Goal: Task Accomplishment & Management: Use online tool/utility

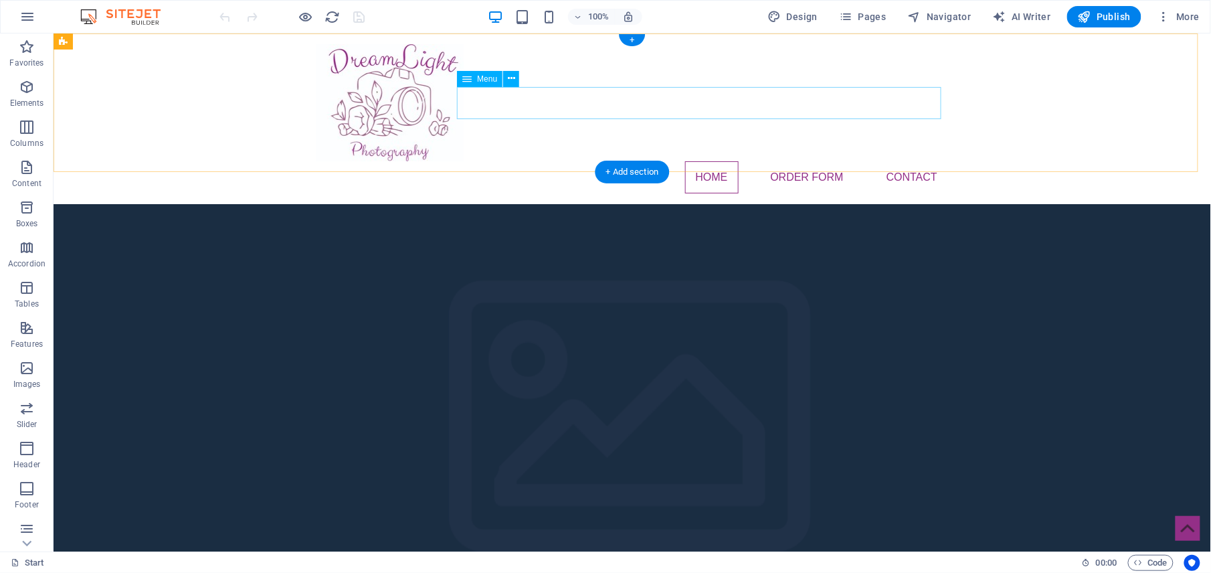
click at [795, 161] on nav "Home Order Form Contact" at bounding box center [632, 177] width 632 height 32
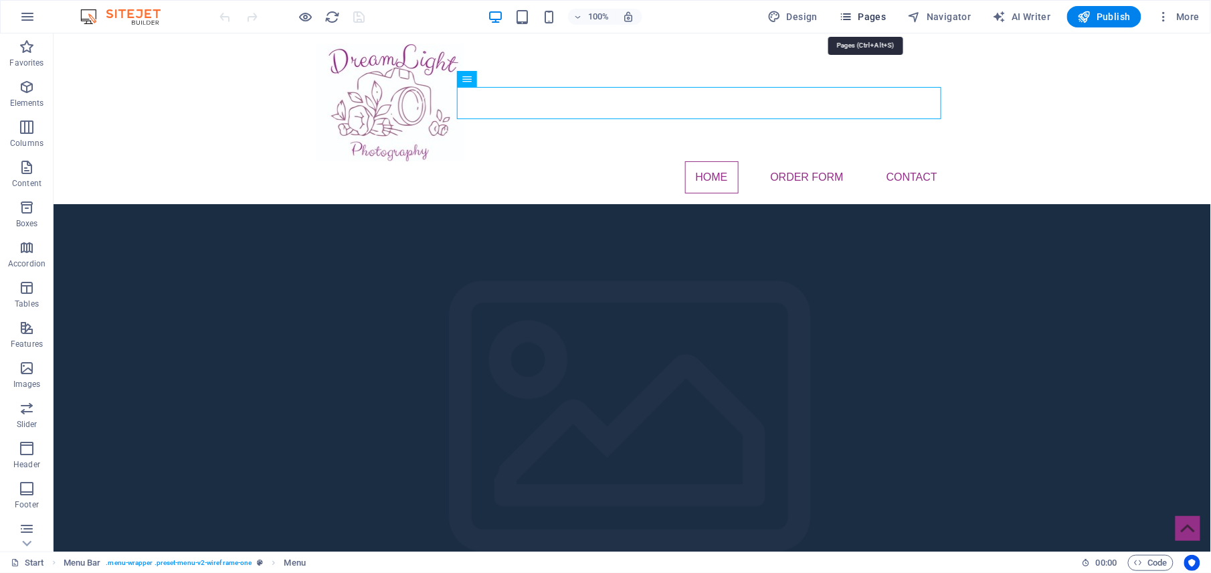
click at [844, 21] on icon "button" at bounding box center [845, 16] width 13 height 13
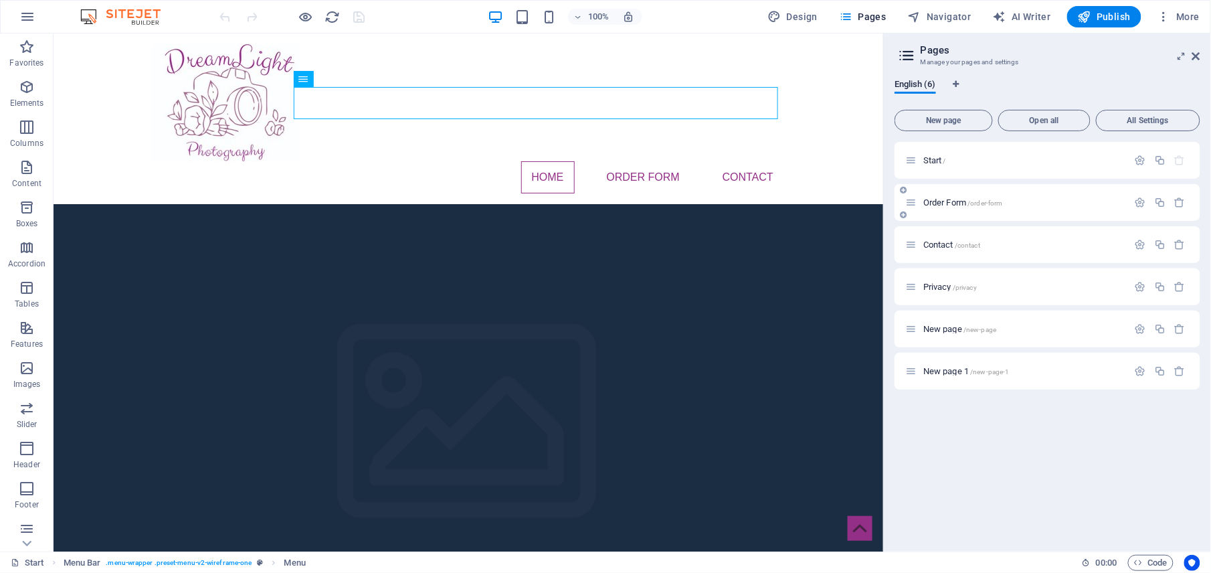
click at [945, 209] on div "Order Form /order-form" at bounding box center [1016, 202] width 223 height 15
click at [943, 201] on span "Order Form /order-form" at bounding box center [963, 202] width 80 height 10
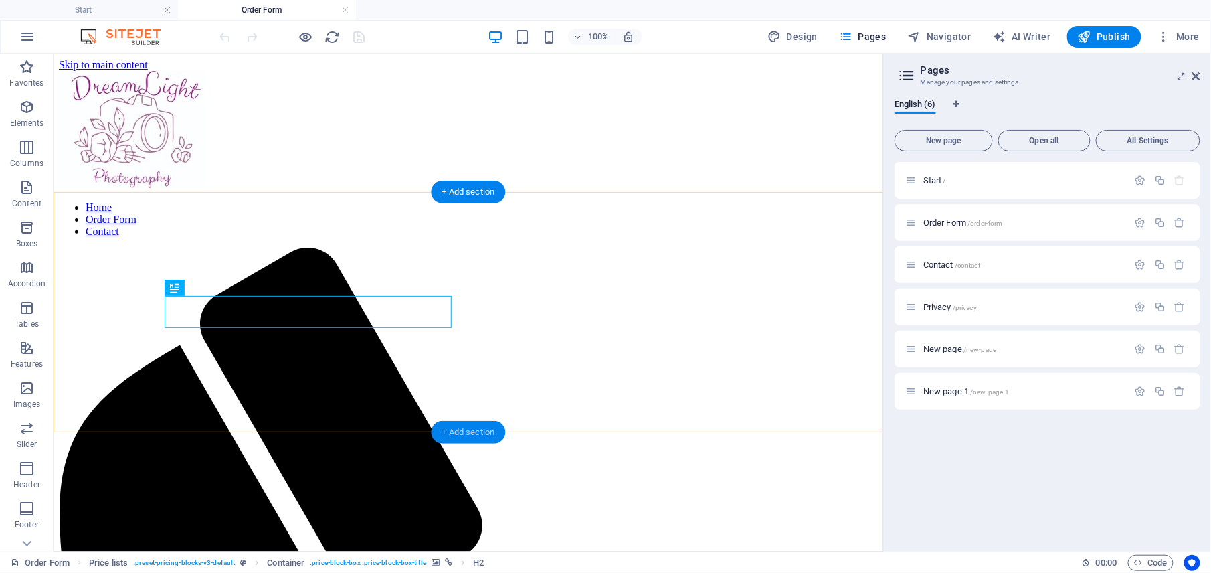
click at [466, 431] on div "+ Add section" at bounding box center [468, 432] width 74 height 23
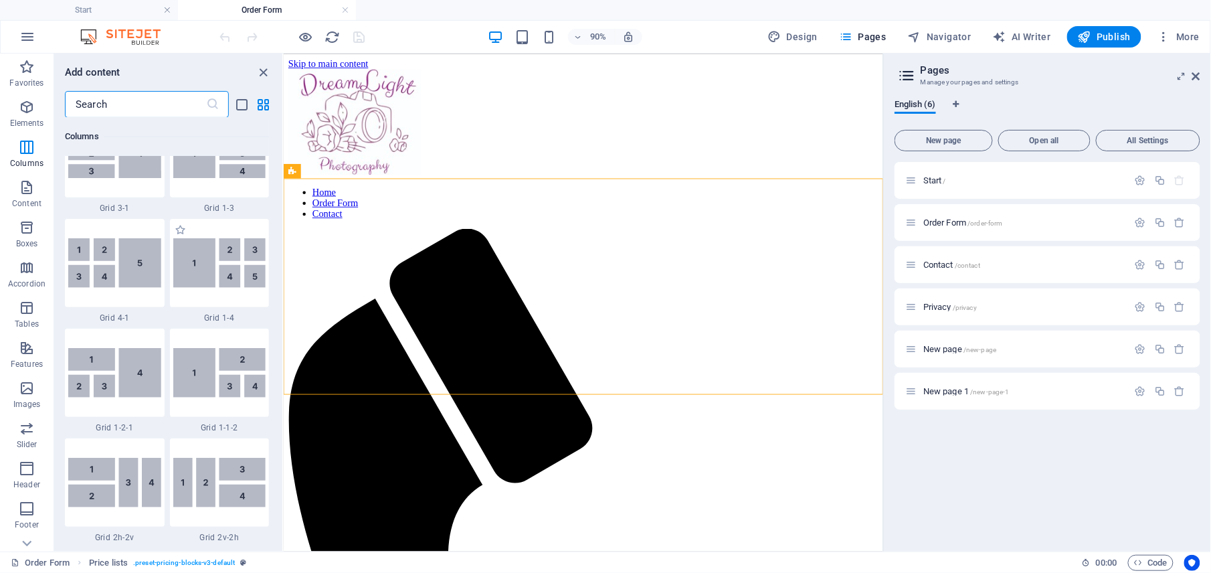
scroll to position [1805, 0]
click at [164, 105] on input "text" at bounding box center [135, 104] width 141 height 27
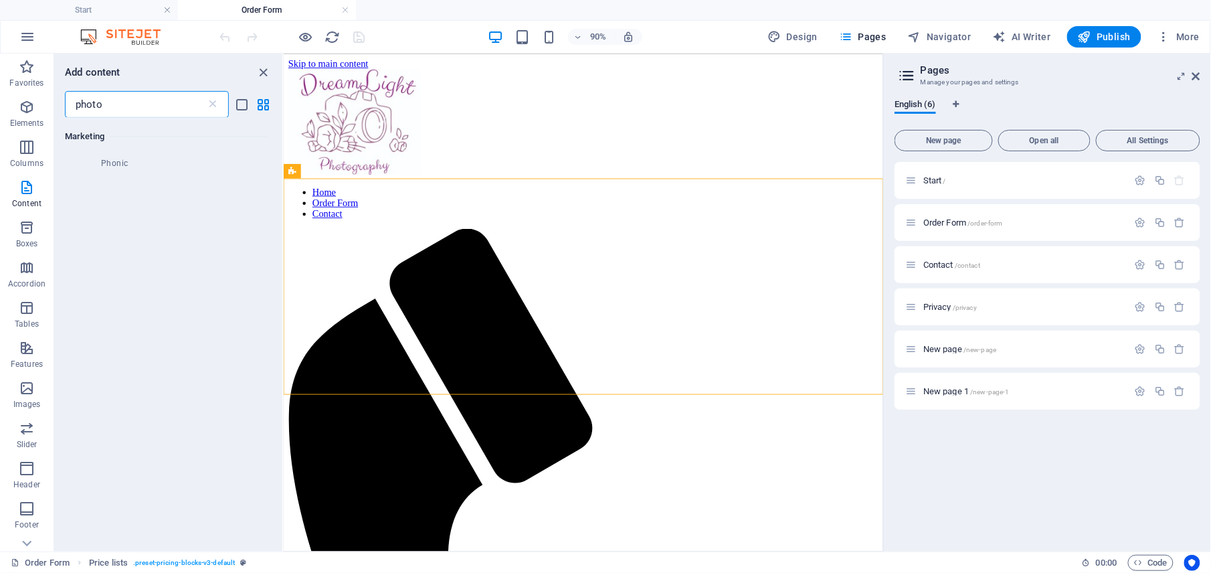
scroll to position [0, 0]
type input "pictures"
drag, startPoint x: 149, startPoint y: 103, endPoint x: 15, endPoint y: 108, distance: 133.9
click at [15, 108] on div "Favorites Elements Columns Content Boxes Accordion Tables Features Images Slide…" at bounding box center [142, 303] width 284 height 498
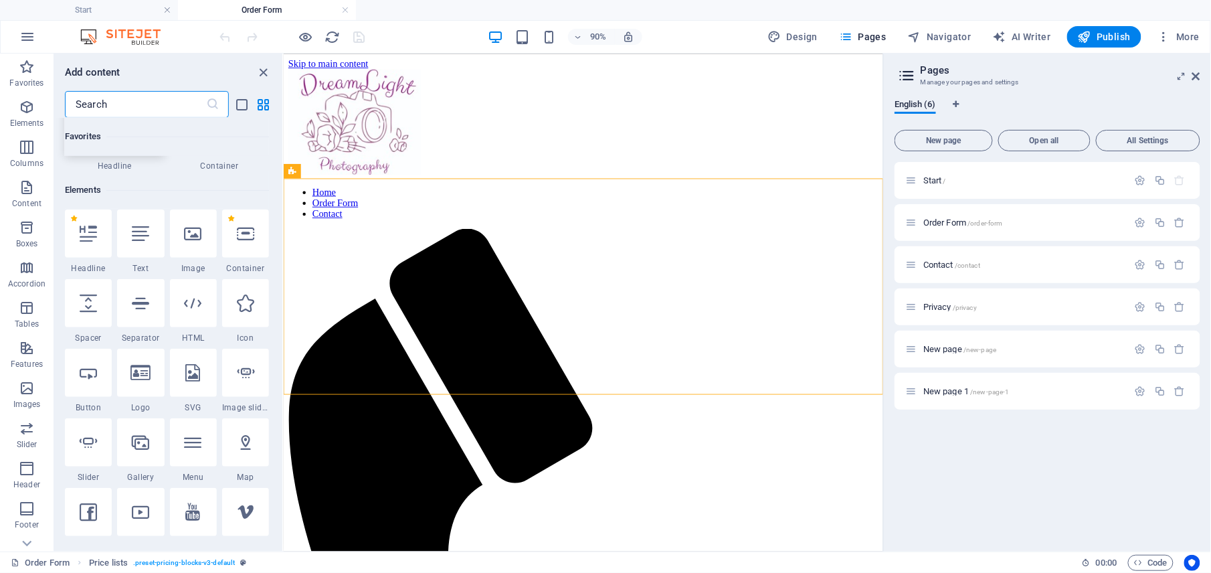
scroll to position [178, 0]
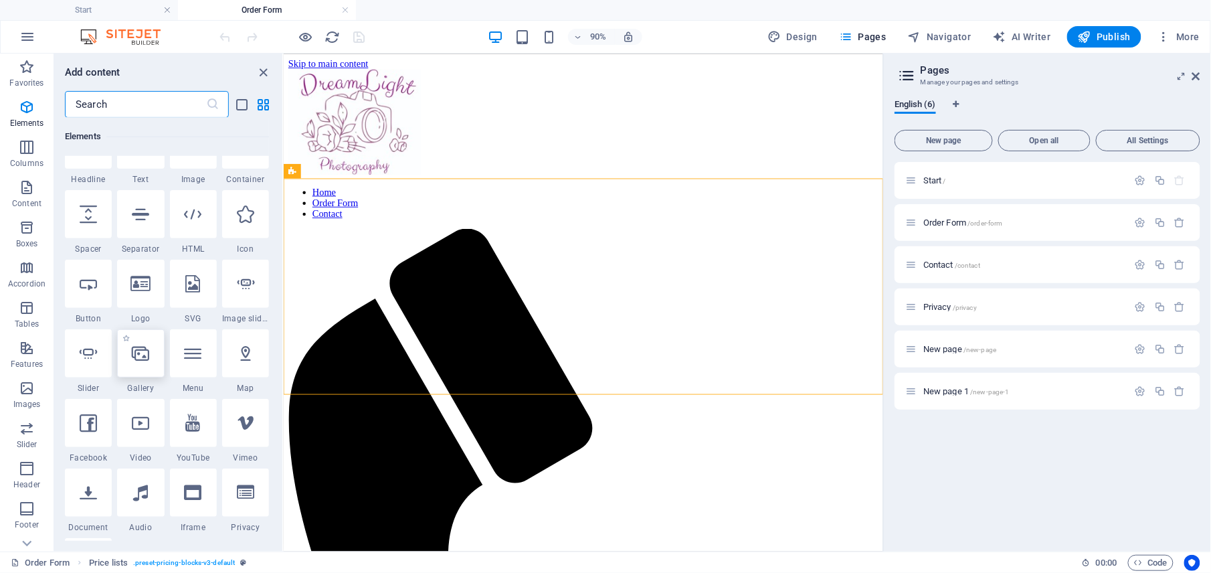
click at [145, 353] on icon at bounding box center [140, 353] width 17 height 17
select select "4"
select select "%"
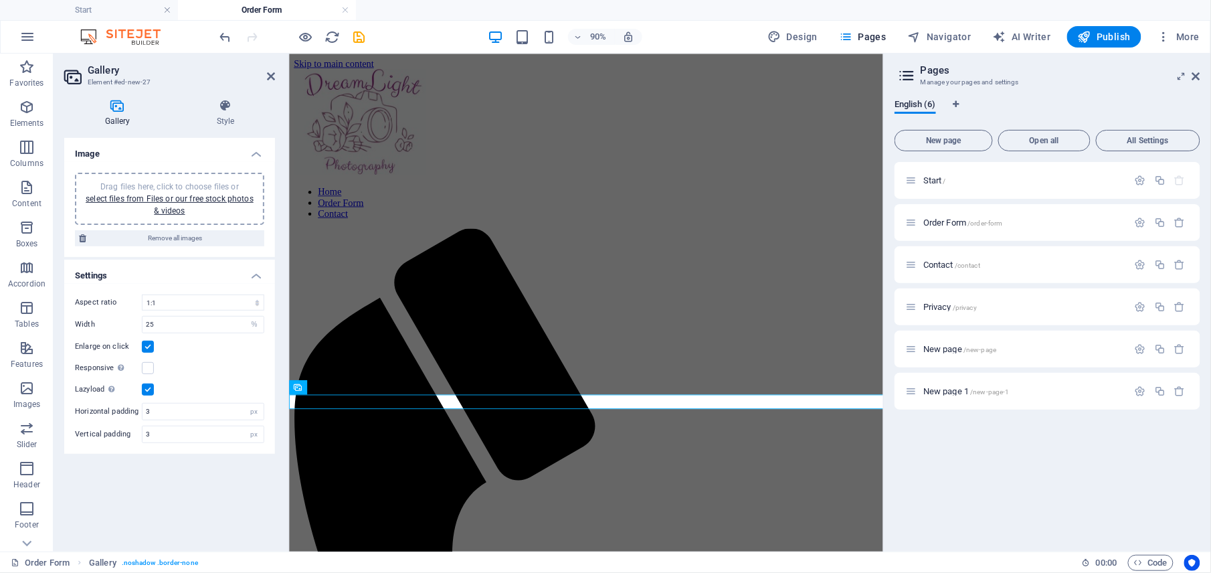
click at [906, 459] on div "Start / Order Form /order-form Contact /contact Privacy /privacy New page /new-…" at bounding box center [1047, 351] width 306 height 379
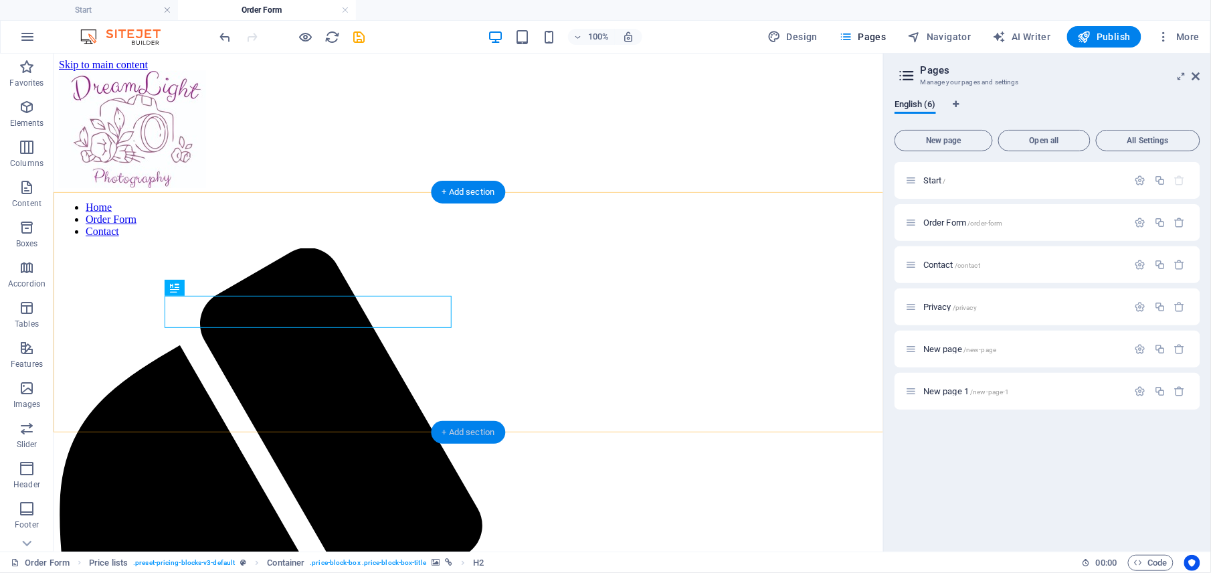
click at [450, 431] on div "+ Add section" at bounding box center [468, 432] width 74 height 23
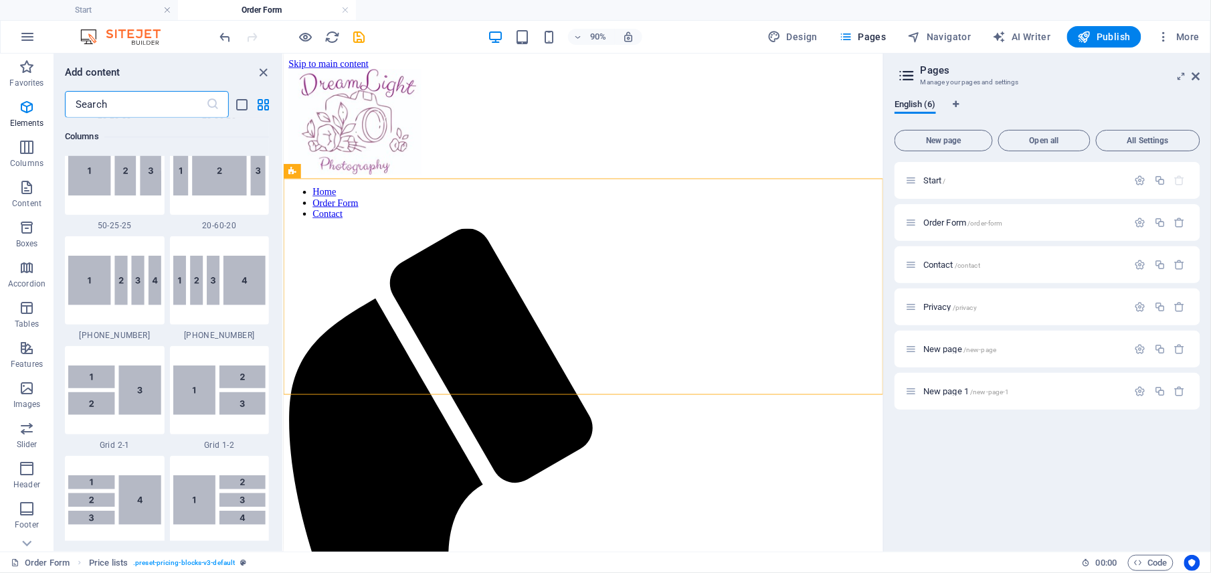
scroll to position [2340, 0]
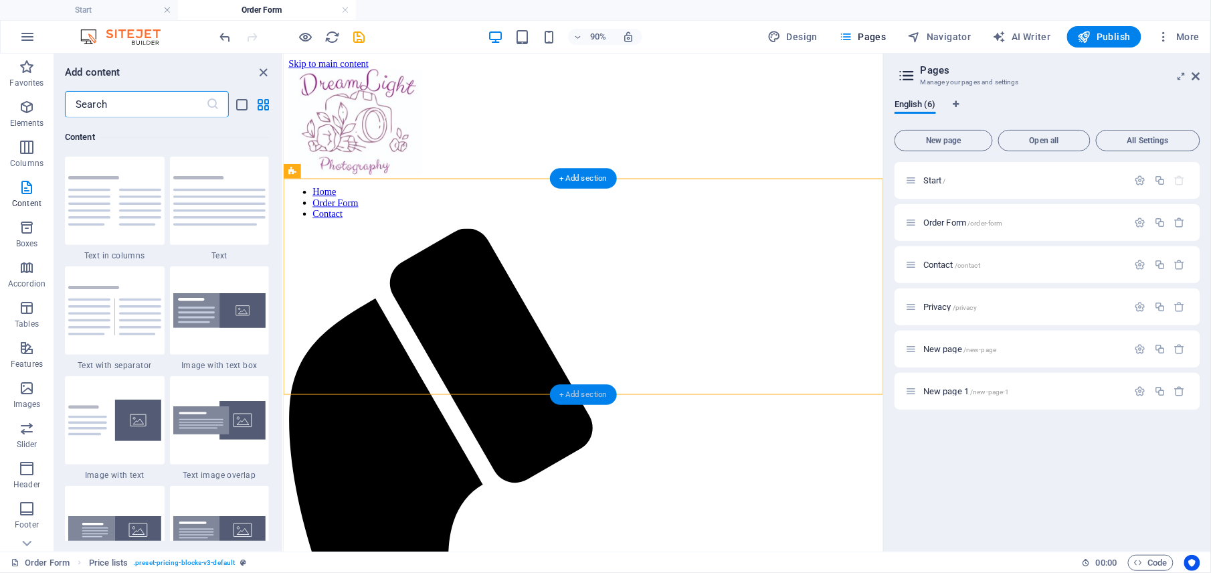
click at [579, 387] on div "+ Add section" at bounding box center [583, 394] width 67 height 21
click at [568, 399] on div "+ Add section" at bounding box center [583, 394] width 67 height 21
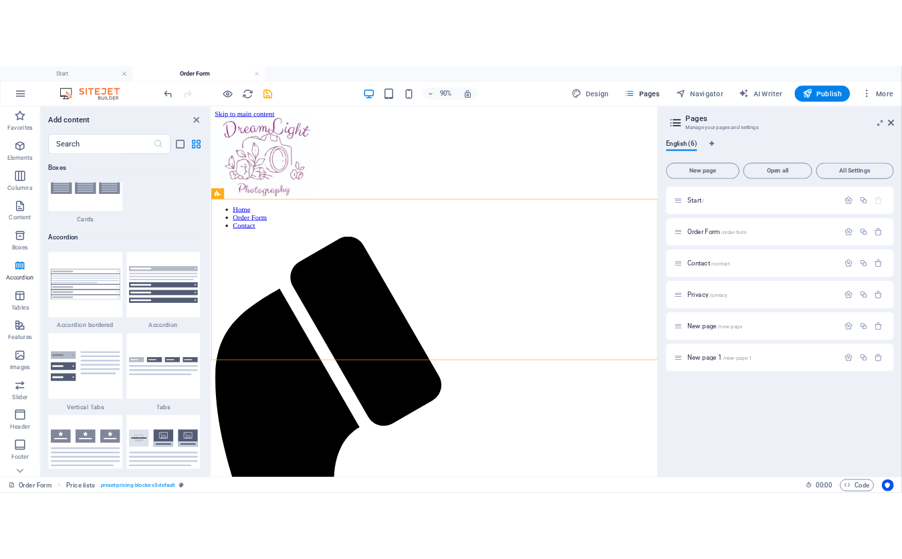
scroll to position [4392, 0]
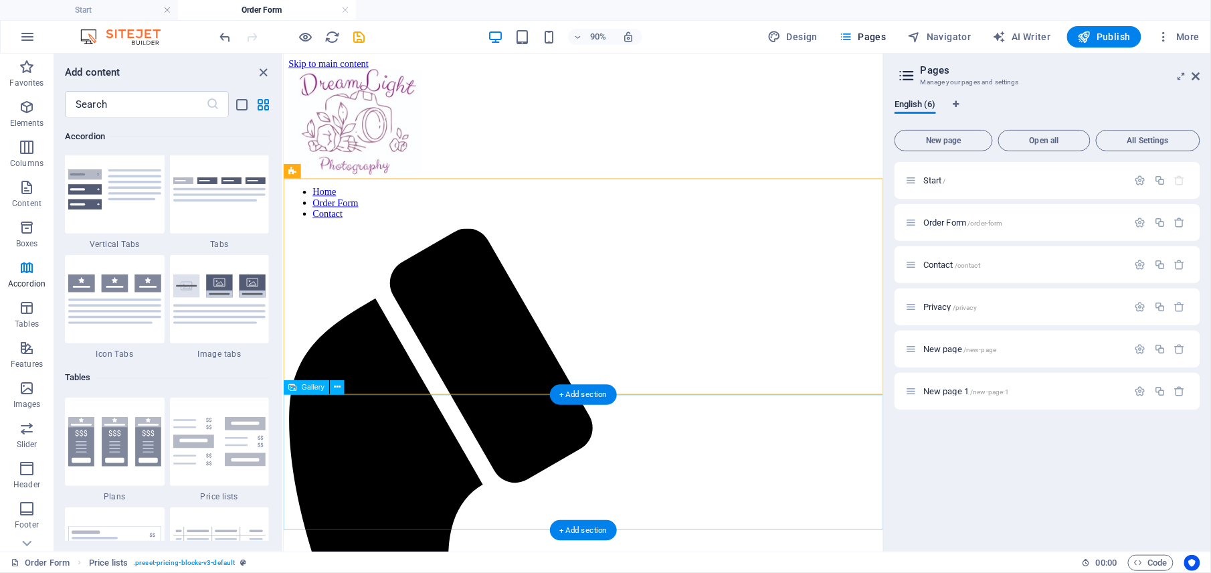
select select "4"
select select "%"
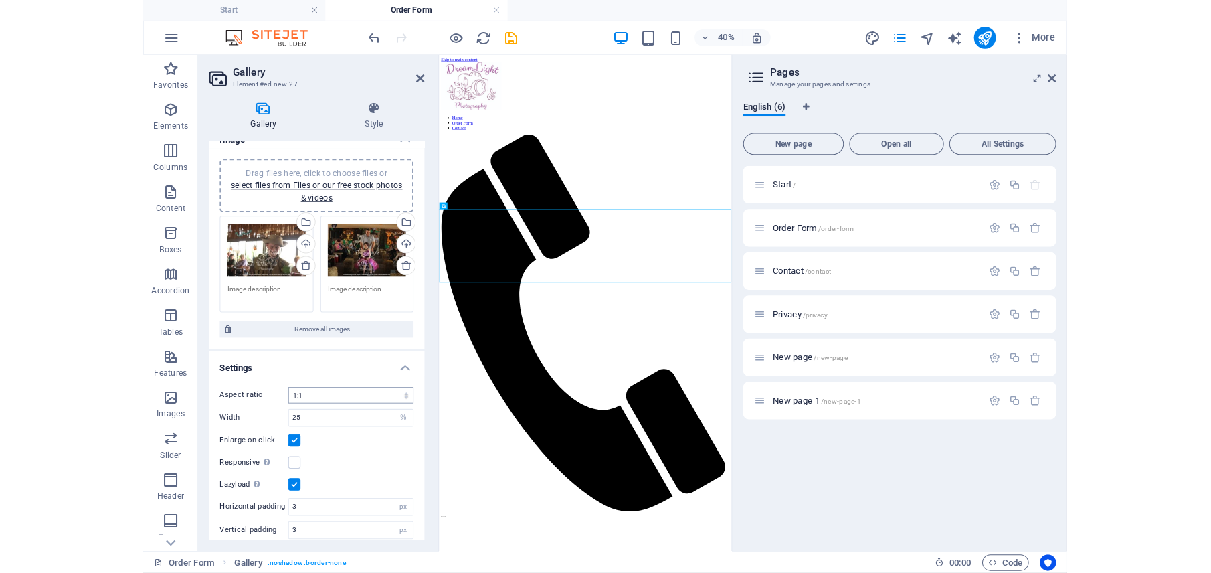
scroll to position [27, 0]
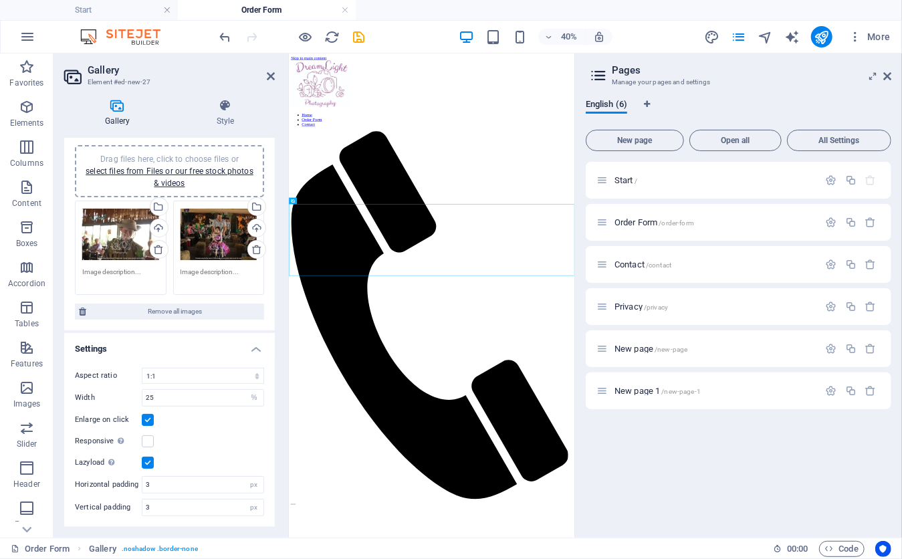
drag, startPoint x: 411, startPoint y: 295, endPoint x: 792, endPoint y: 818, distance: 646.4
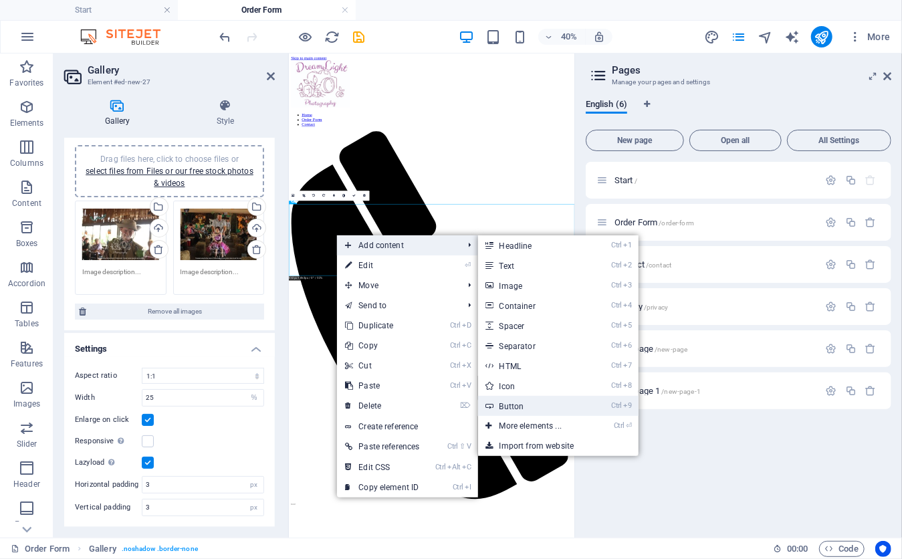
click at [516, 403] on link "Ctrl 9 Button" at bounding box center [533, 406] width 110 height 20
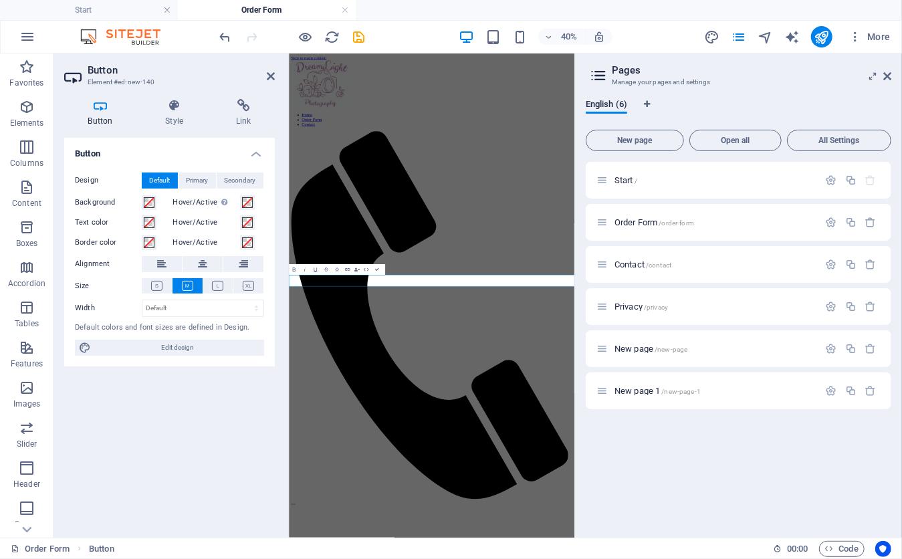
click at [102, 118] on h4 "Button" at bounding box center [103, 113] width 78 height 28
click at [207, 426] on div "Button Design Default Primary Secondary Background Hover/Active Switch to previ…" at bounding box center [169, 332] width 211 height 389
click at [268, 75] on icon at bounding box center [271, 76] width 8 height 11
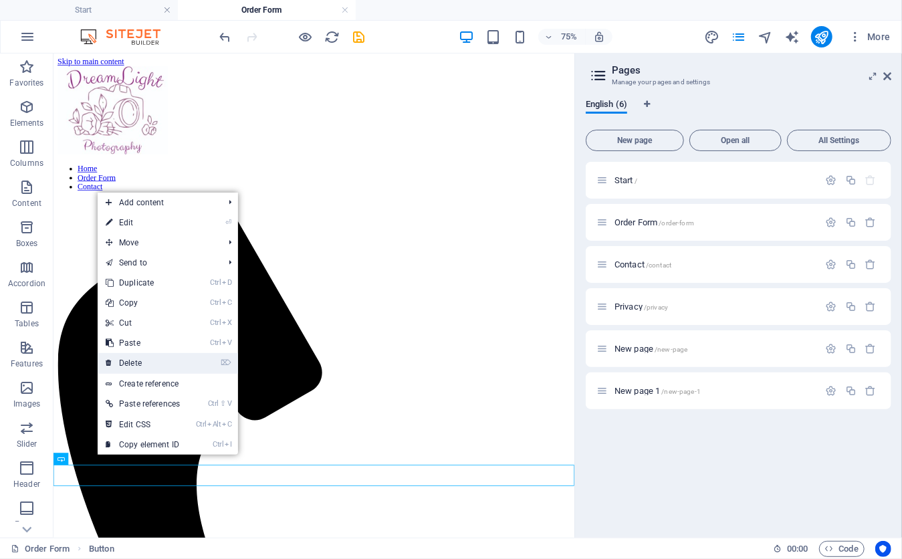
click at [134, 362] on link "⌦ Delete" at bounding box center [143, 363] width 90 height 20
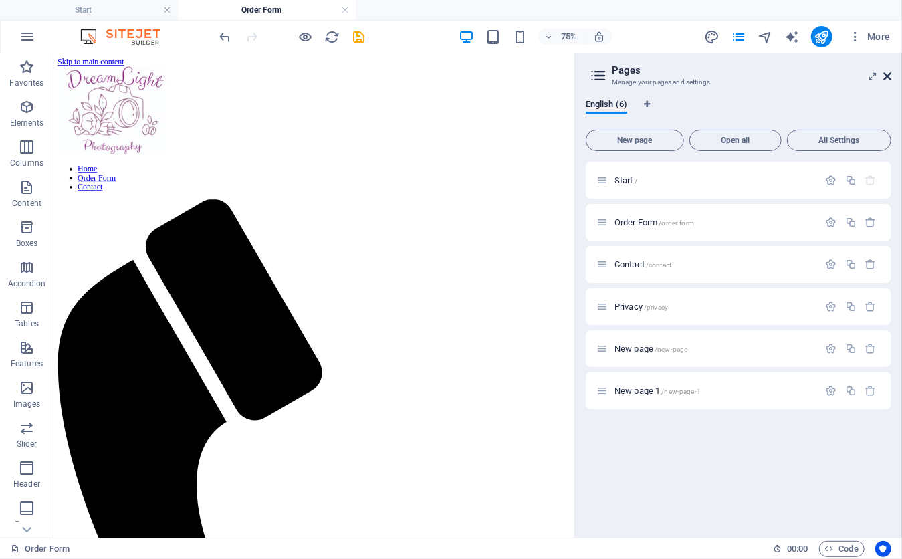
click at [886, 79] on icon at bounding box center [888, 76] width 8 height 11
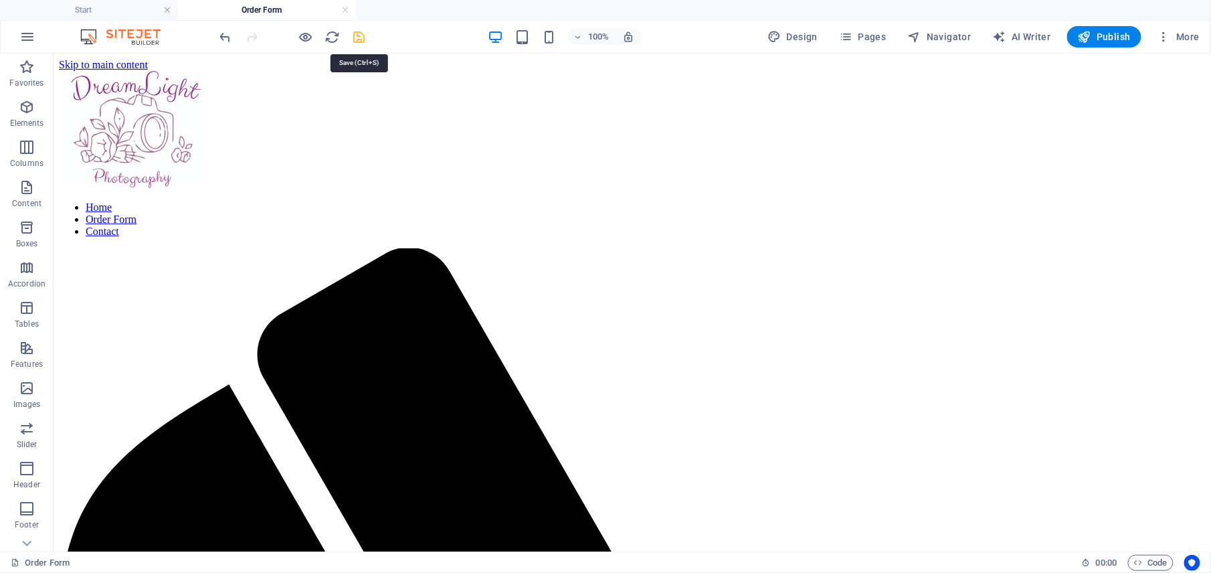
click at [359, 37] on icon "save" at bounding box center [359, 36] width 15 height 15
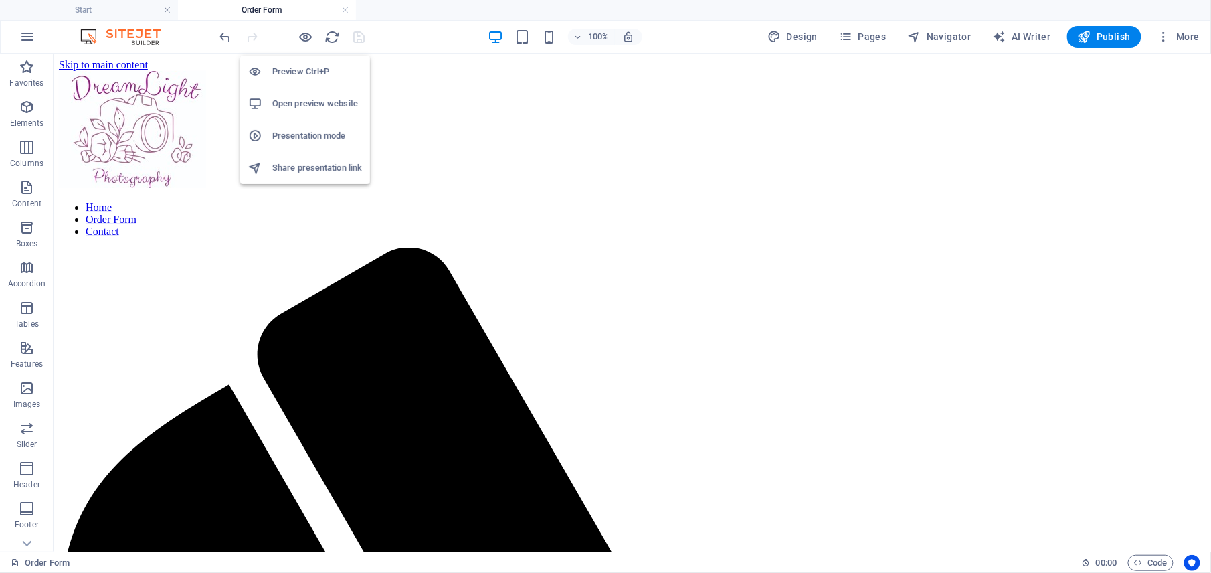
click at [304, 66] on h6 "Preview Ctrl+P" at bounding box center [317, 72] width 90 height 16
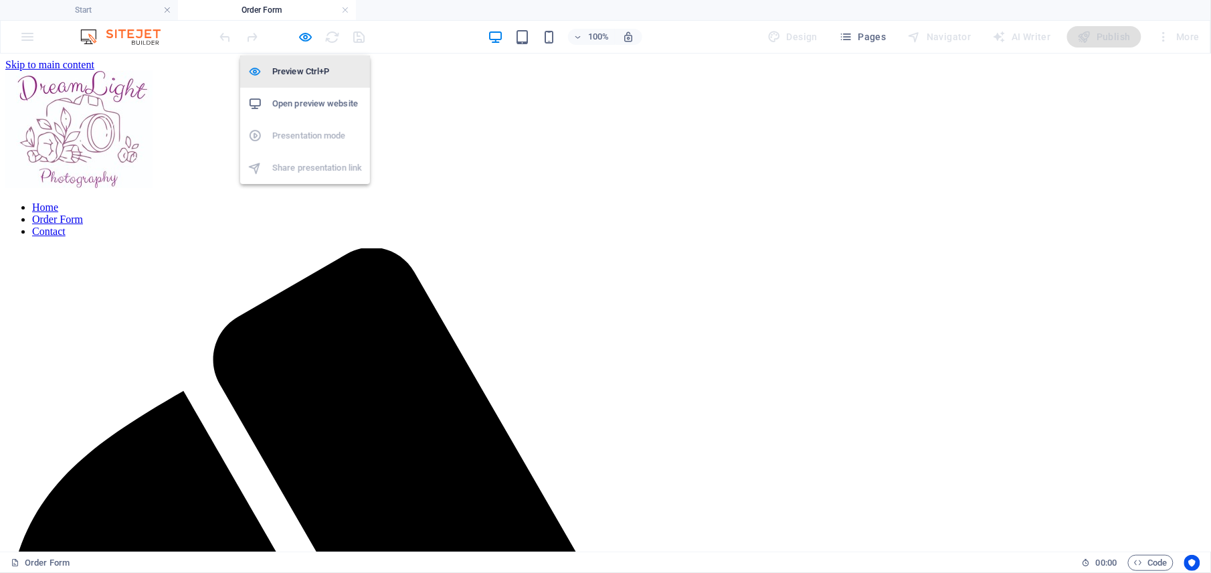
click at [304, 66] on h6 "Preview Ctrl+P" at bounding box center [317, 72] width 90 height 16
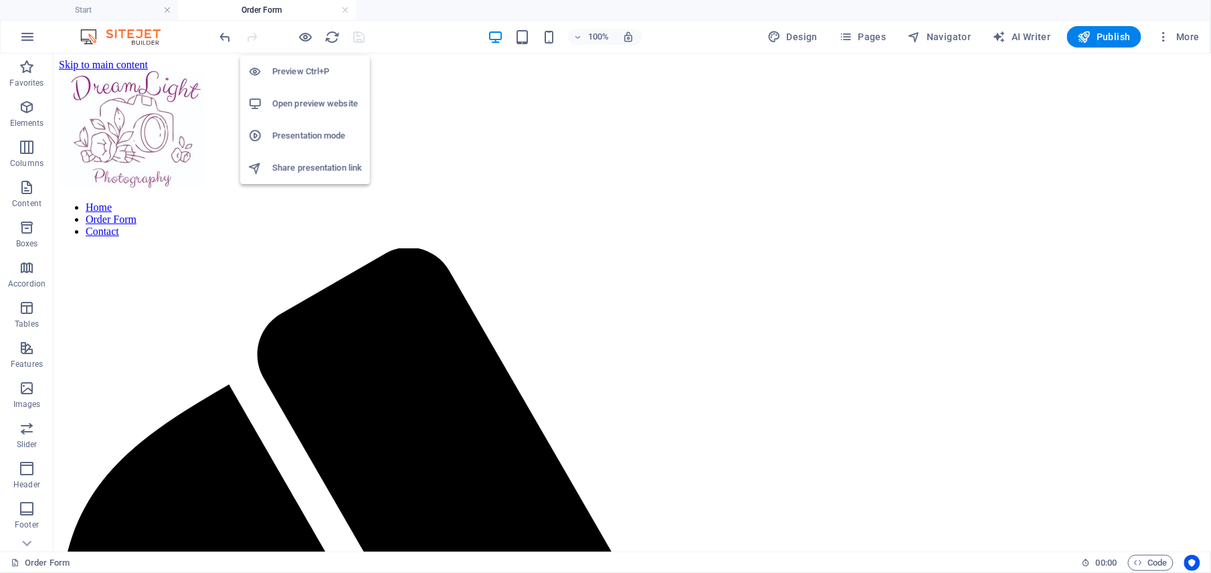
click at [304, 66] on h6 "Preview Ctrl+P" at bounding box center [317, 72] width 90 height 16
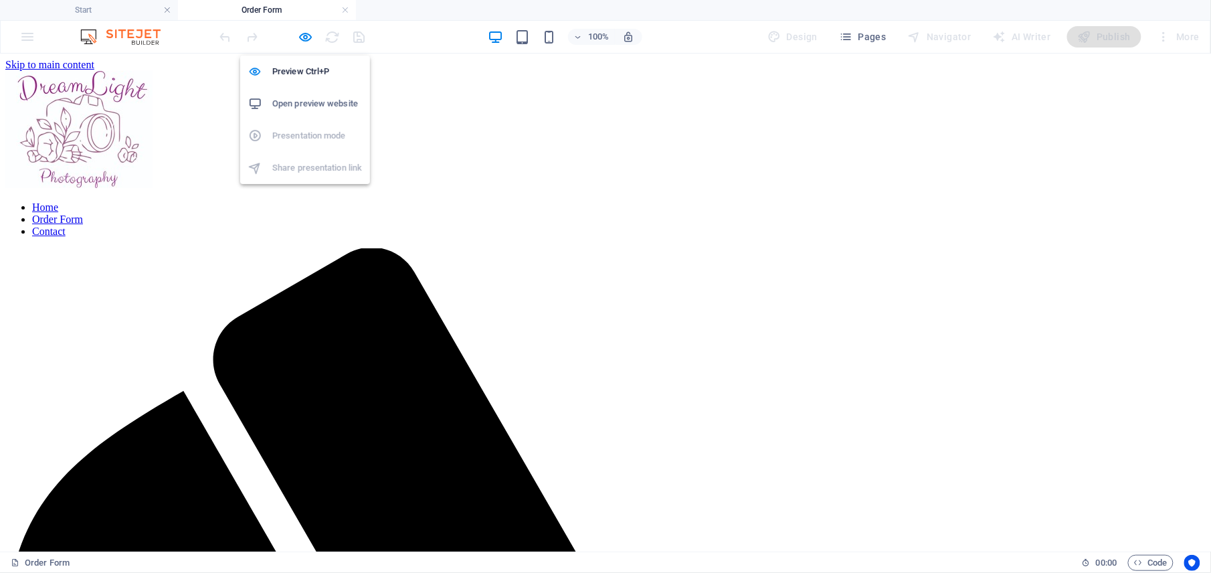
click at [309, 96] on h6 "Open preview website" at bounding box center [317, 104] width 90 height 16
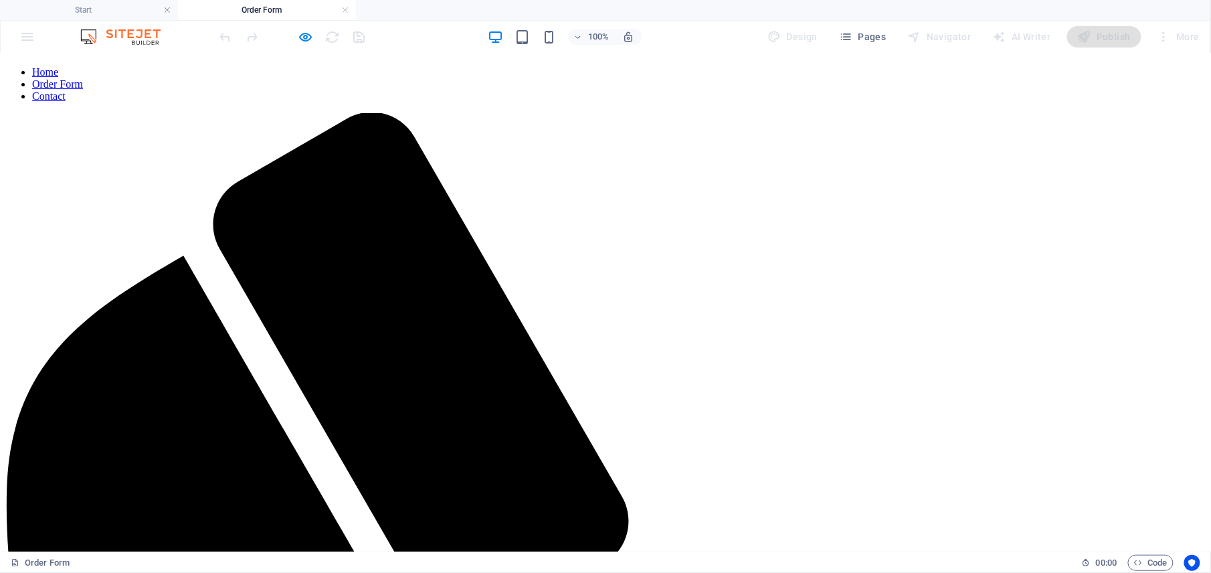
scroll to position [193, 0]
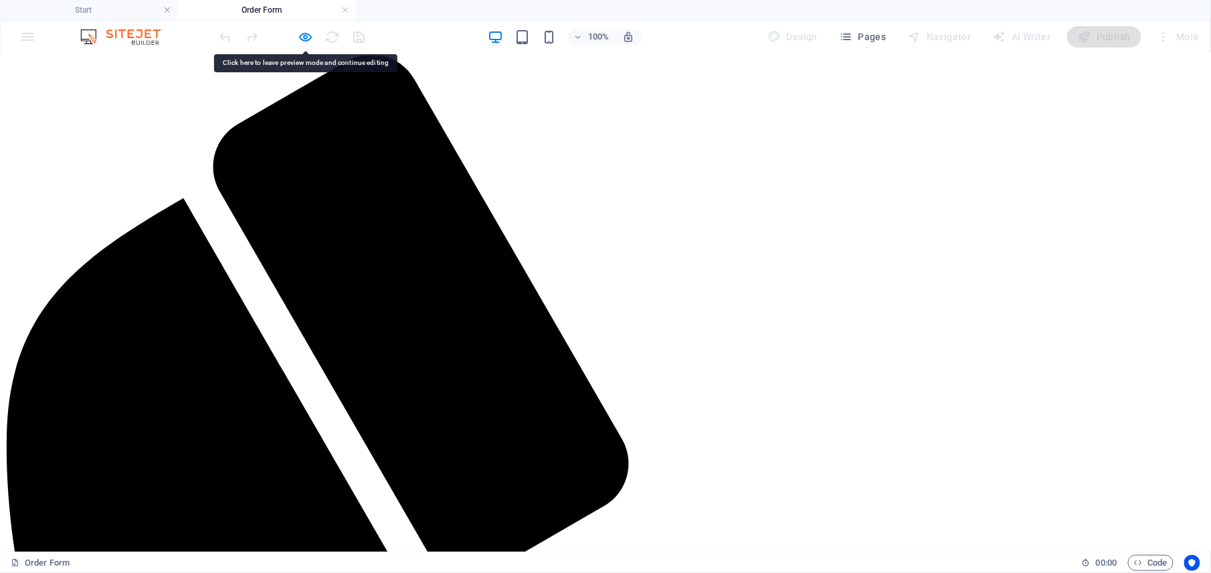
drag, startPoint x: 260, startPoint y: 393, endPoint x: 725, endPoint y: 199, distance: 504.7
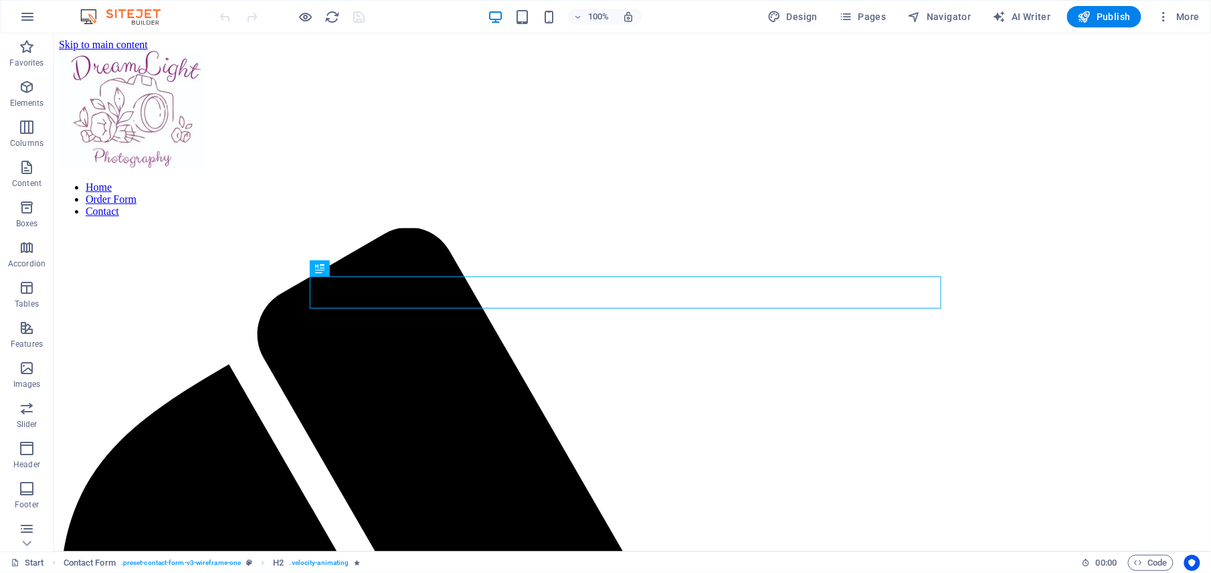
scroll to position [428, 0]
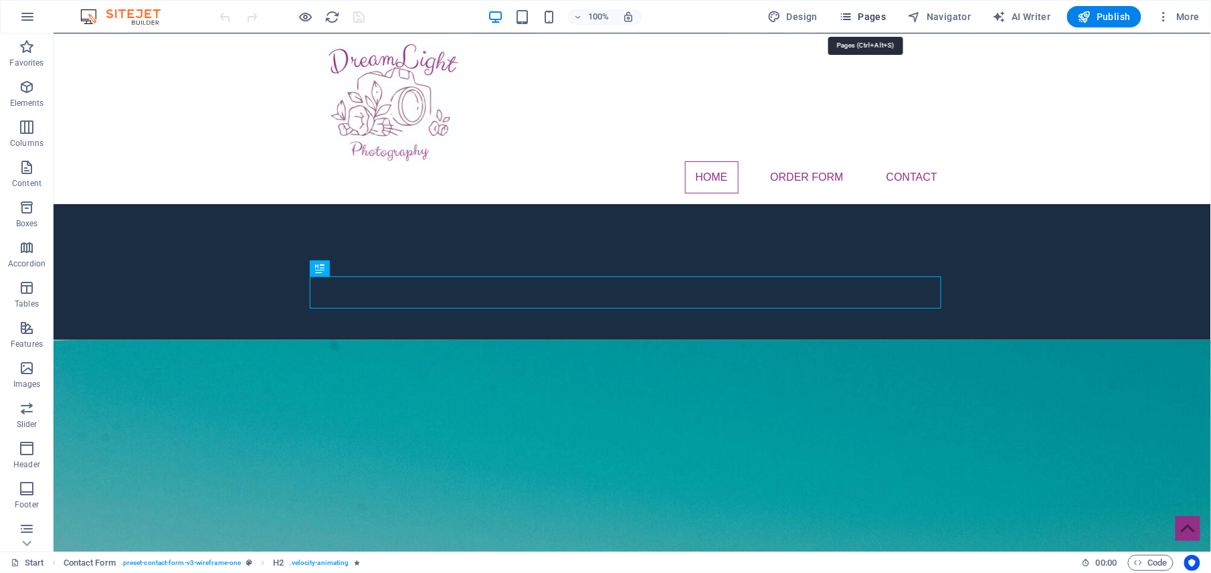
click at [846, 19] on icon "button" at bounding box center [845, 16] width 13 height 13
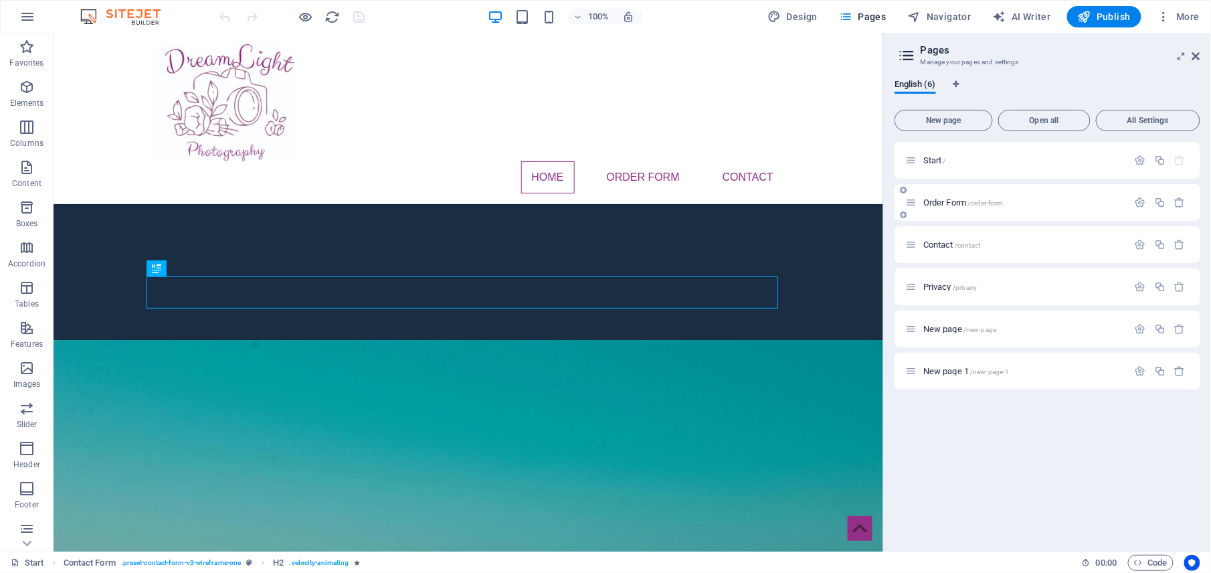
click at [935, 209] on div "Order Form /order-form" at bounding box center [1016, 202] width 223 height 15
click at [935, 202] on span "Order Form /order-form" at bounding box center [963, 202] width 80 height 10
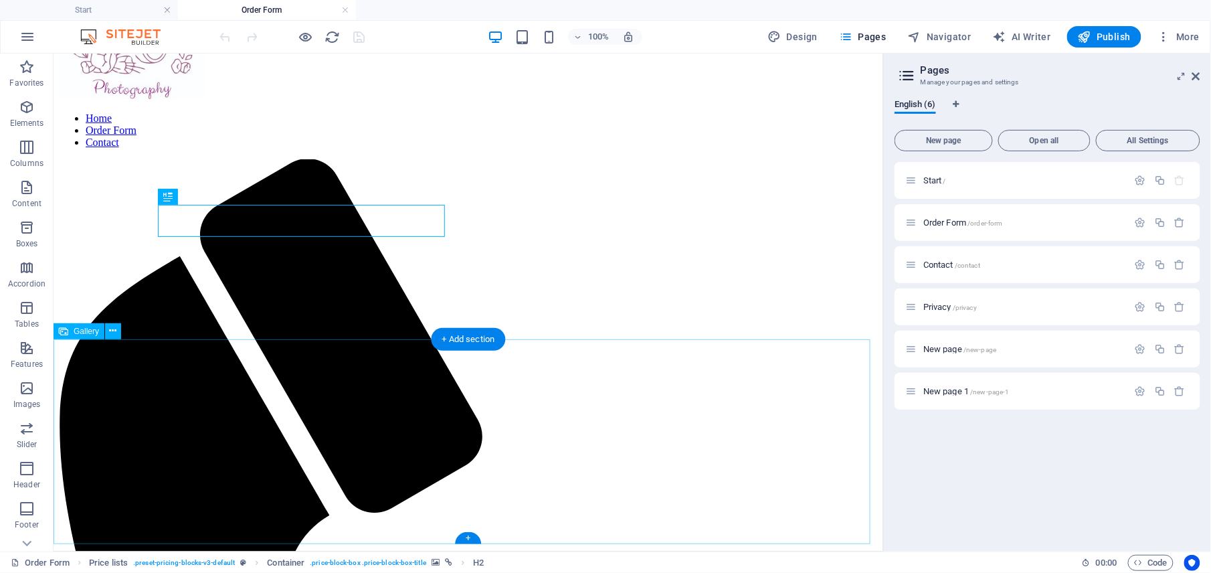
scroll to position [97, 0]
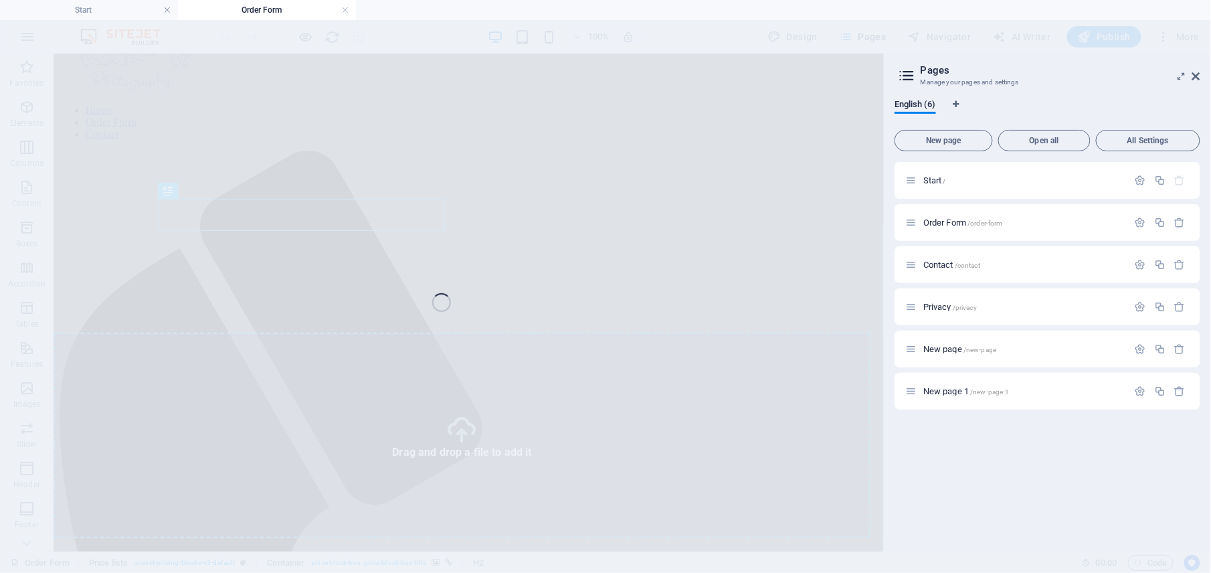
select select "4"
select select "%"
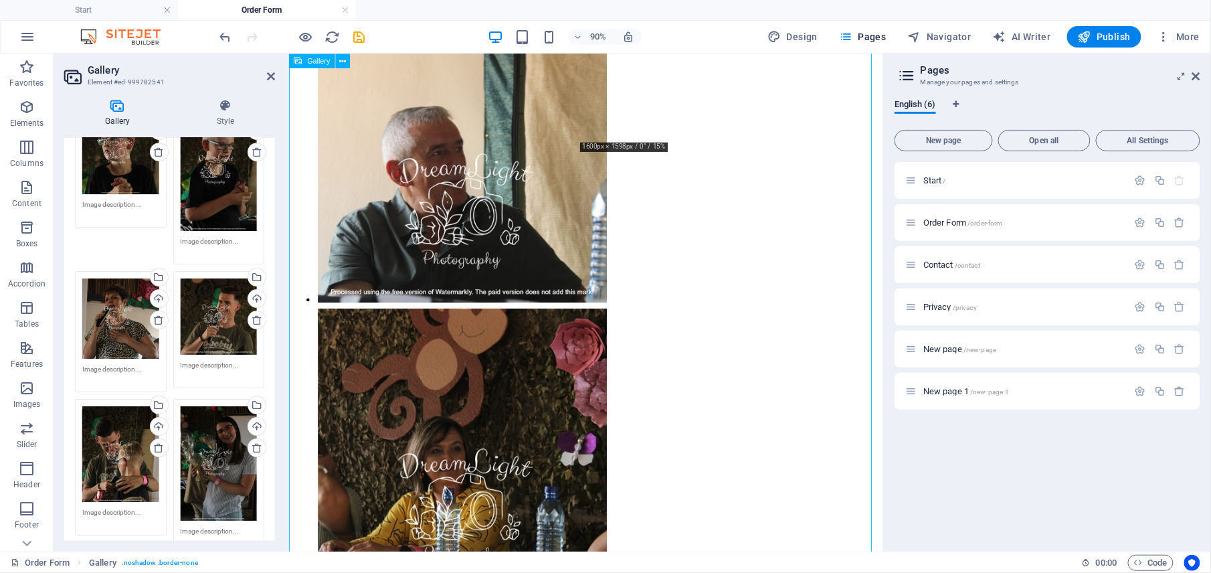
scroll to position [2443, 0]
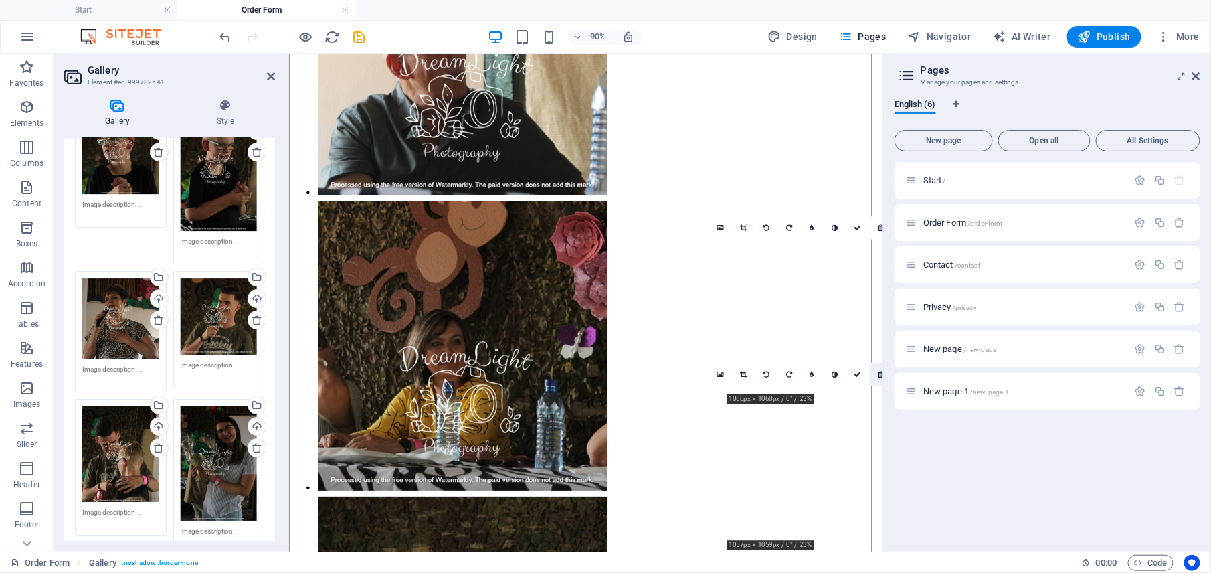
click at [876, 371] on link at bounding box center [880, 374] width 23 height 23
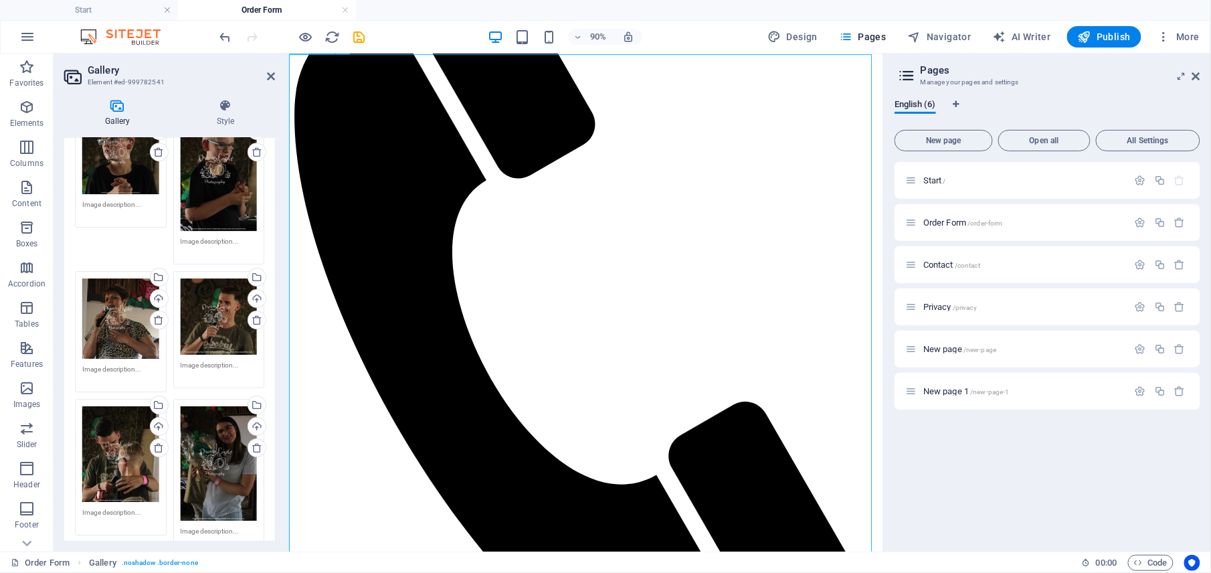
scroll to position [446, 0]
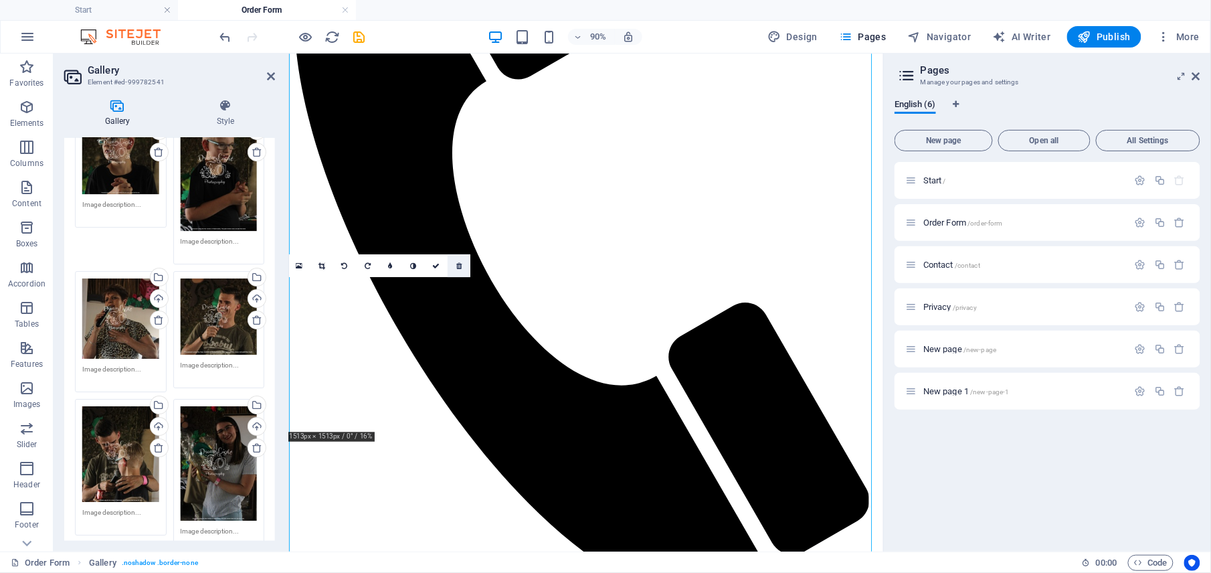
click at [458, 266] on icon at bounding box center [458, 265] width 5 height 7
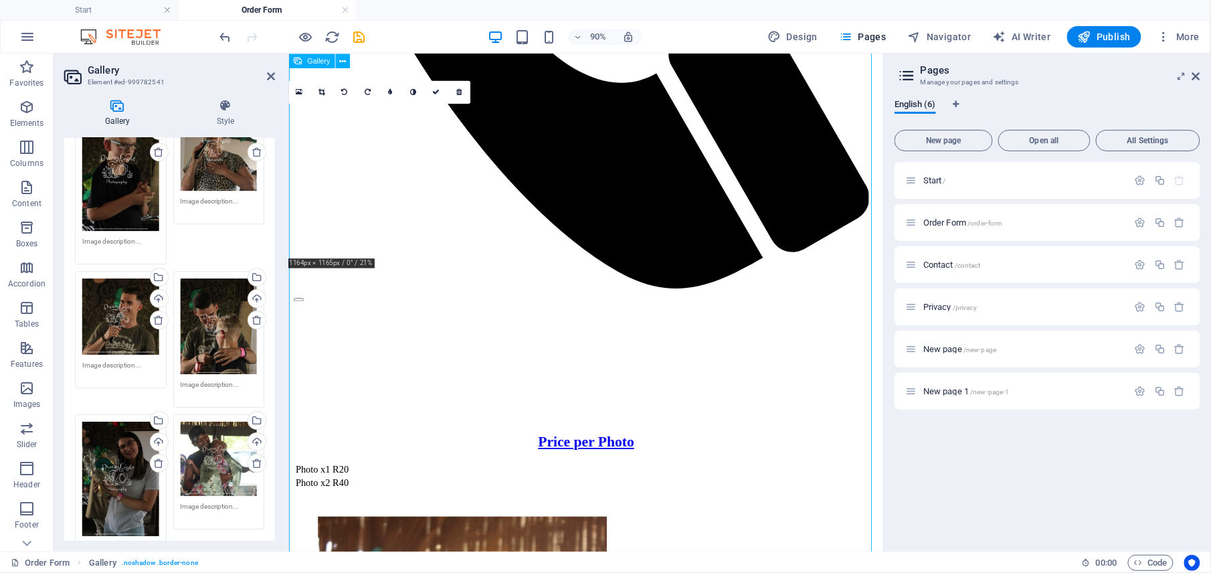
scroll to position [803, 0]
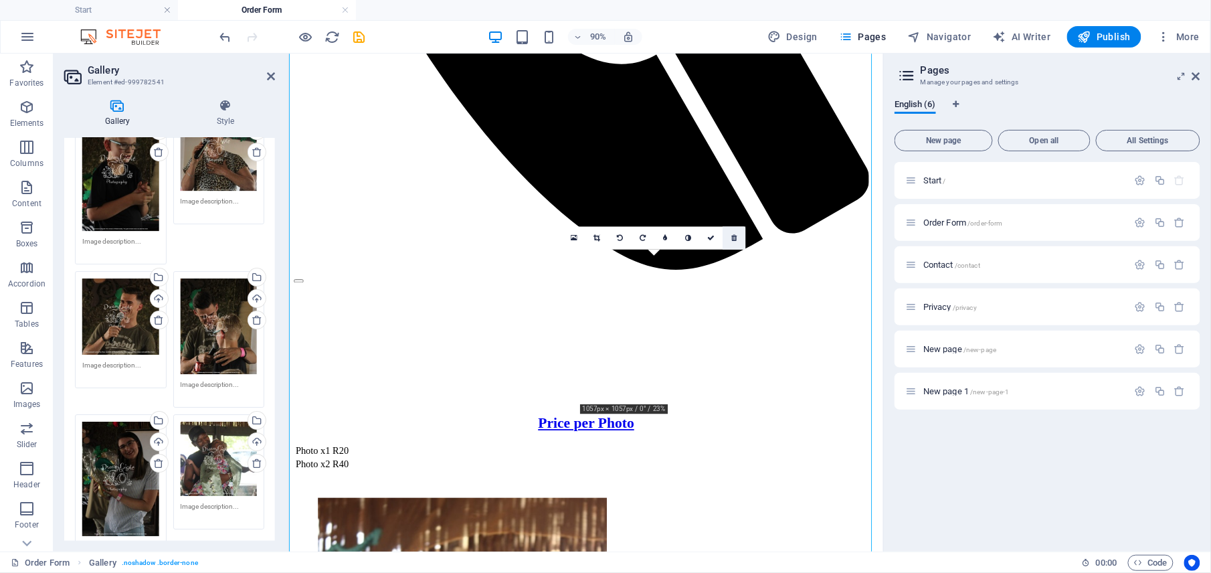
click at [737, 234] on icon at bounding box center [733, 237] width 5 height 7
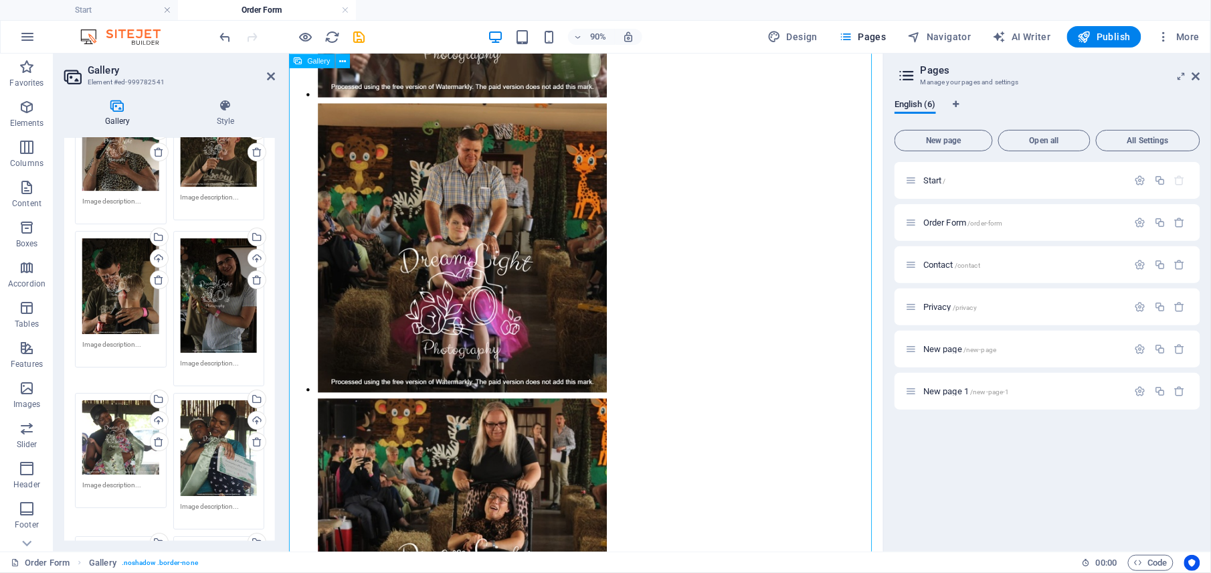
scroll to position [1606, 0]
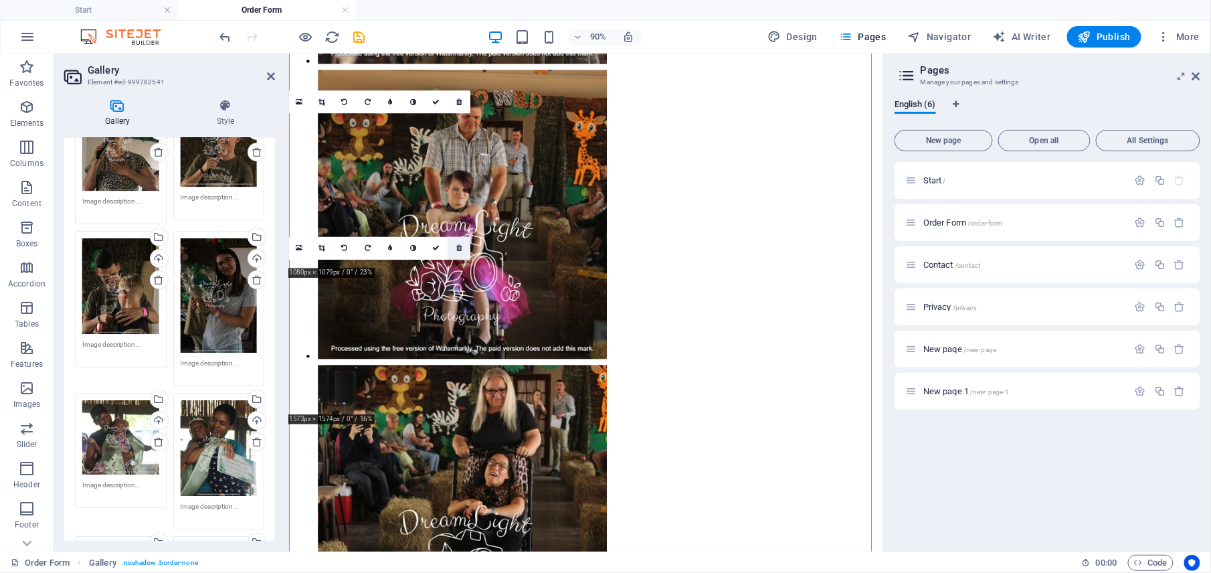
click at [458, 246] on icon at bounding box center [458, 247] width 5 height 7
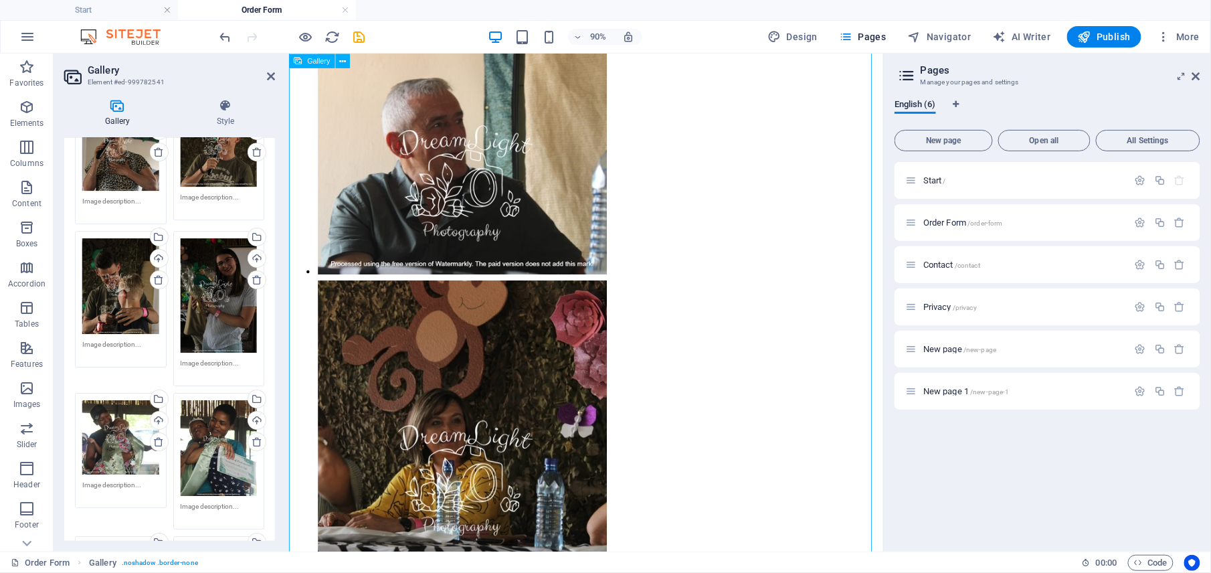
scroll to position [2408, 0]
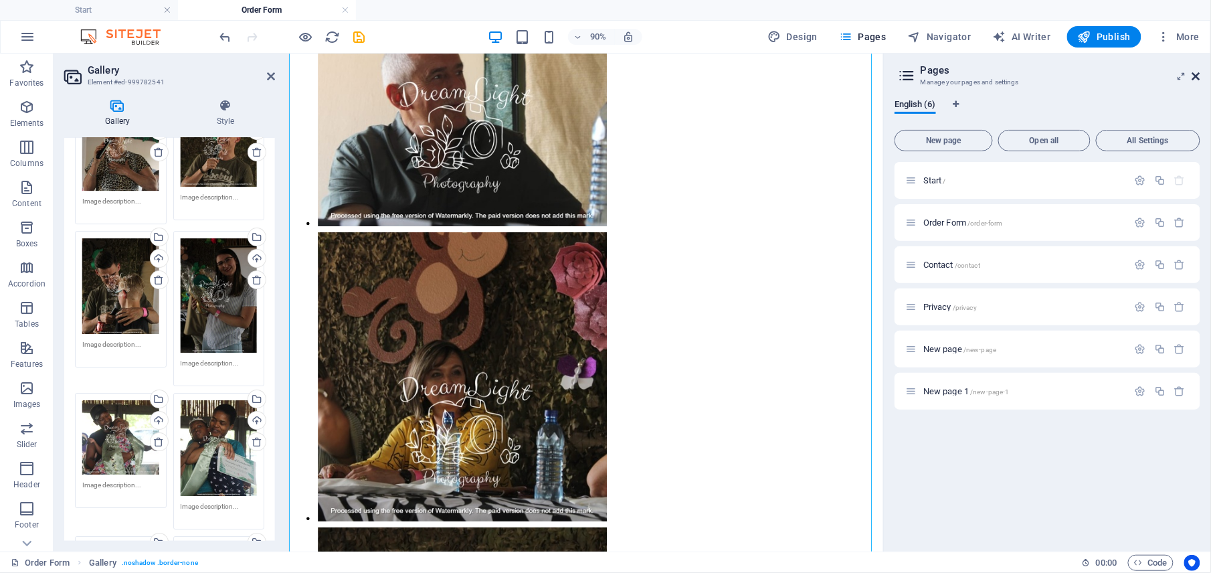
drag, startPoint x: 1195, startPoint y: 75, endPoint x: 558, endPoint y: 219, distance: 653.1
click at [1195, 75] on icon at bounding box center [1196, 76] width 8 height 11
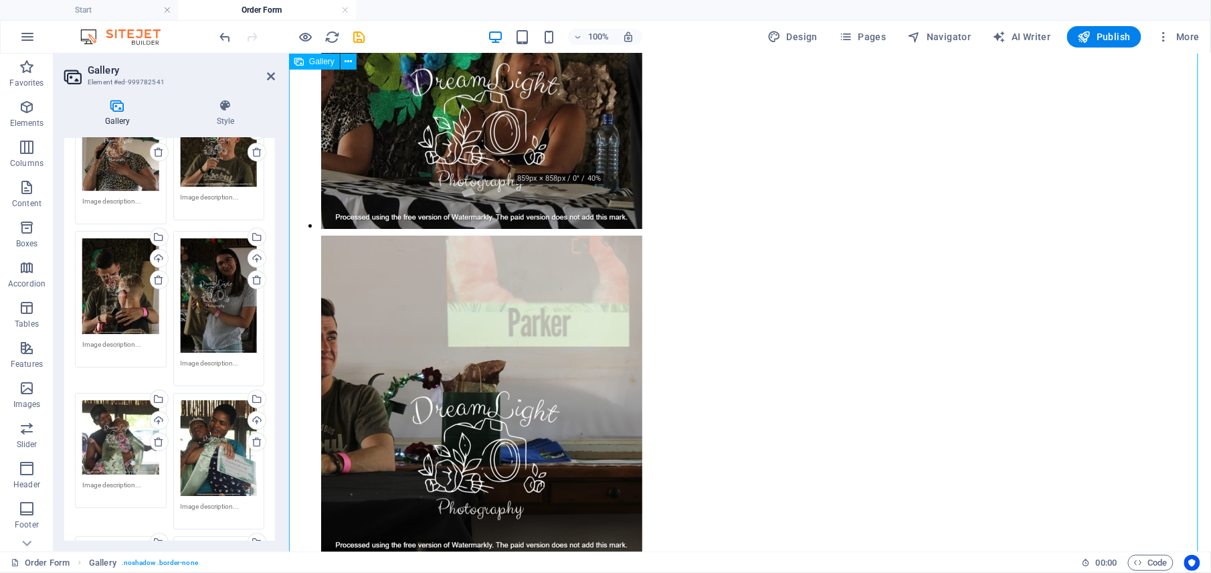
scroll to position [3426, 0]
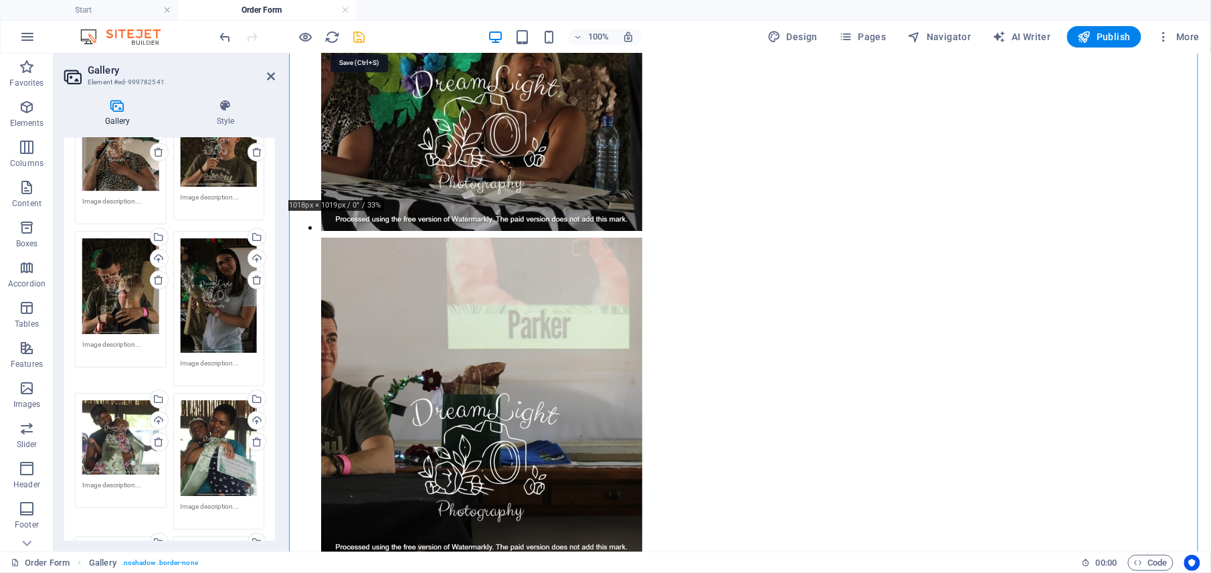
click at [360, 36] on icon "save" at bounding box center [359, 36] width 15 height 15
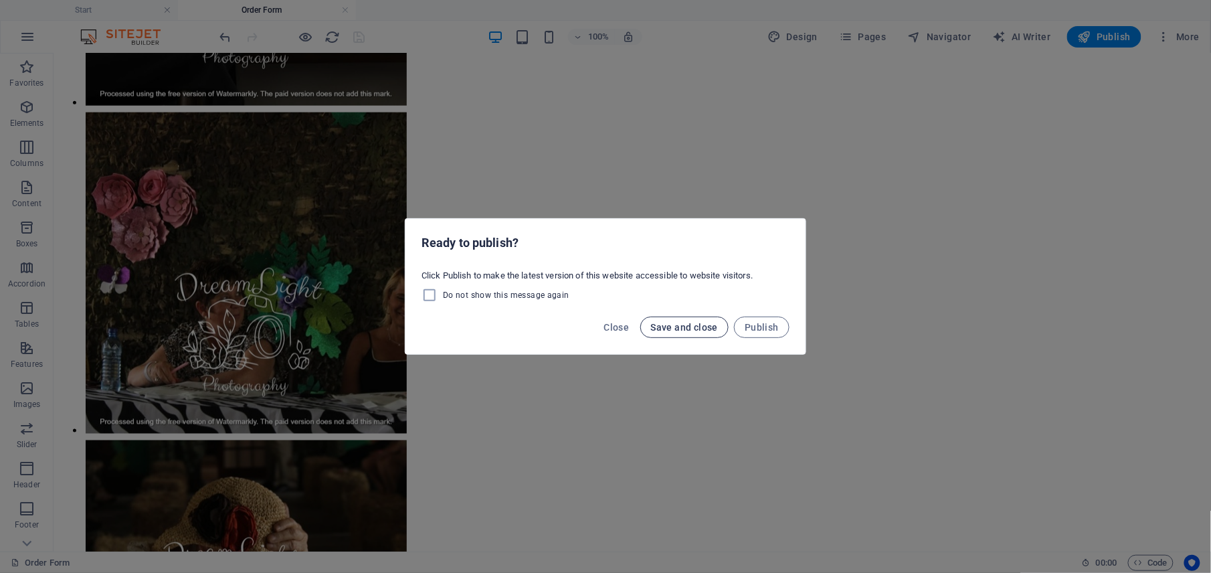
click at [661, 332] on span "Save and close" at bounding box center [685, 327] width 68 height 11
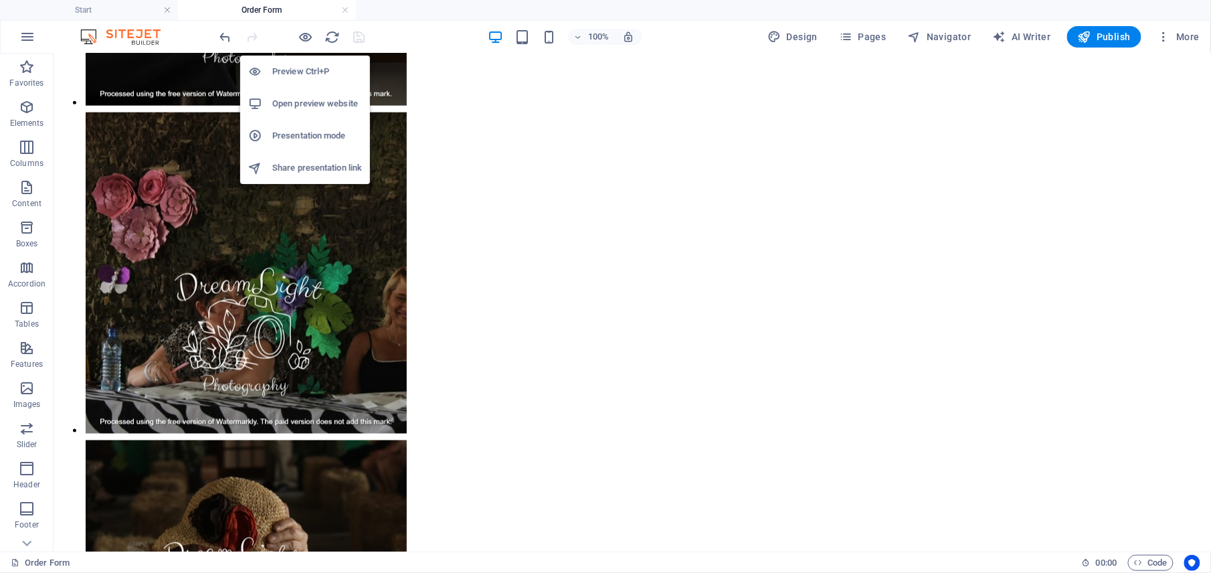
click at [302, 108] on h6 "Open preview website" at bounding box center [317, 104] width 90 height 16
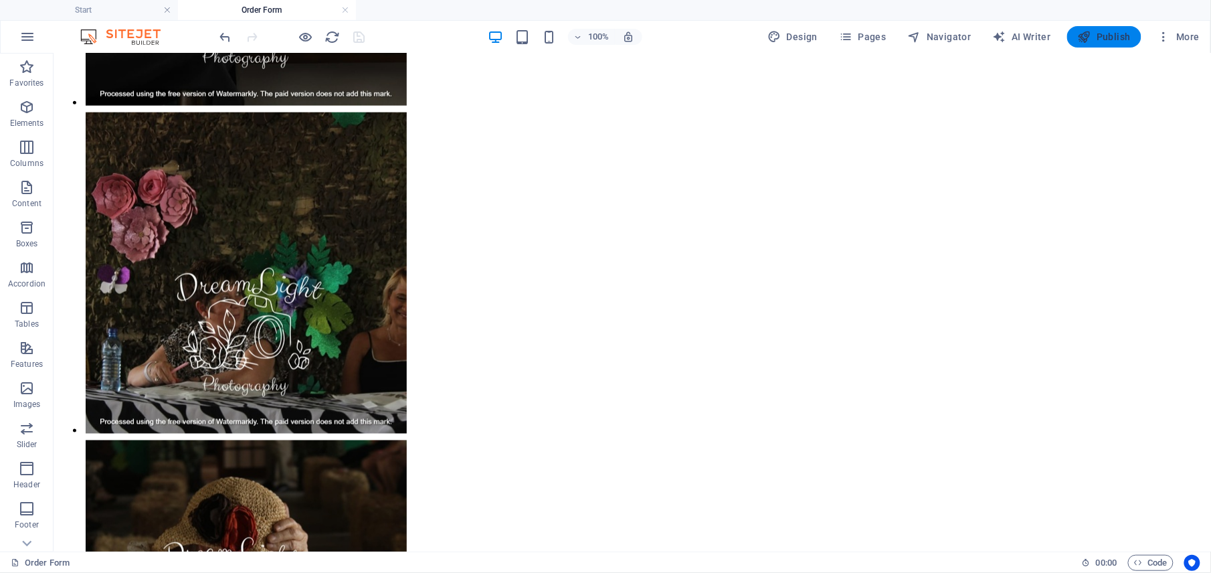
click at [1100, 35] on span "Publish" at bounding box center [1104, 36] width 53 height 13
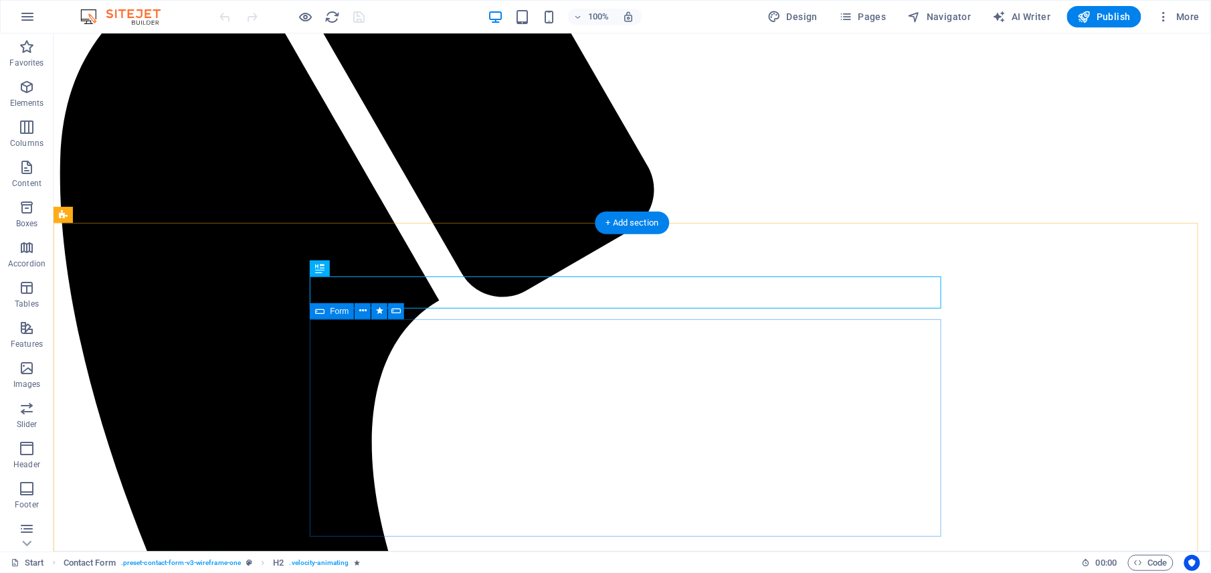
scroll to position [428, 0]
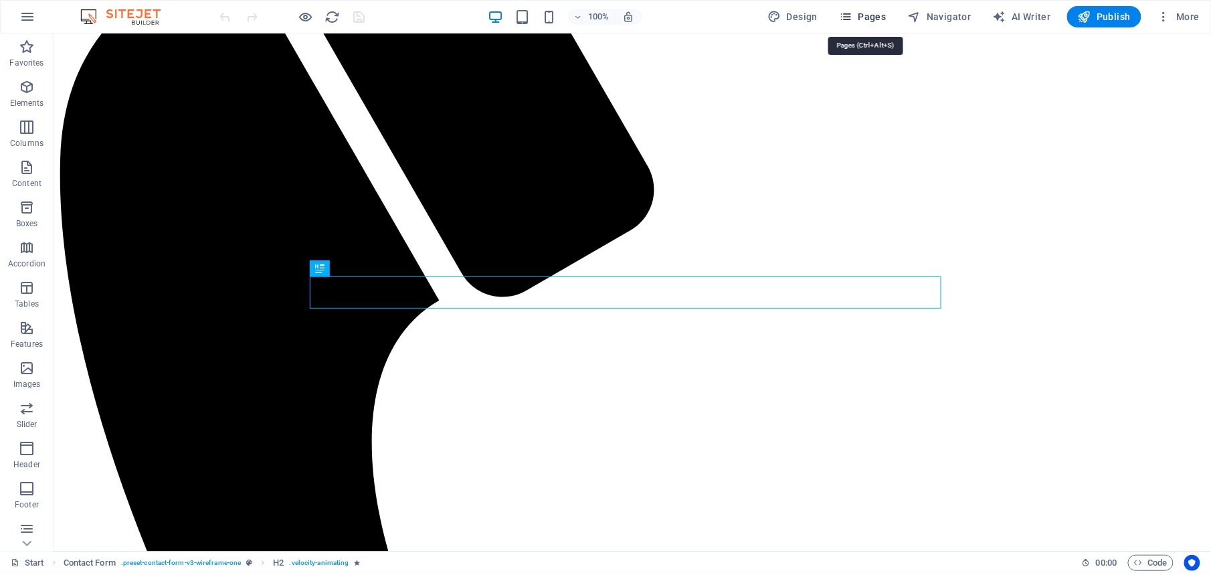
click at [848, 16] on icon "button" at bounding box center [845, 16] width 13 height 13
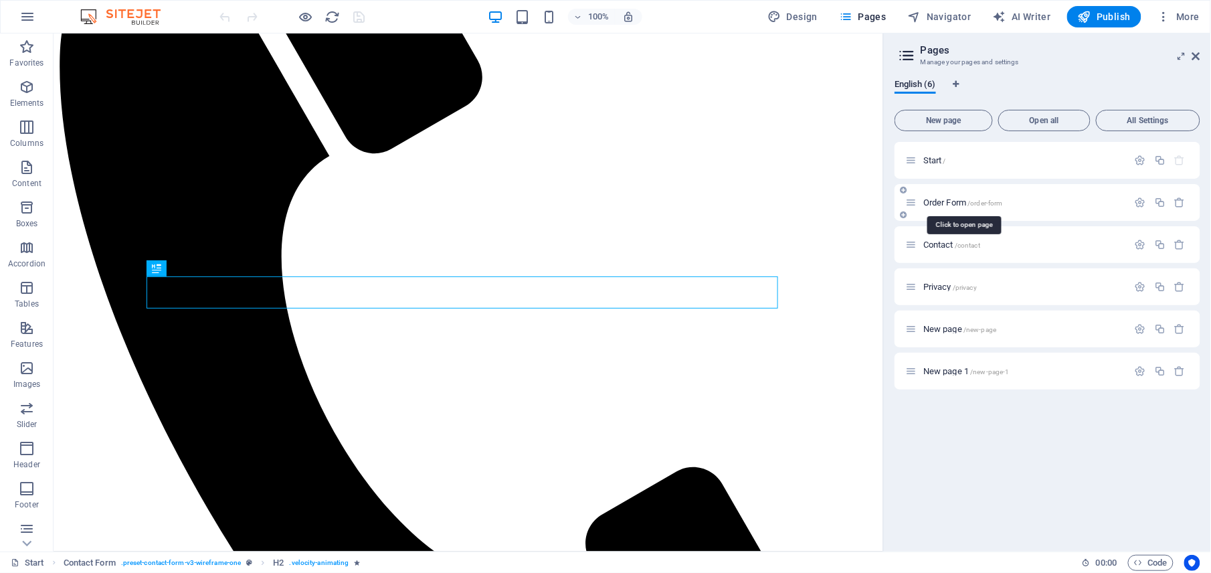
click at [953, 199] on span "Order Form /order-form" at bounding box center [963, 202] width 80 height 10
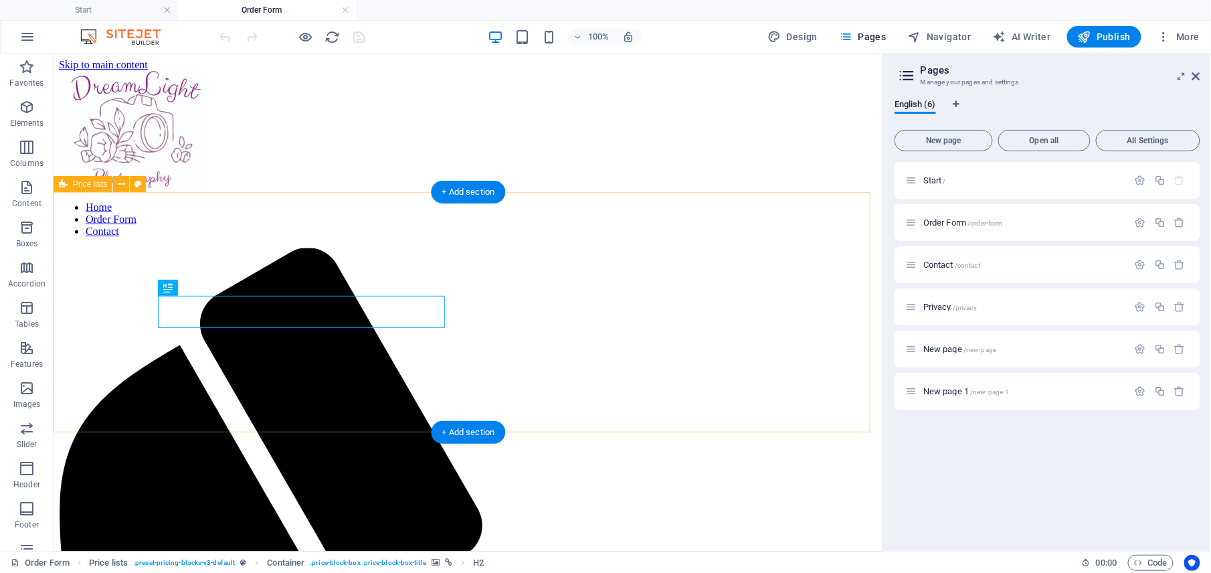
scroll to position [0, 0]
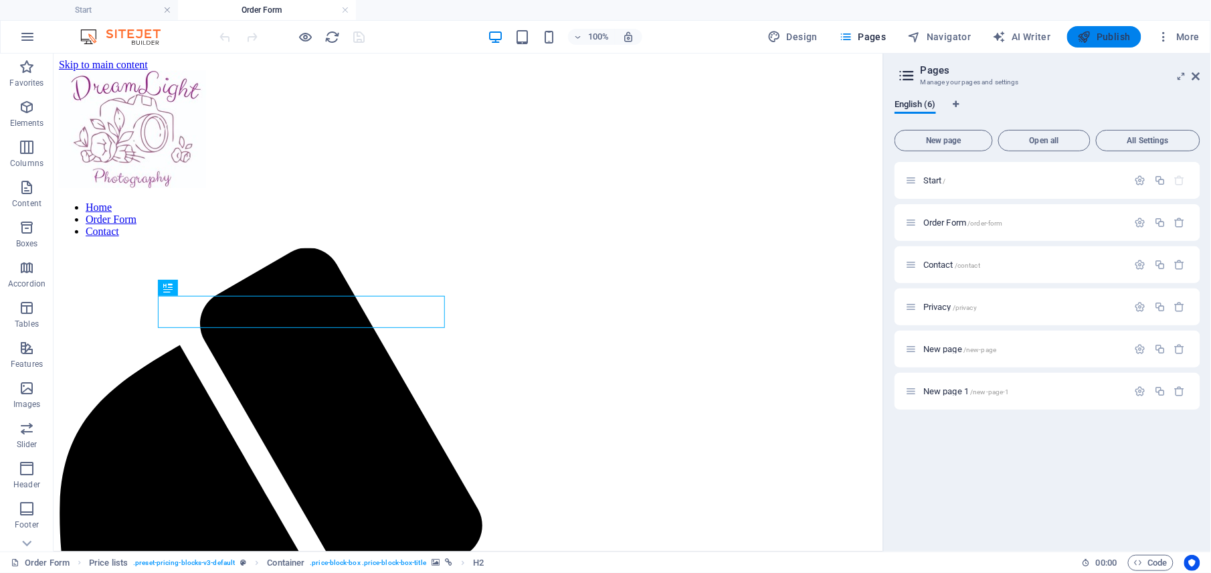
click at [1097, 37] on span "Publish" at bounding box center [1104, 36] width 53 height 13
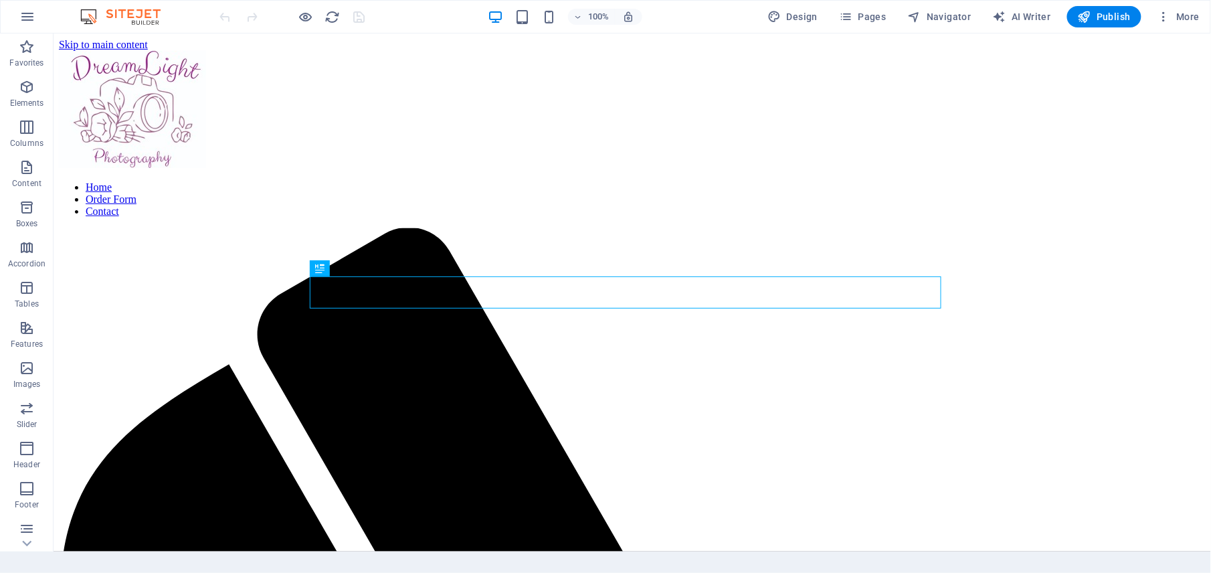
scroll to position [428, 0]
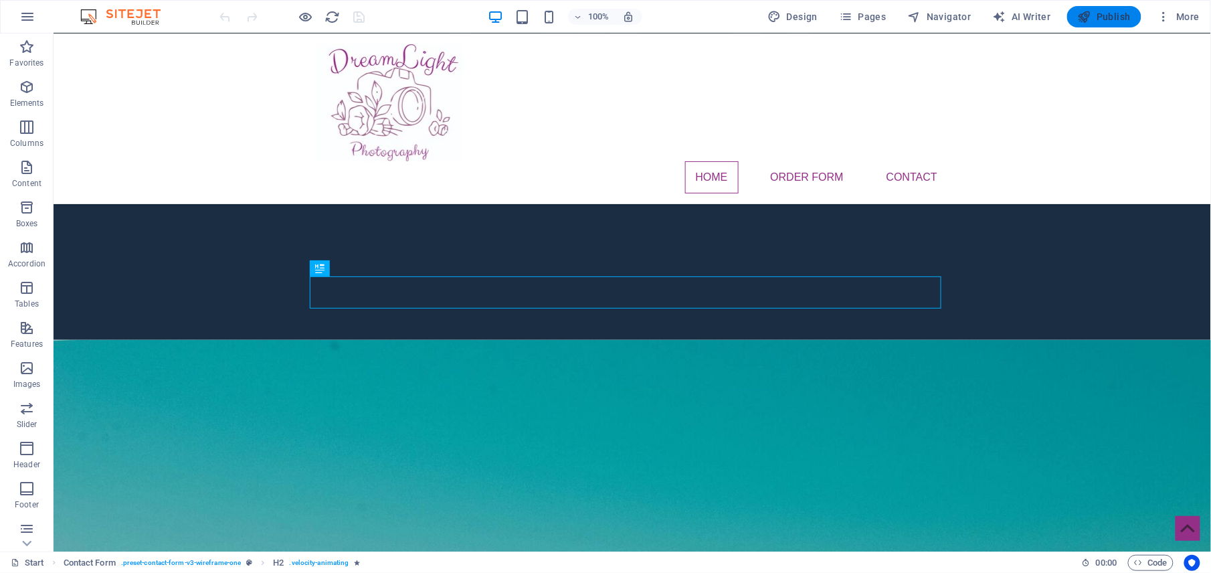
click at [1096, 16] on span "Publish" at bounding box center [1104, 16] width 53 height 13
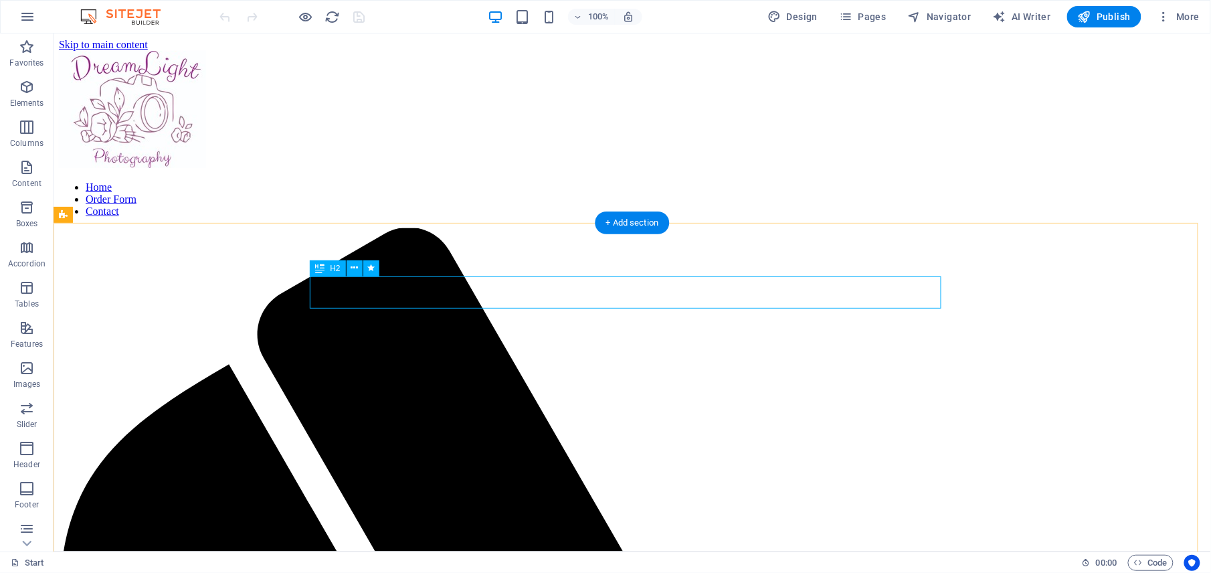
scroll to position [428, 0]
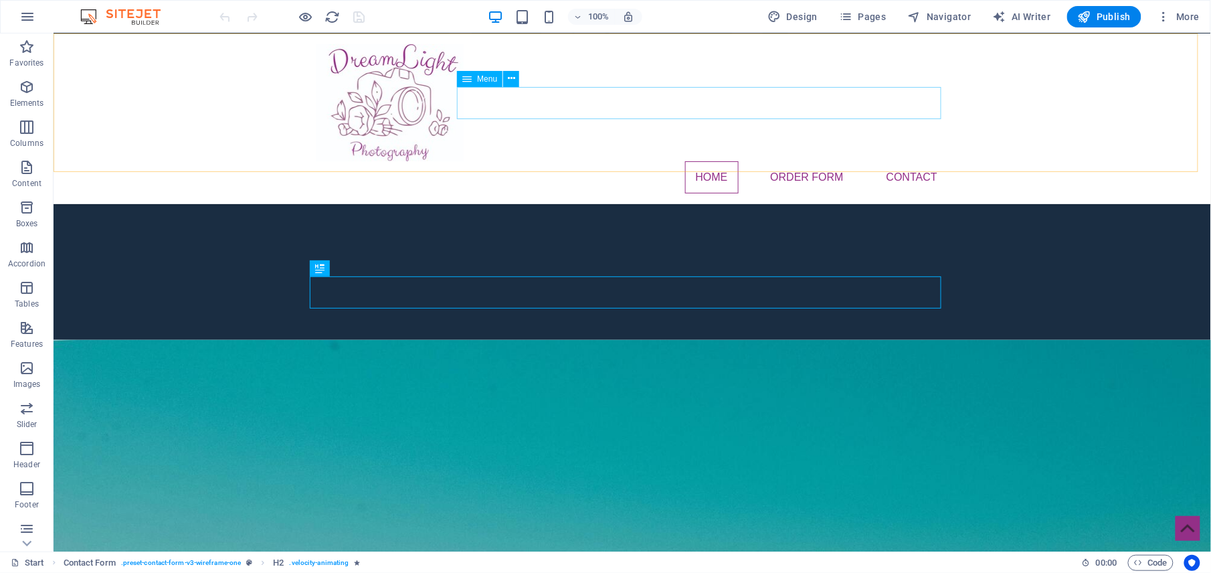
click at [808, 161] on nav "Home Order Form Contact" at bounding box center [632, 177] width 632 height 32
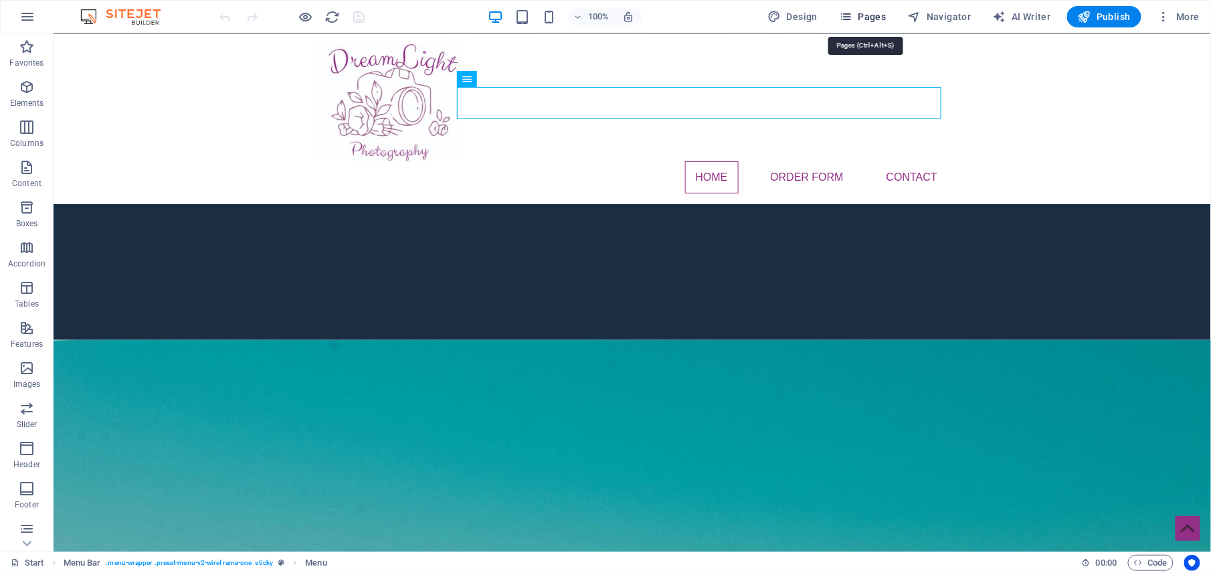
click at [852, 14] on icon "button" at bounding box center [845, 16] width 13 height 13
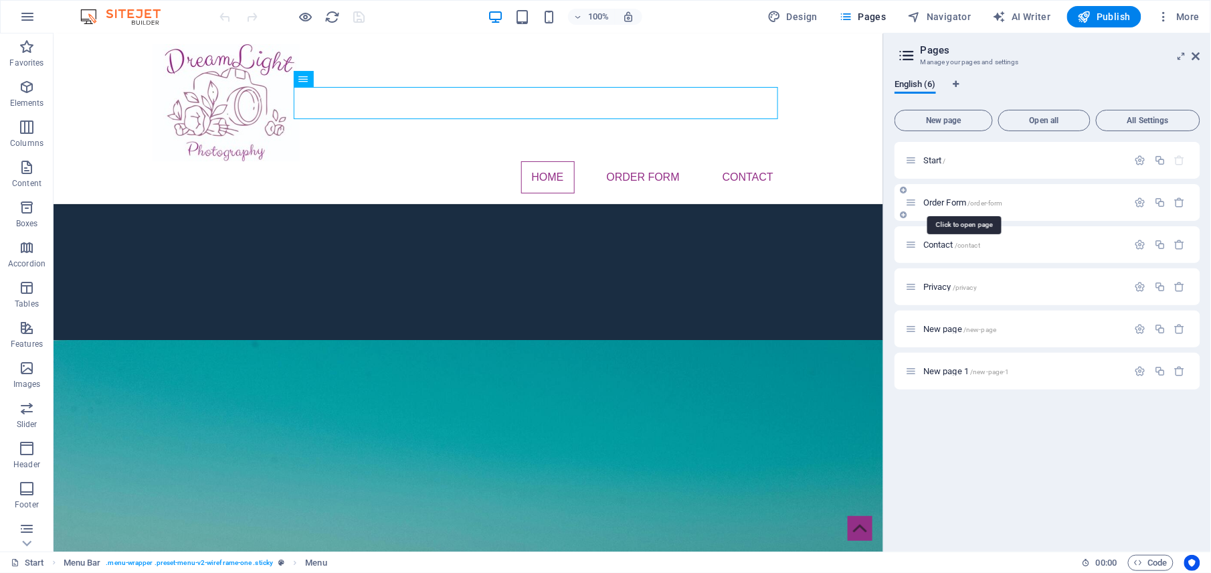
click at [939, 204] on span "Order Form /order-form" at bounding box center [963, 202] width 80 height 10
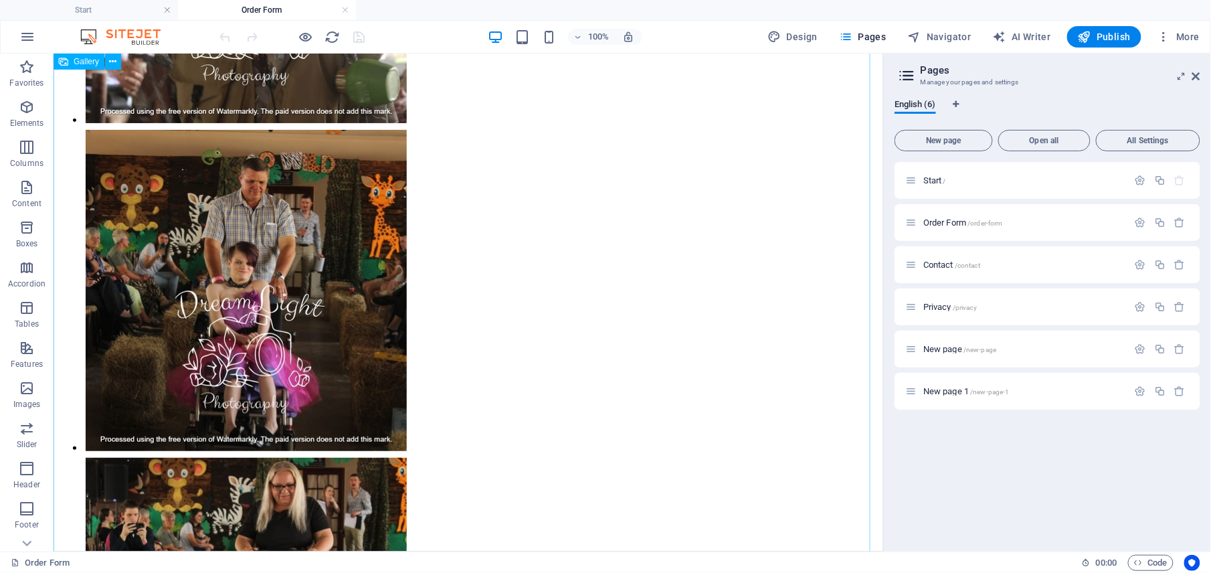
scroll to position [1740, 0]
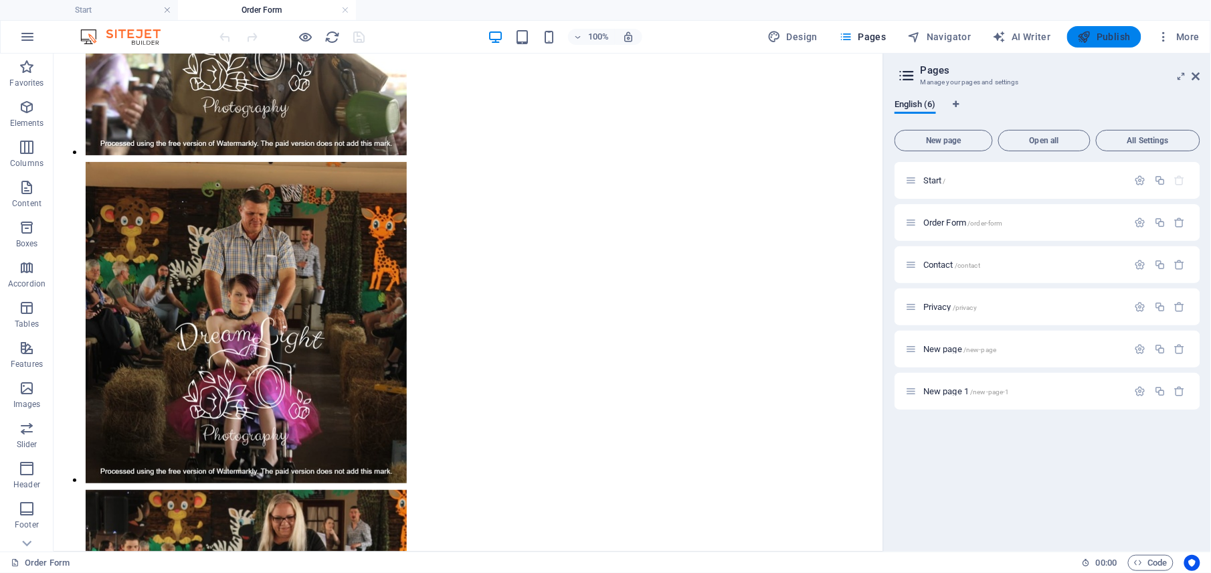
click at [1098, 41] on span "Publish" at bounding box center [1104, 36] width 53 height 13
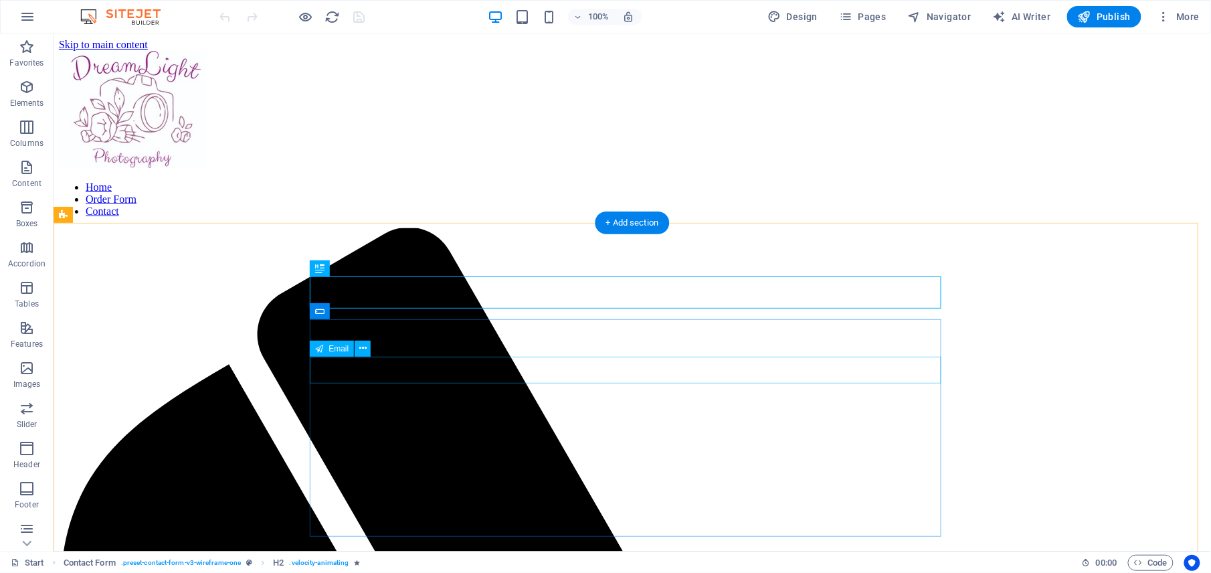
scroll to position [428, 0]
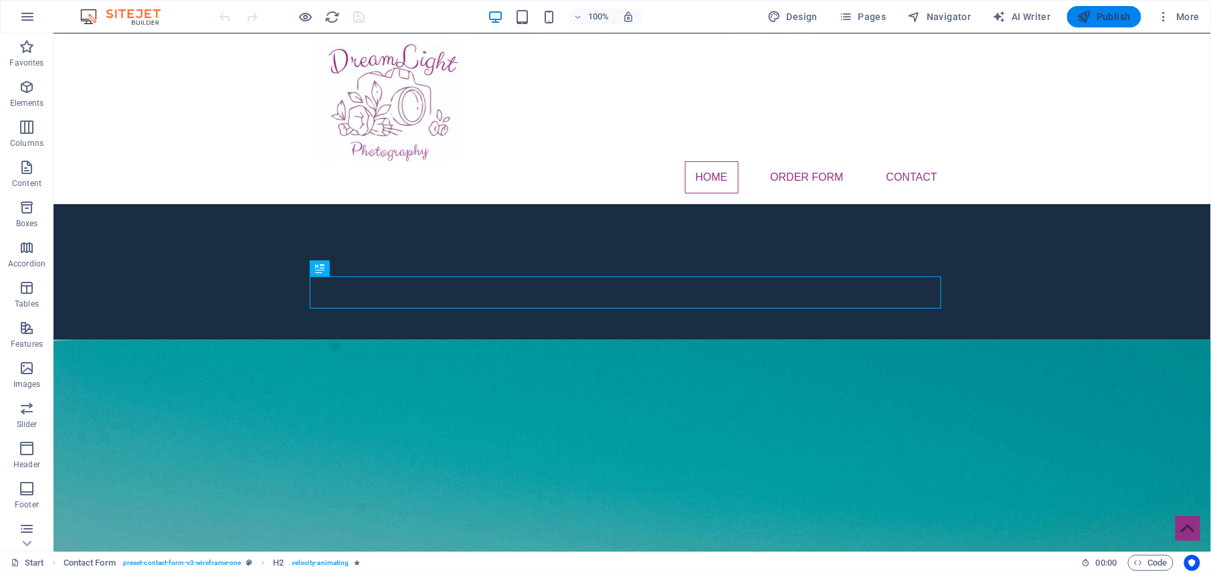
click at [1106, 11] on span "Publish" at bounding box center [1104, 16] width 53 height 13
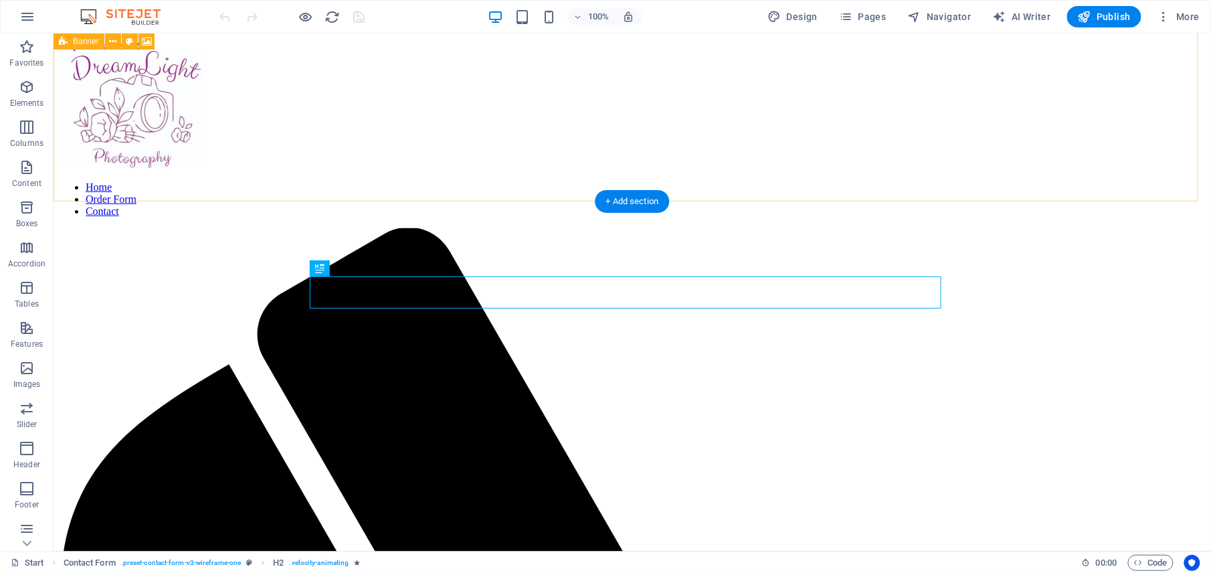
scroll to position [428, 0]
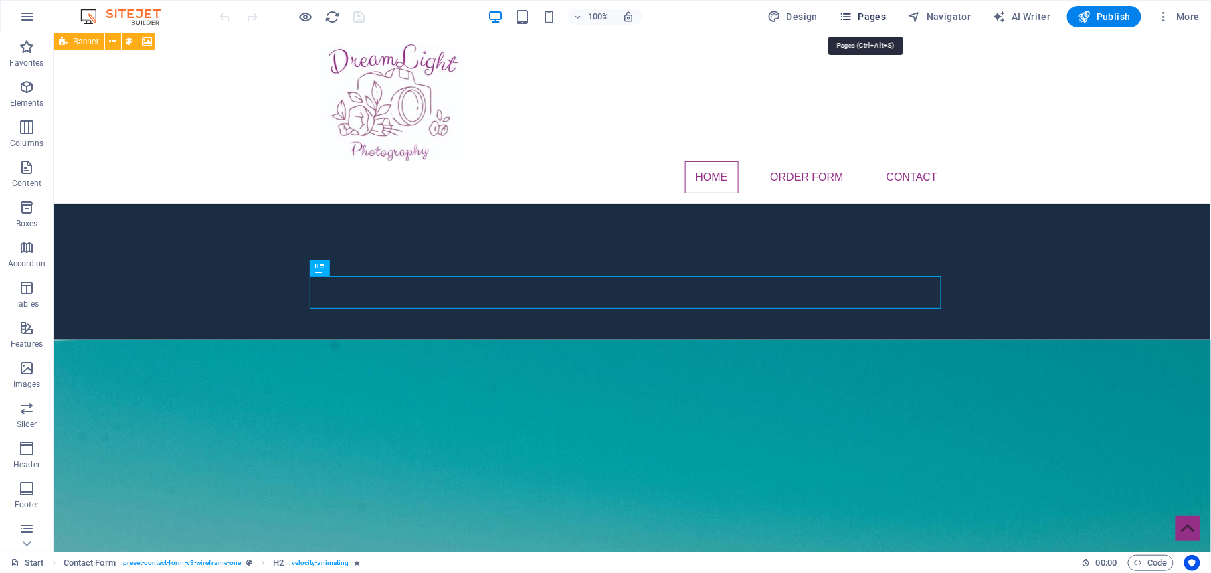
click at [864, 19] on span "Pages" at bounding box center [862, 16] width 47 height 13
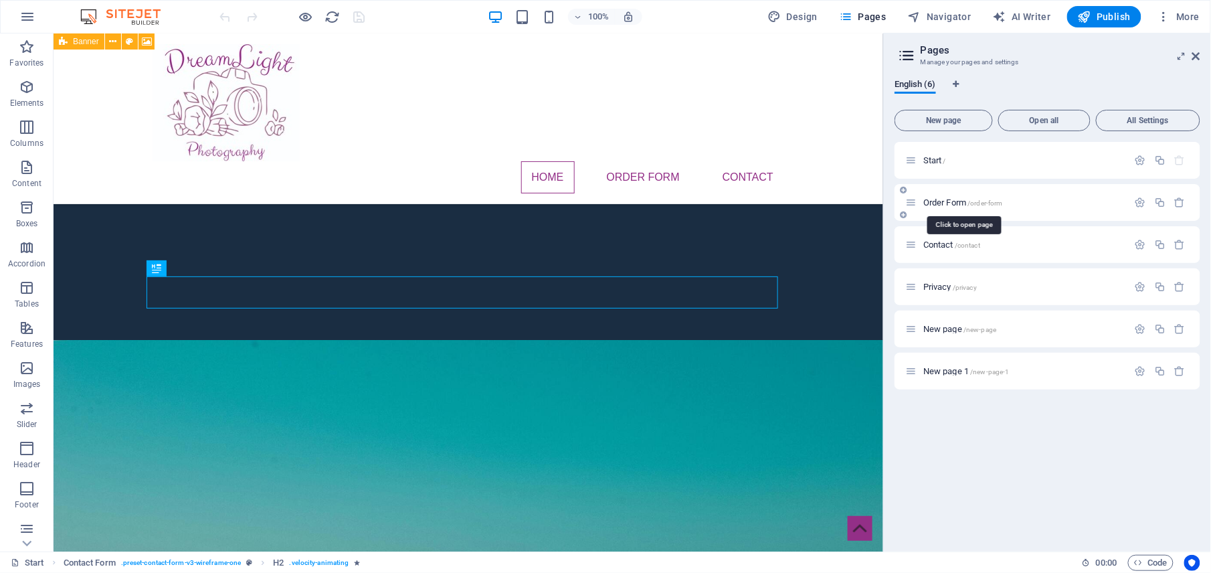
click at [930, 198] on span "Order Form /order-form" at bounding box center [963, 202] width 80 height 10
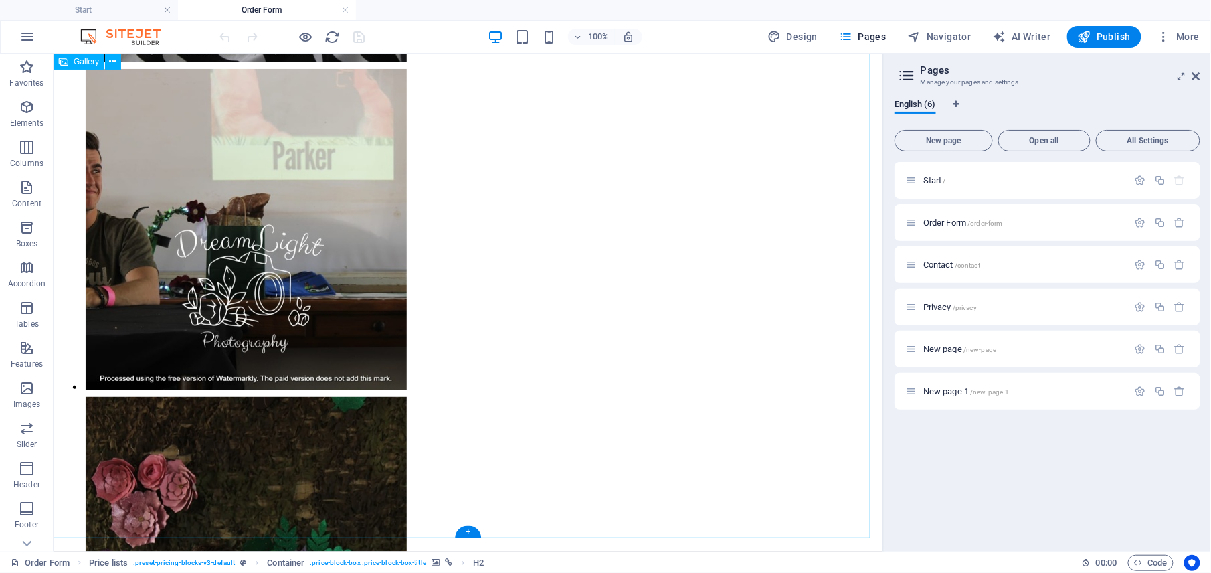
scroll to position [3792, 0]
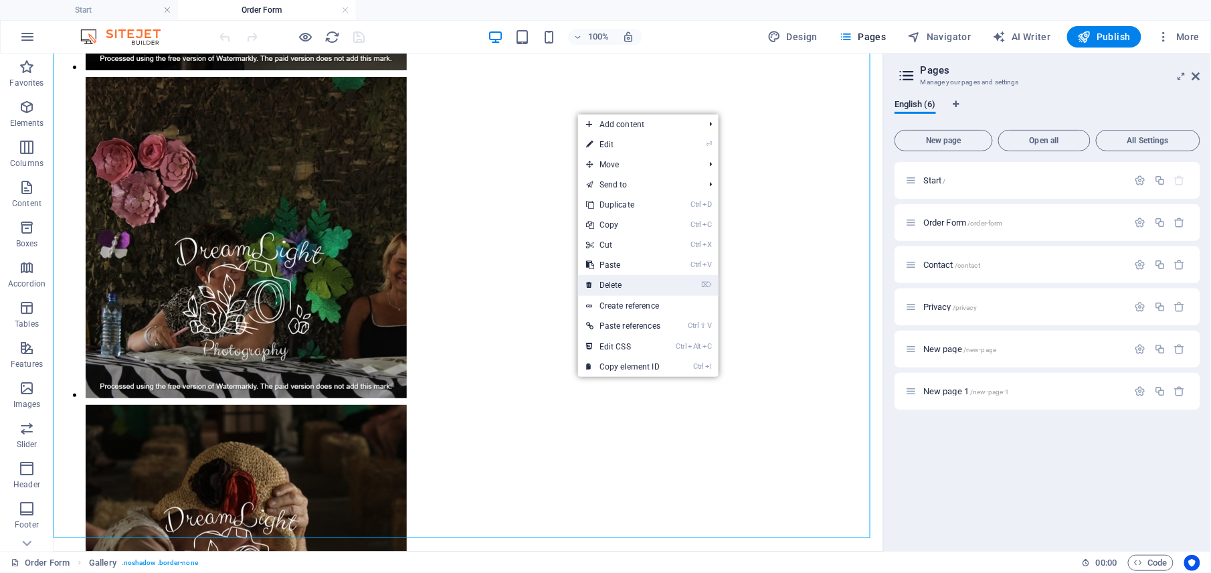
click at [632, 284] on link "⌦ Delete" at bounding box center [623, 285] width 90 height 20
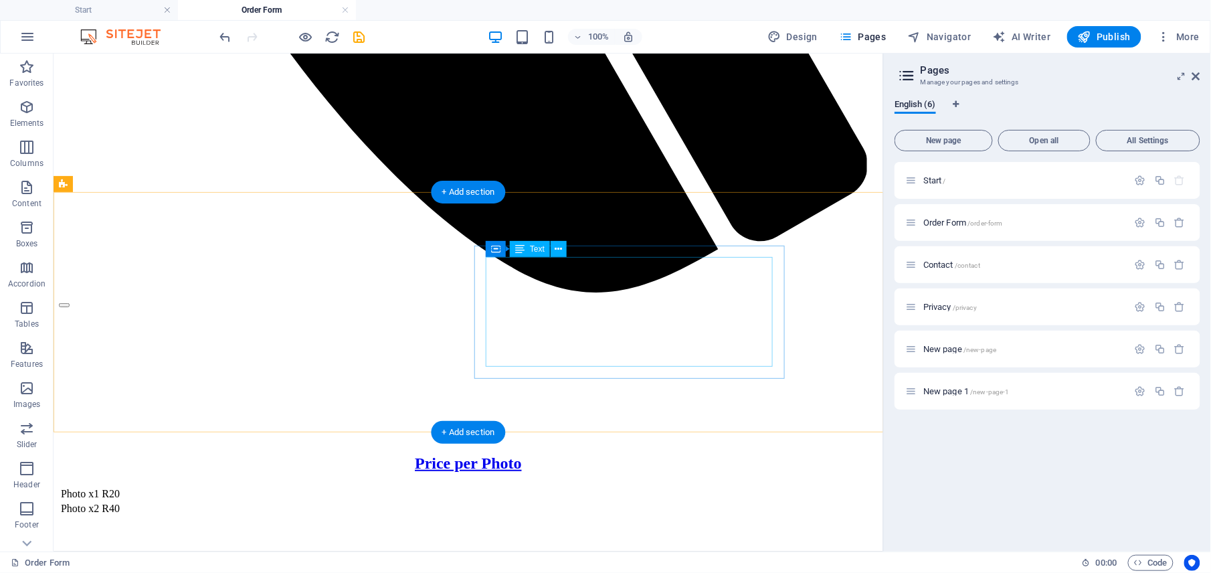
scroll to position [0, 0]
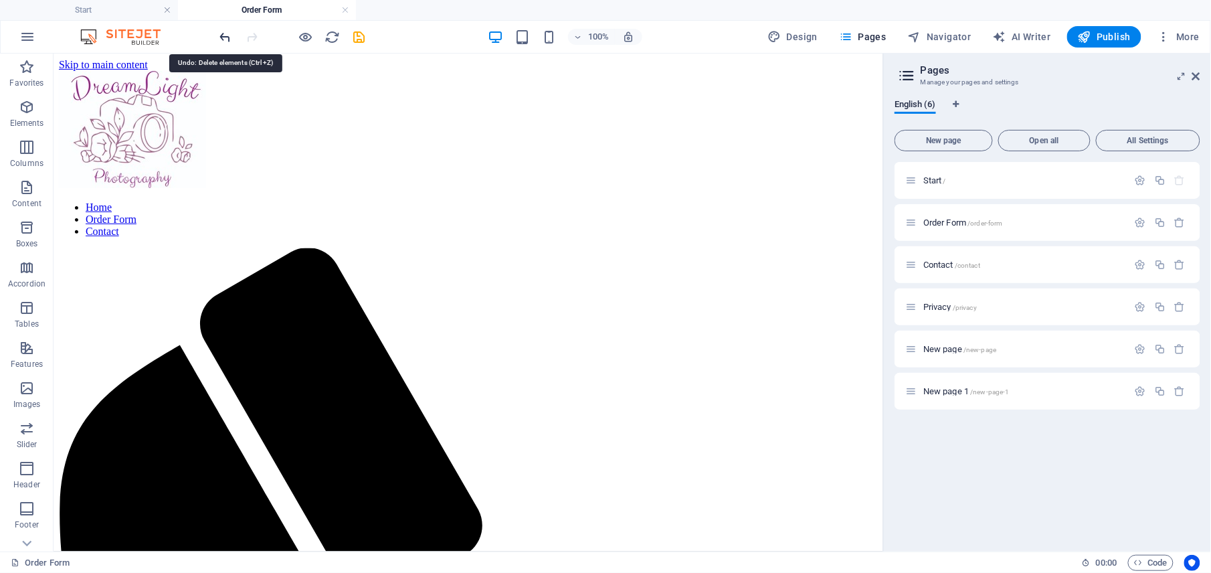
click at [223, 33] on icon "undo" at bounding box center [225, 36] width 15 height 15
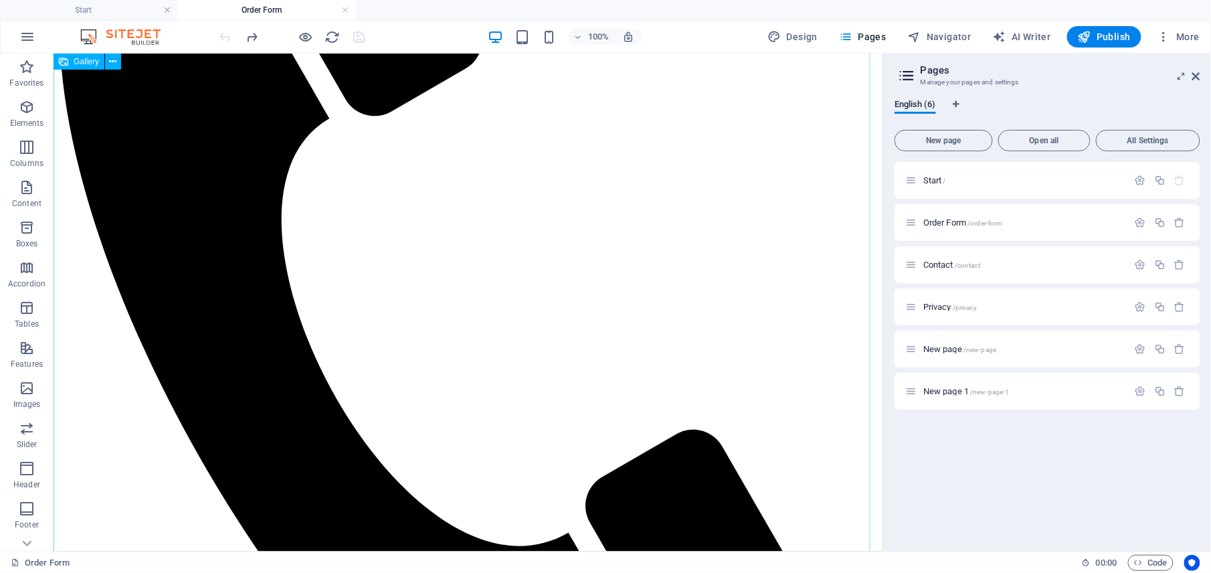
scroll to position [535, 0]
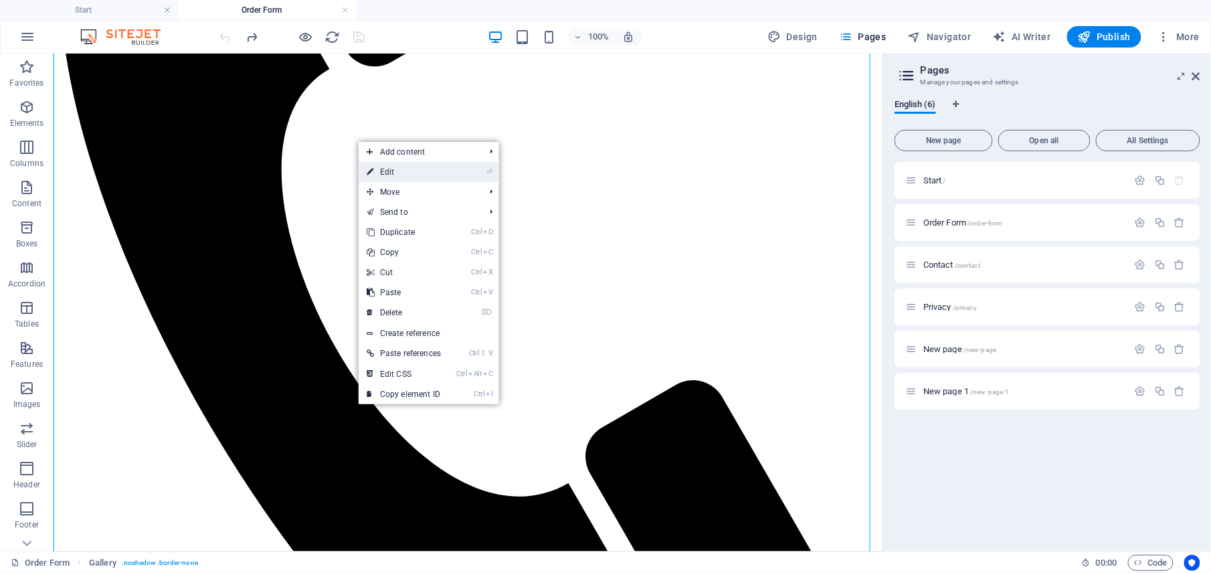
click at [431, 173] on link "⏎ Edit" at bounding box center [404, 172] width 90 height 20
select select "4"
select select "%"
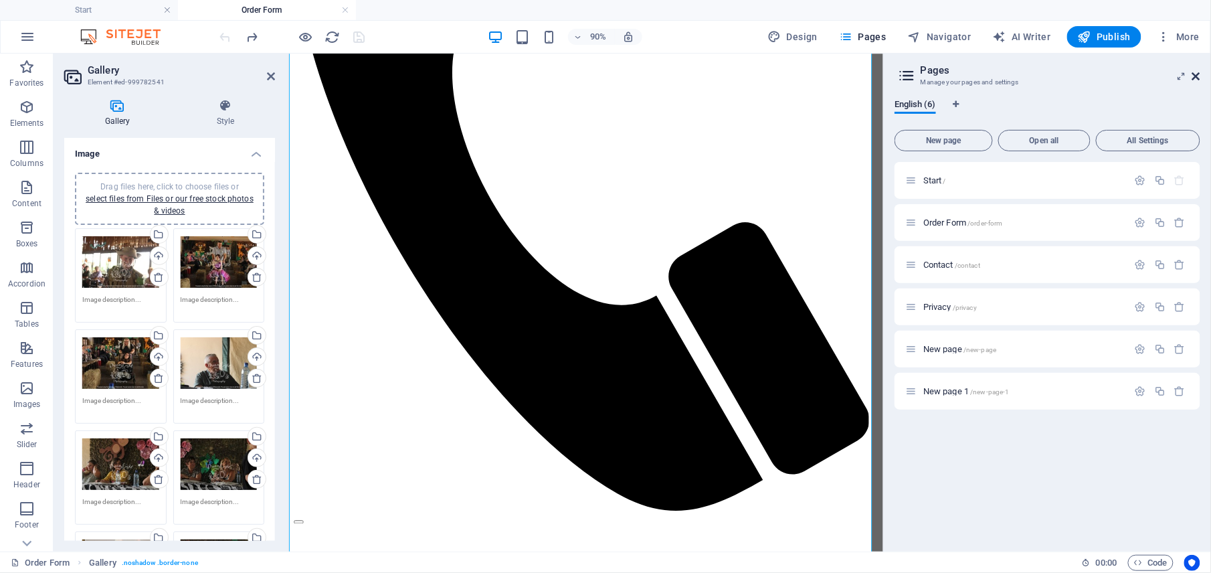
click at [1197, 76] on icon at bounding box center [1196, 76] width 8 height 11
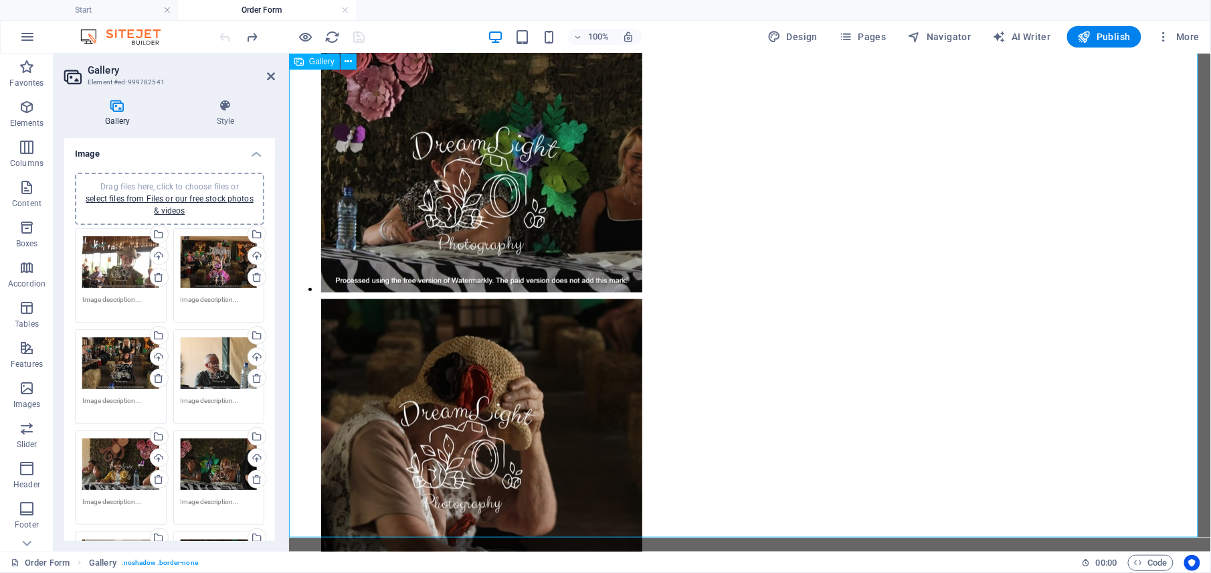
scroll to position [4229, 0]
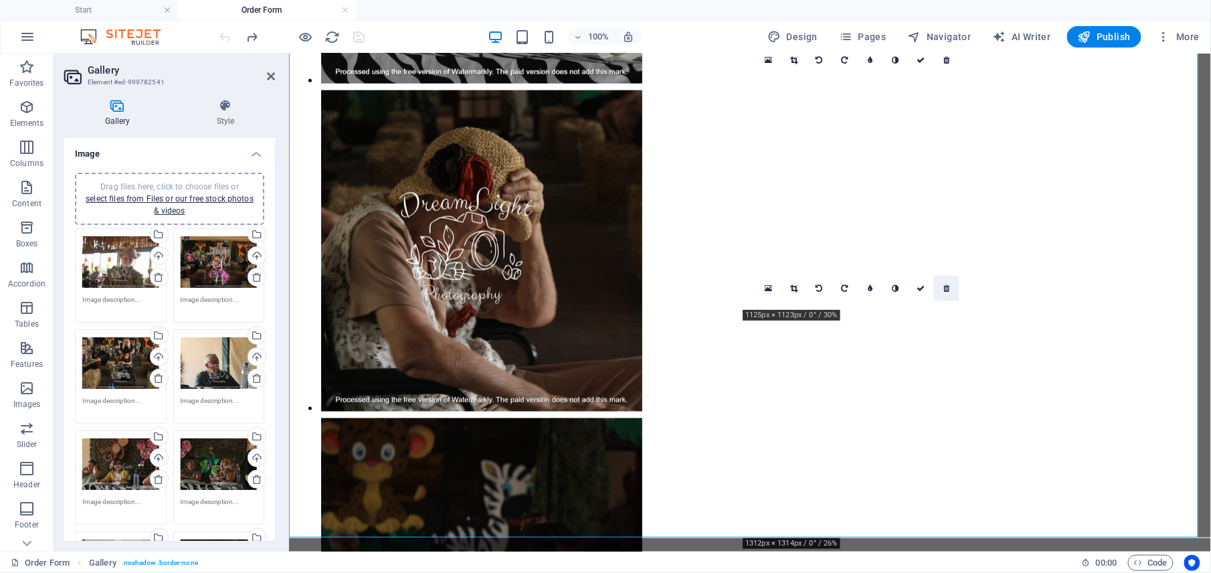
click at [943, 289] on icon at bounding box center [946, 288] width 6 height 8
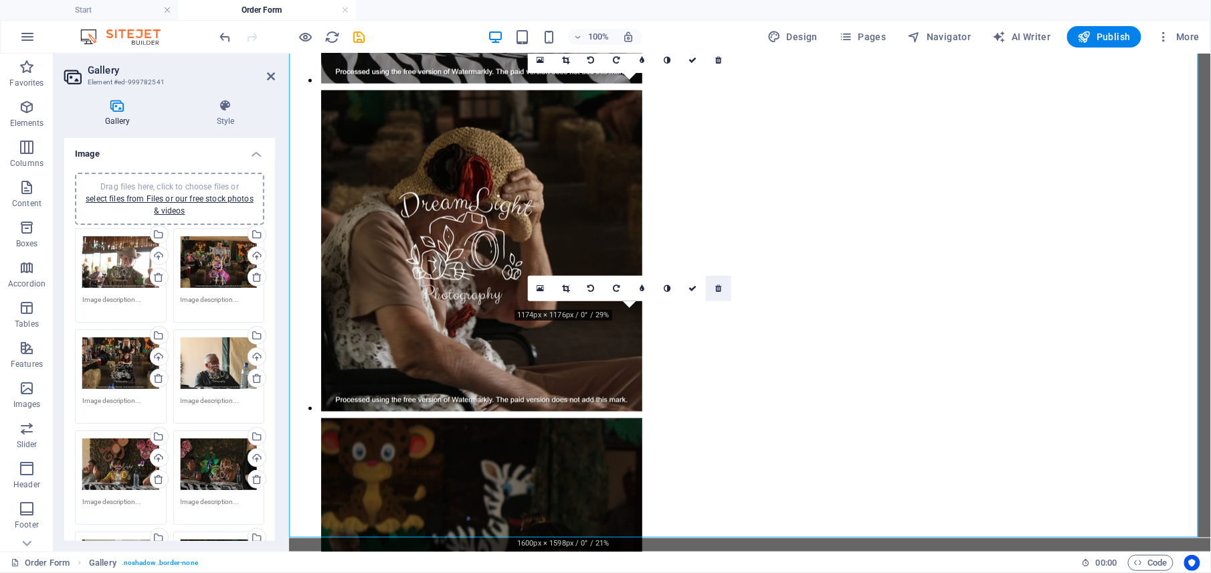
click at [720, 290] on icon at bounding box center [718, 288] width 6 height 8
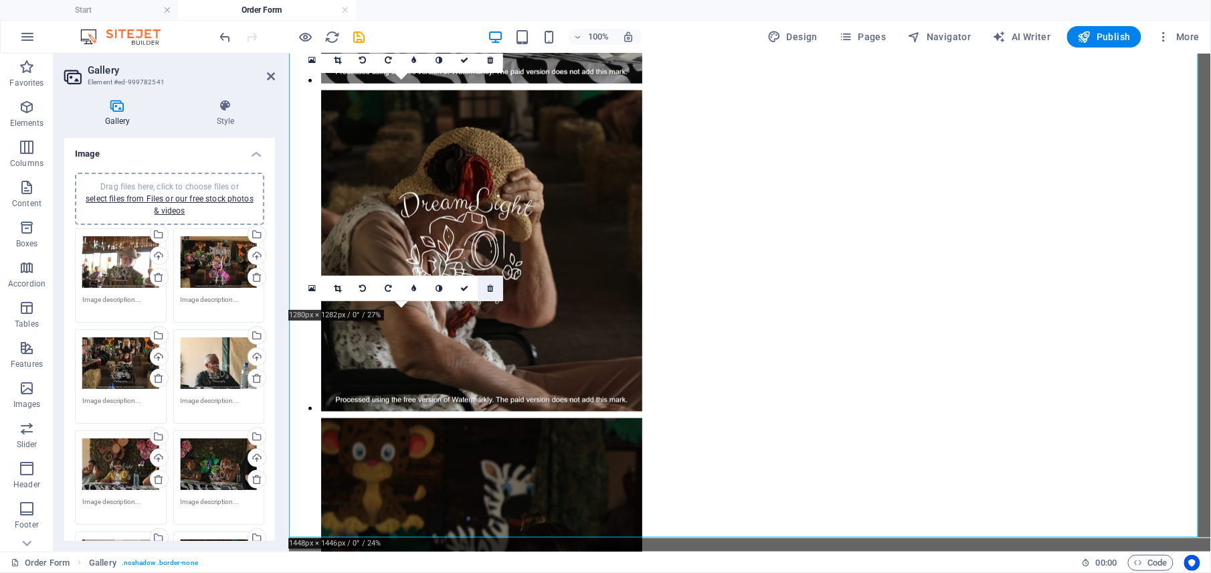
click at [491, 287] on icon at bounding box center [490, 288] width 6 height 8
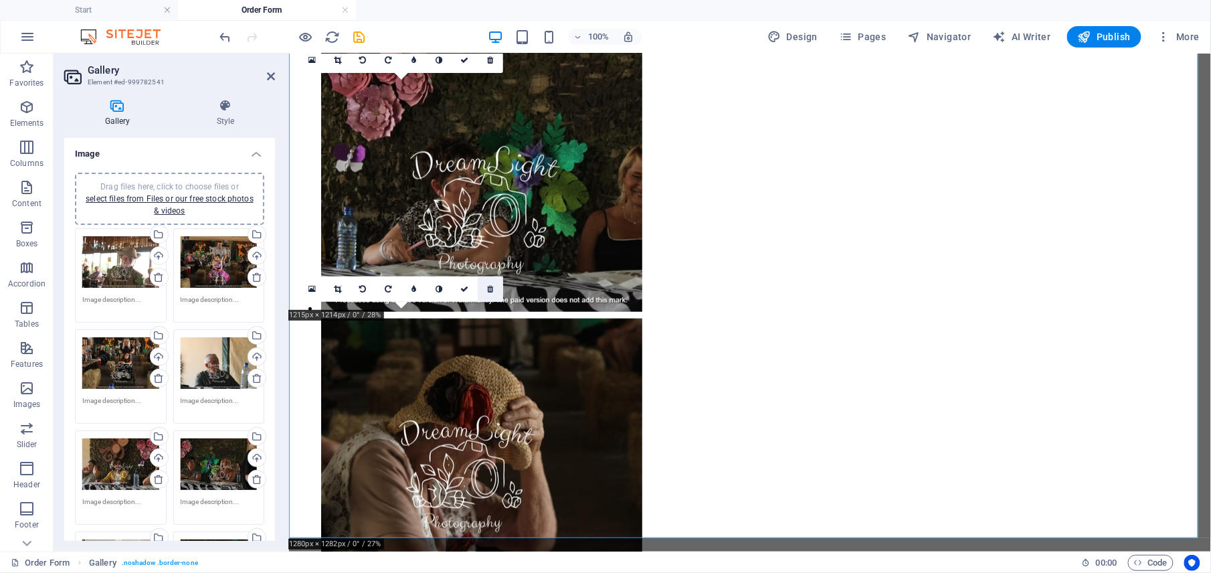
click at [488, 286] on icon at bounding box center [490, 289] width 6 height 8
click at [488, 289] on icon at bounding box center [490, 289] width 6 height 8
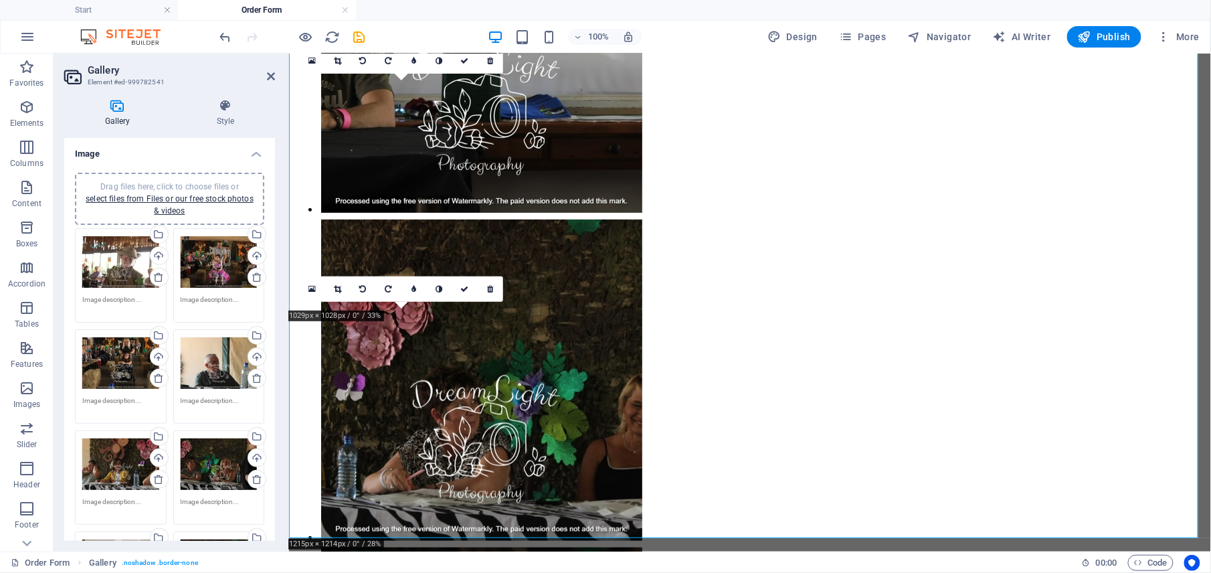
click at [488, 289] on icon at bounding box center [490, 289] width 6 height 8
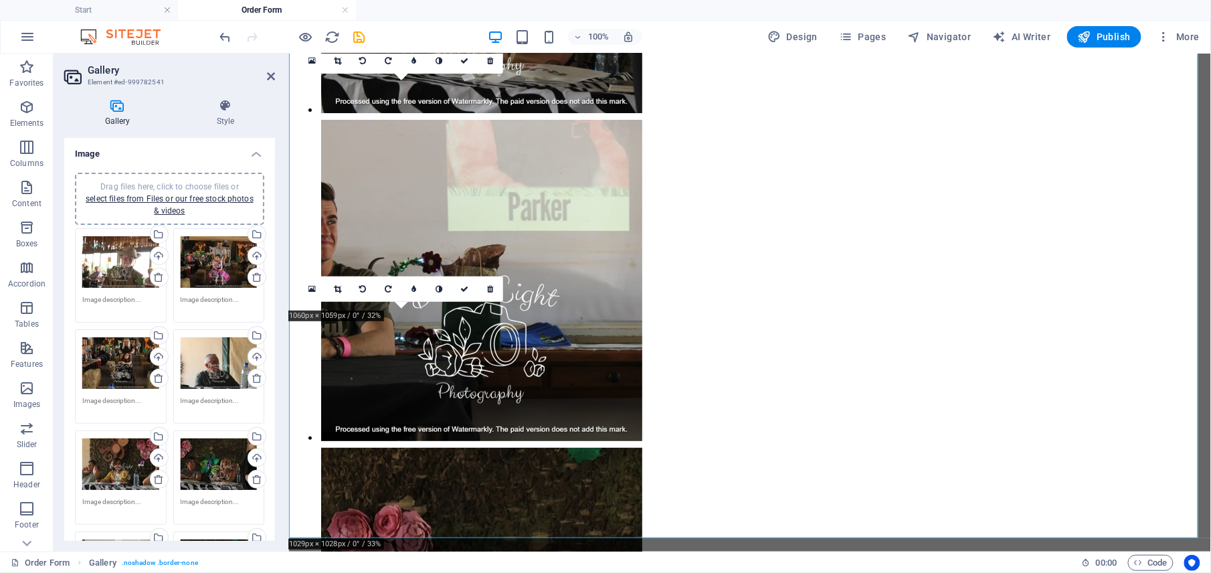
click at [488, 289] on icon at bounding box center [490, 289] width 6 height 8
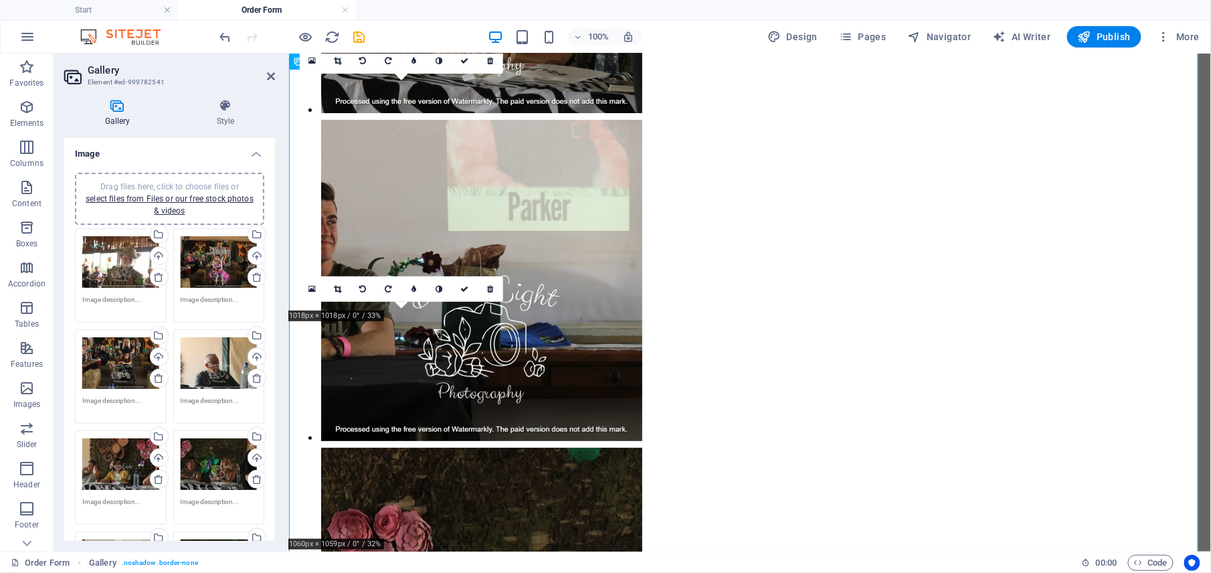
scroll to position [3316, 0]
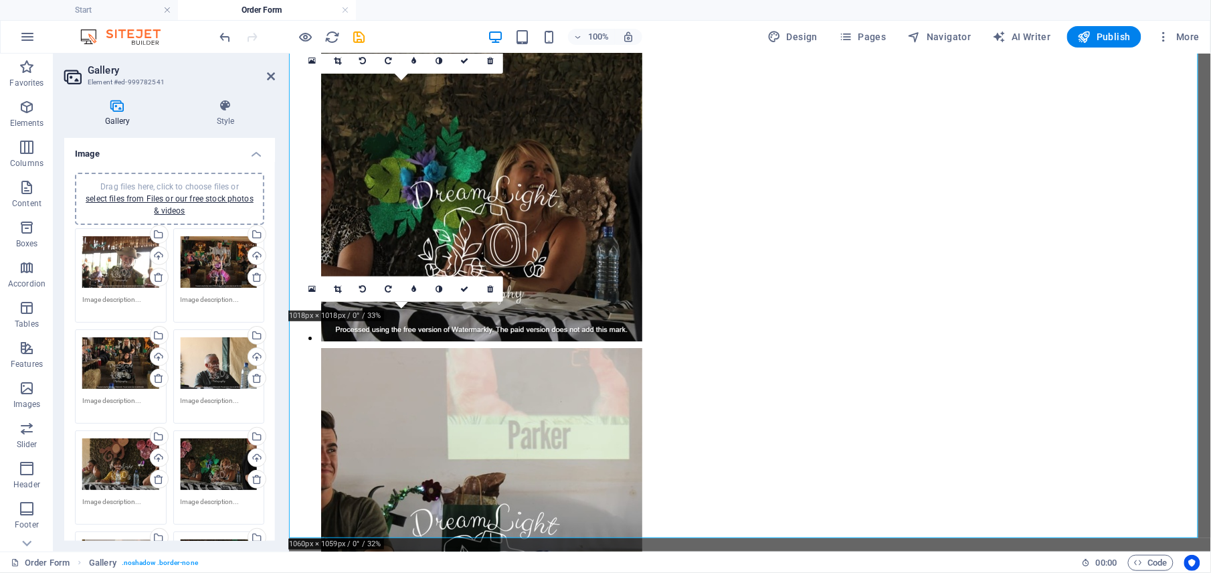
click at [488, 289] on icon at bounding box center [490, 289] width 6 height 8
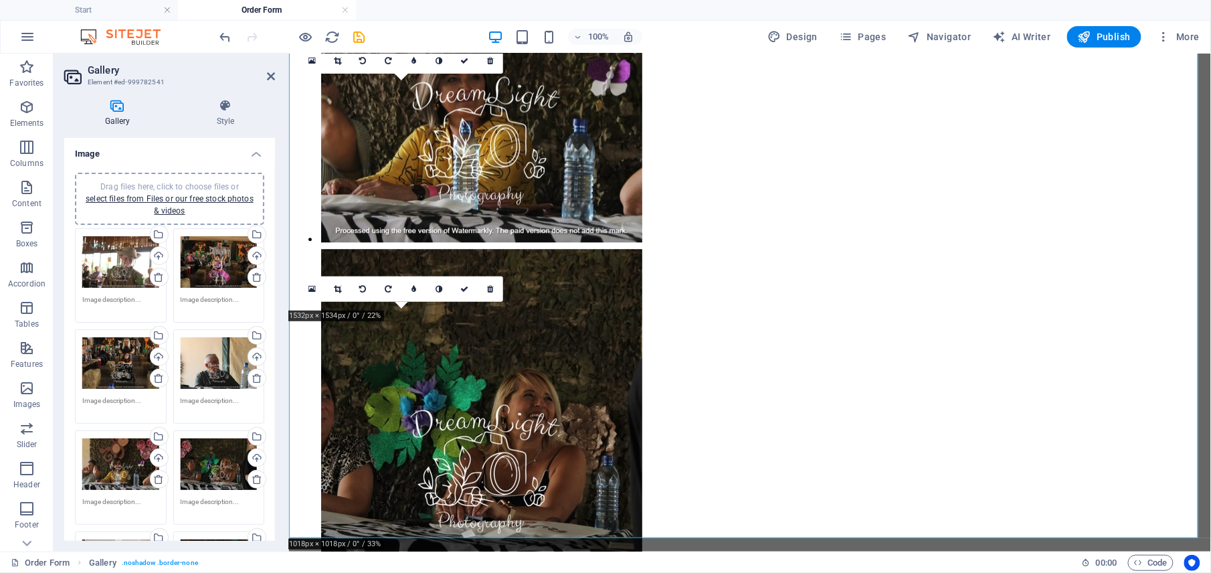
click at [488, 289] on icon at bounding box center [490, 289] width 6 height 8
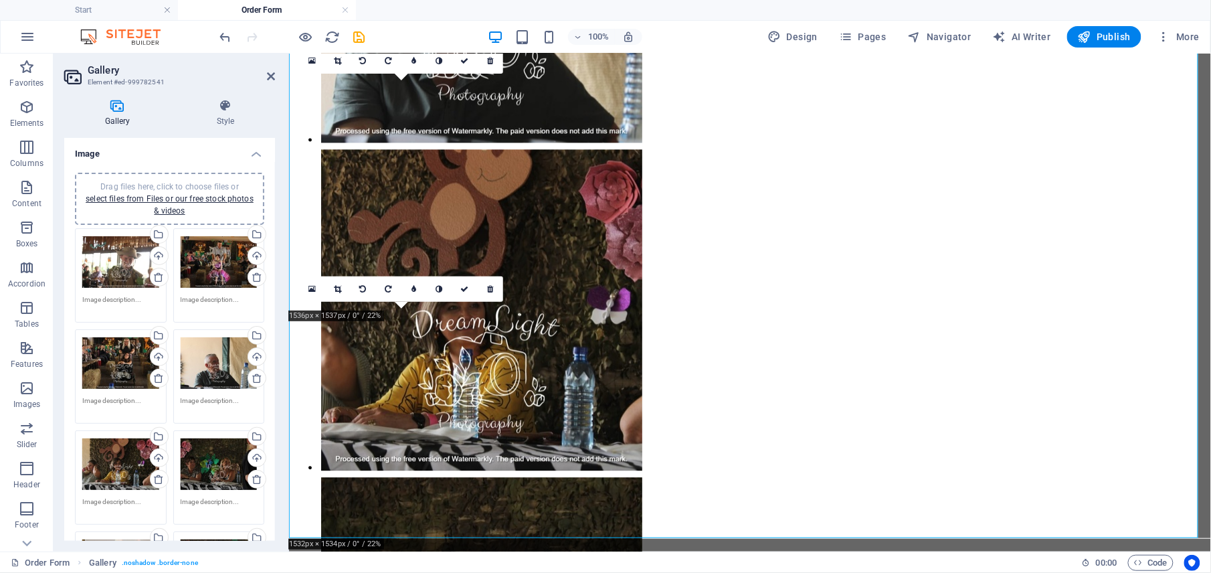
click at [488, 289] on icon at bounding box center [490, 289] width 6 height 8
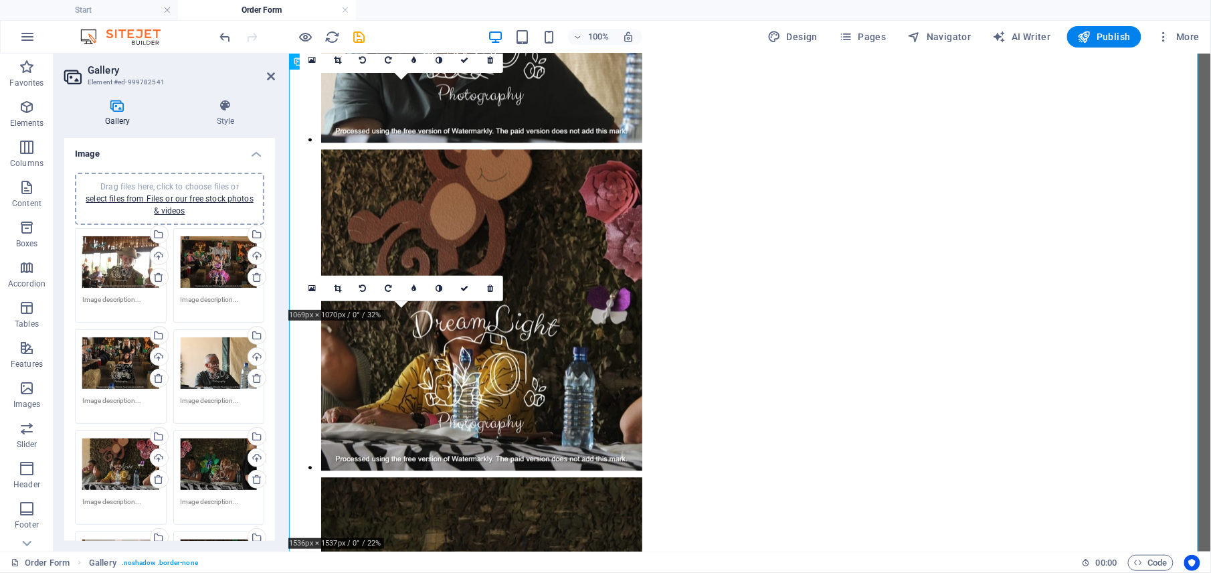
scroll to position [2631, 0]
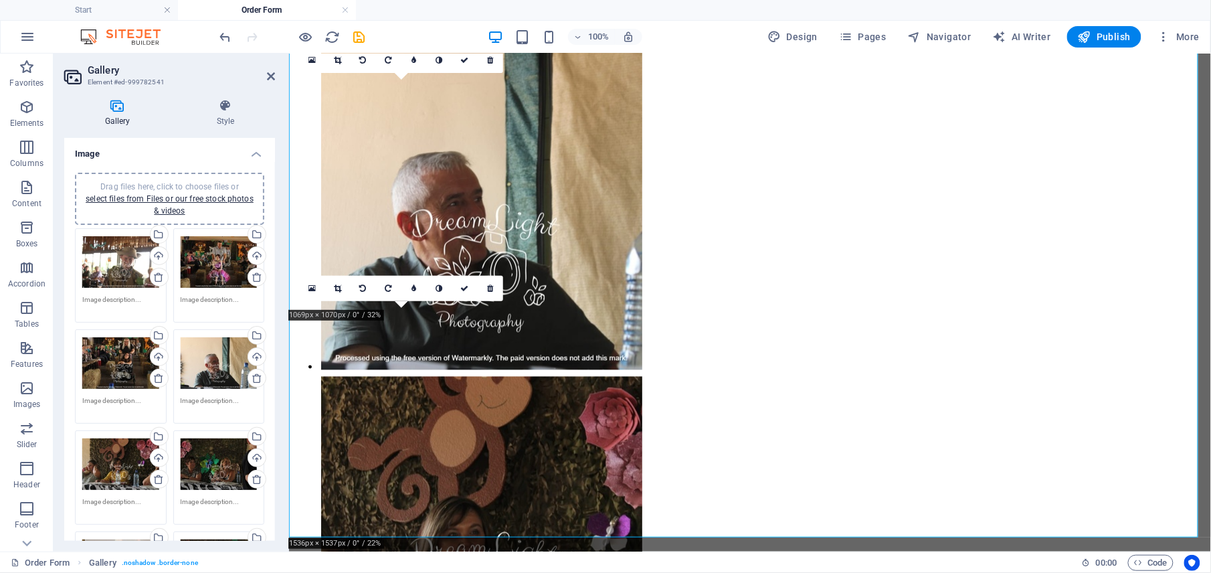
click at [488, 289] on icon at bounding box center [490, 288] width 6 height 8
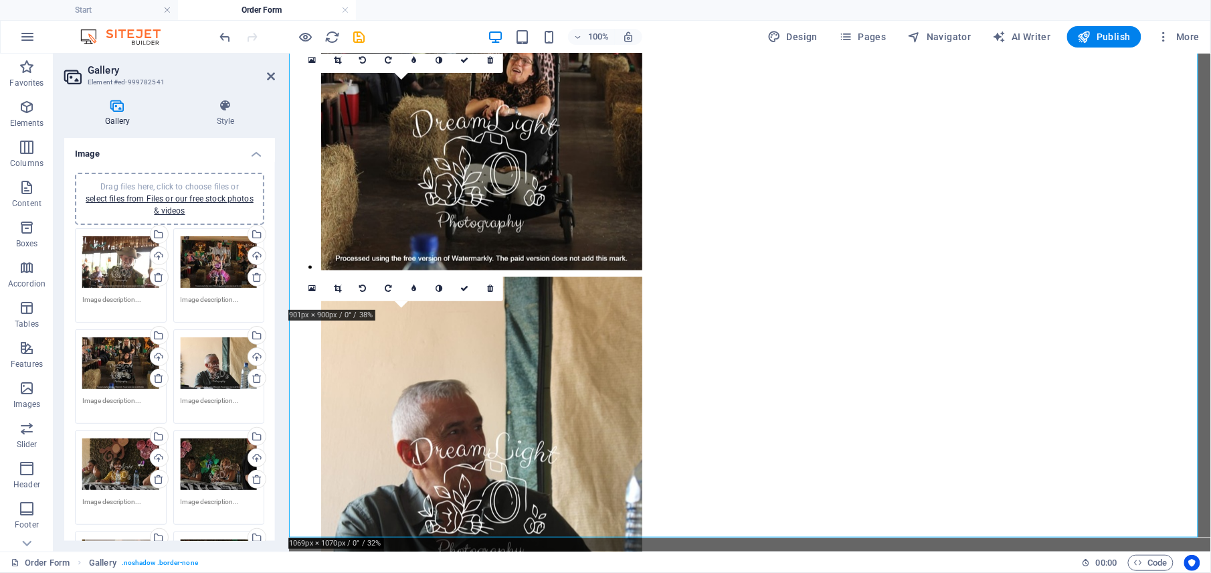
click at [488, 289] on icon at bounding box center [490, 288] width 6 height 8
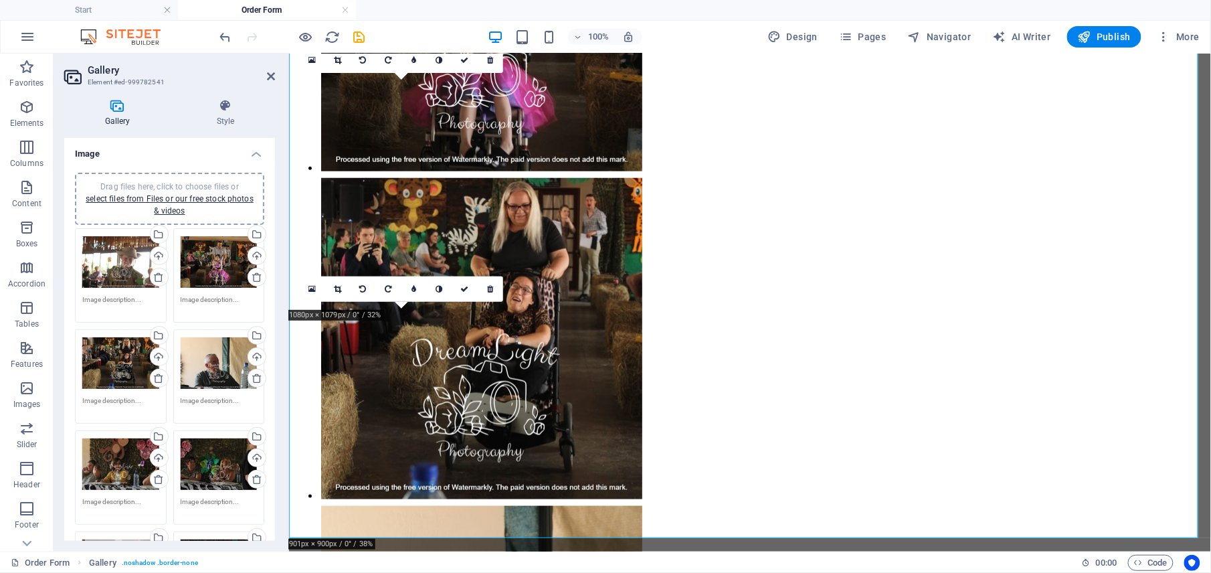
click at [488, 289] on icon at bounding box center [490, 289] width 6 height 8
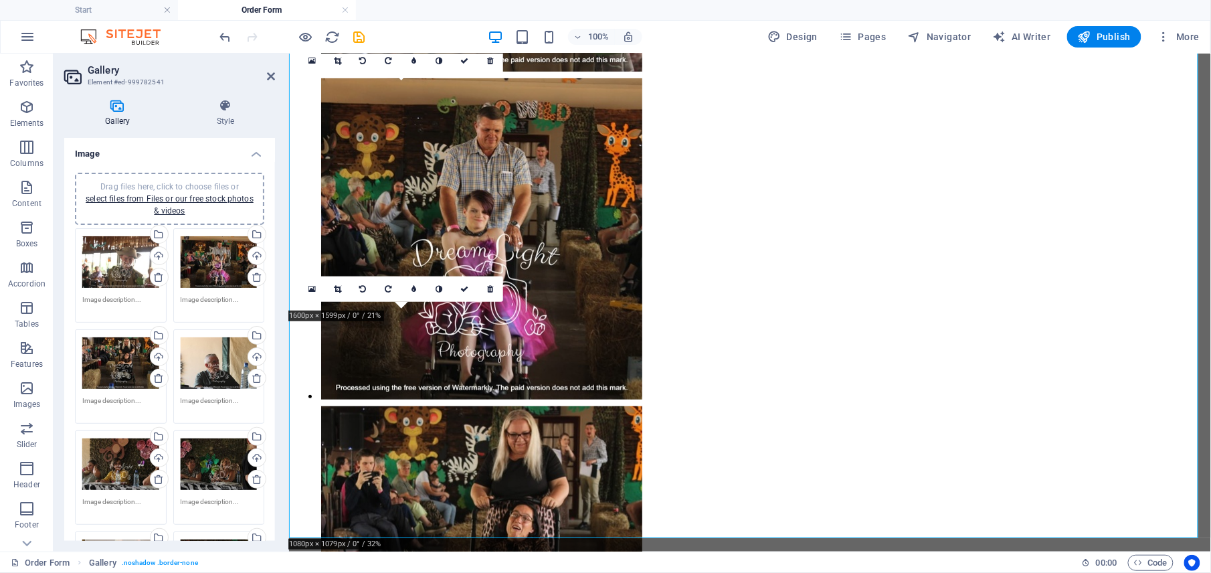
click at [488, 289] on icon at bounding box center [490, 289] width 6 height 8
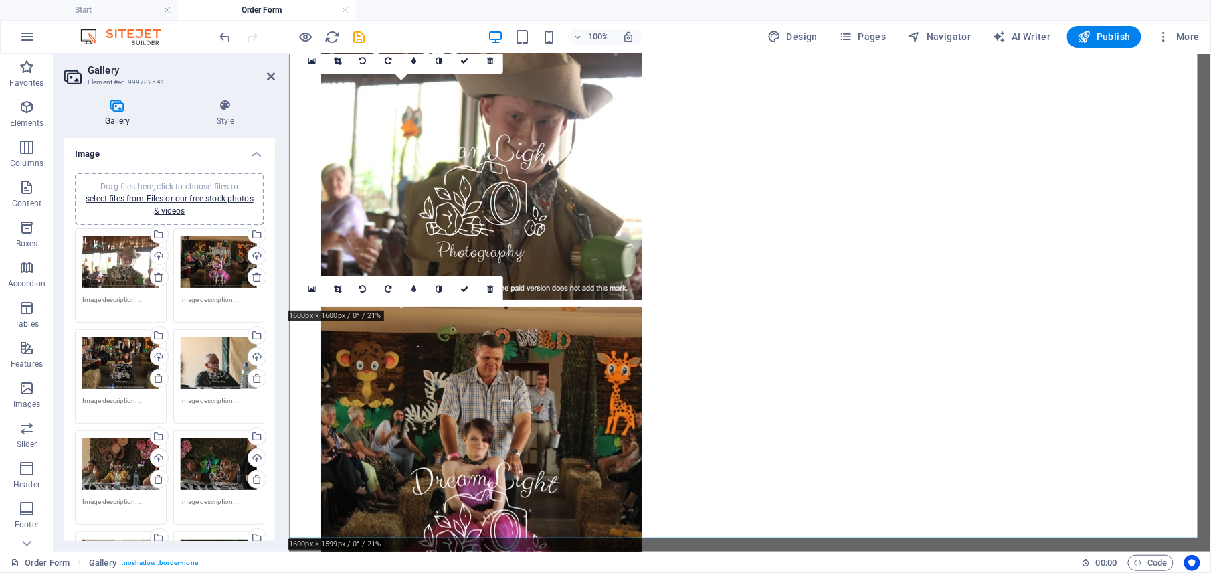
click at [488, 289] on icon at bounding box center [490, 289] width 6 height 8
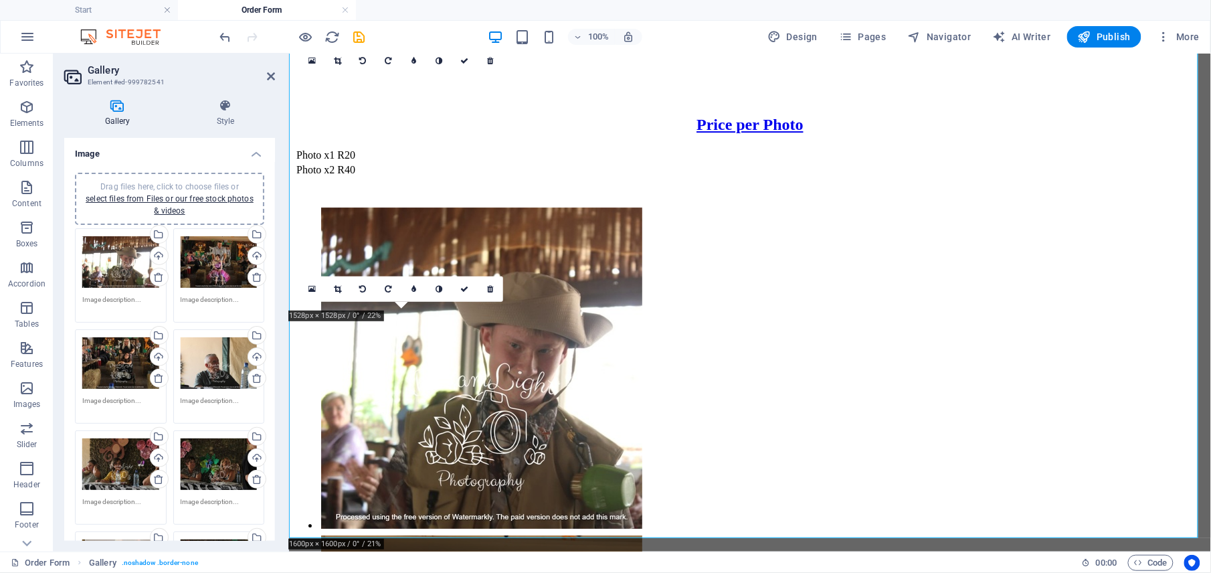
click at [488, 289] on icon at bounding box center [490, 289] width 6 height 8
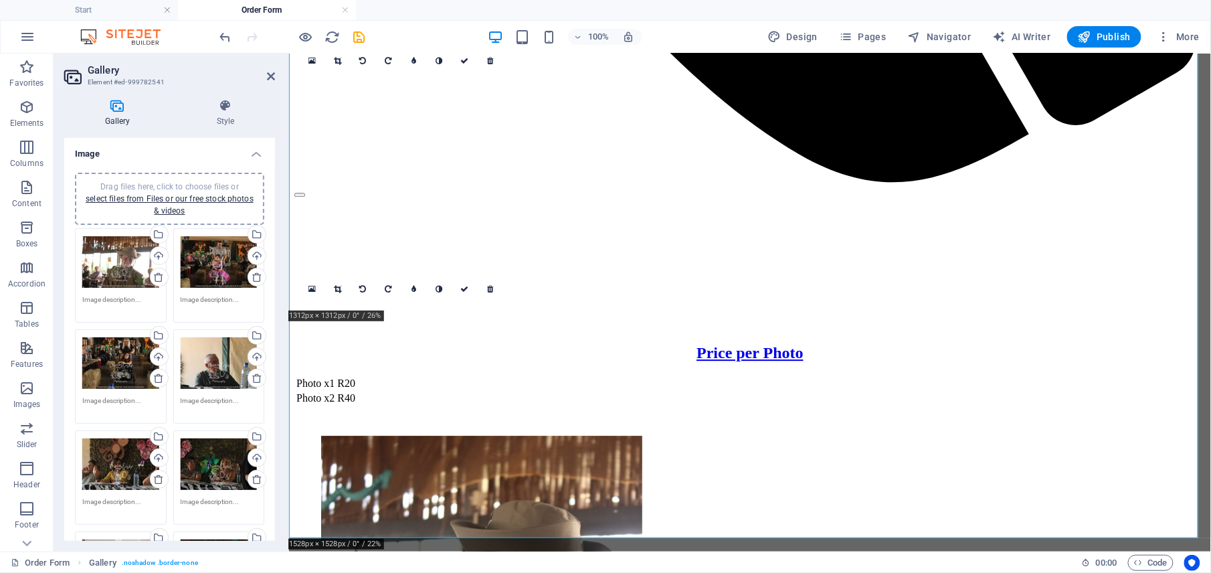
click at [488, 289] on icon at bounding box center [490, 289] width 6 height 8
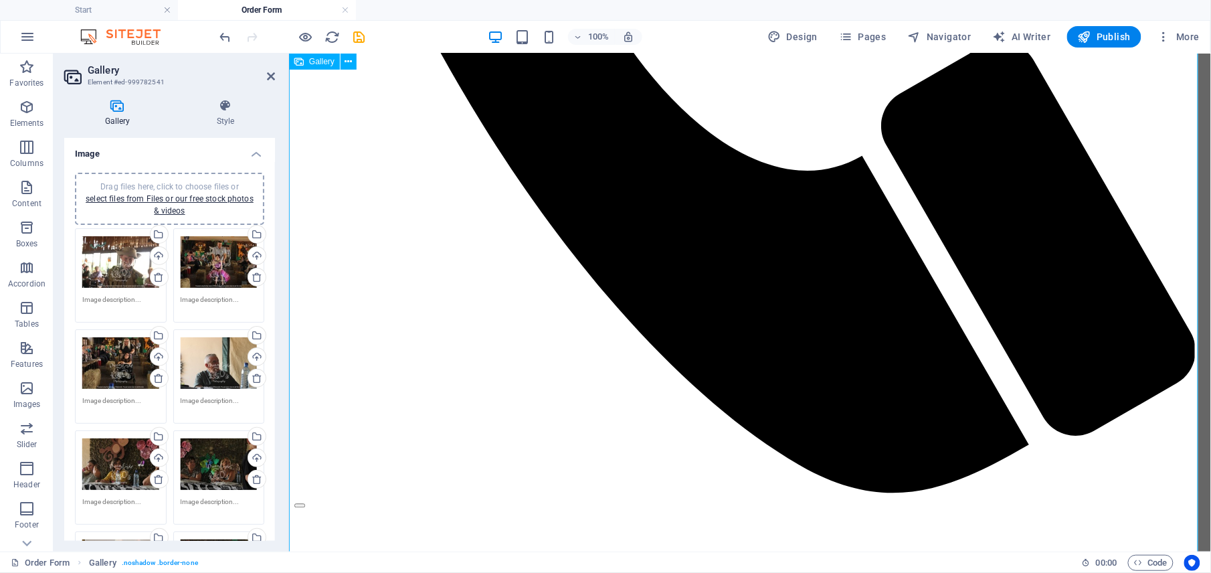
scroll to position [1033, 0]
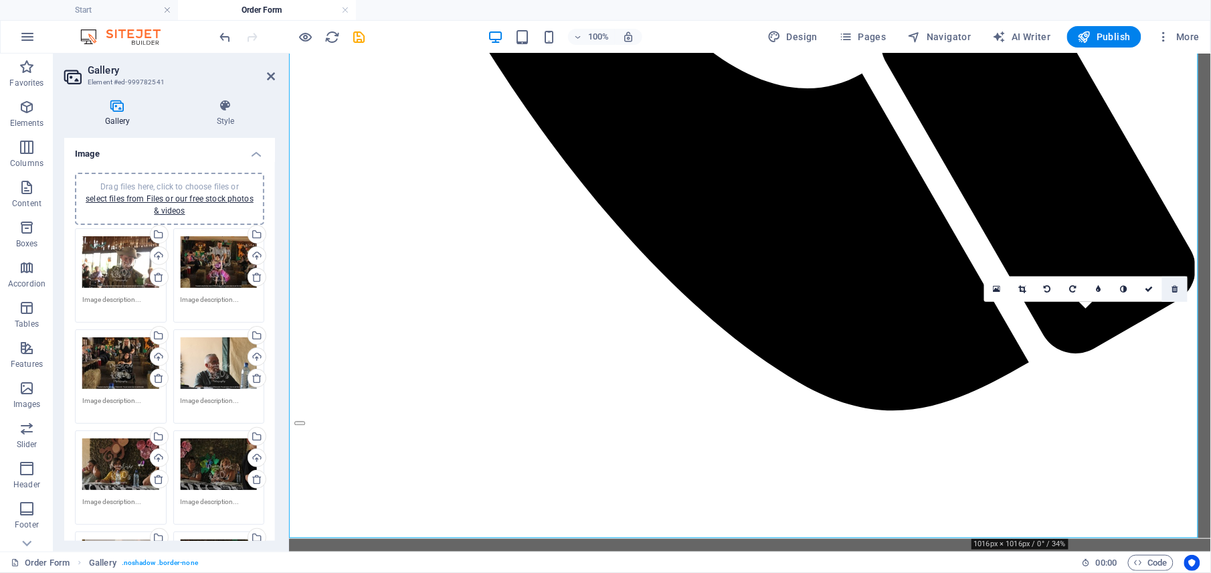
click at [1172, 290] on icon at bounding box center [1174, 289] width 6 height 8
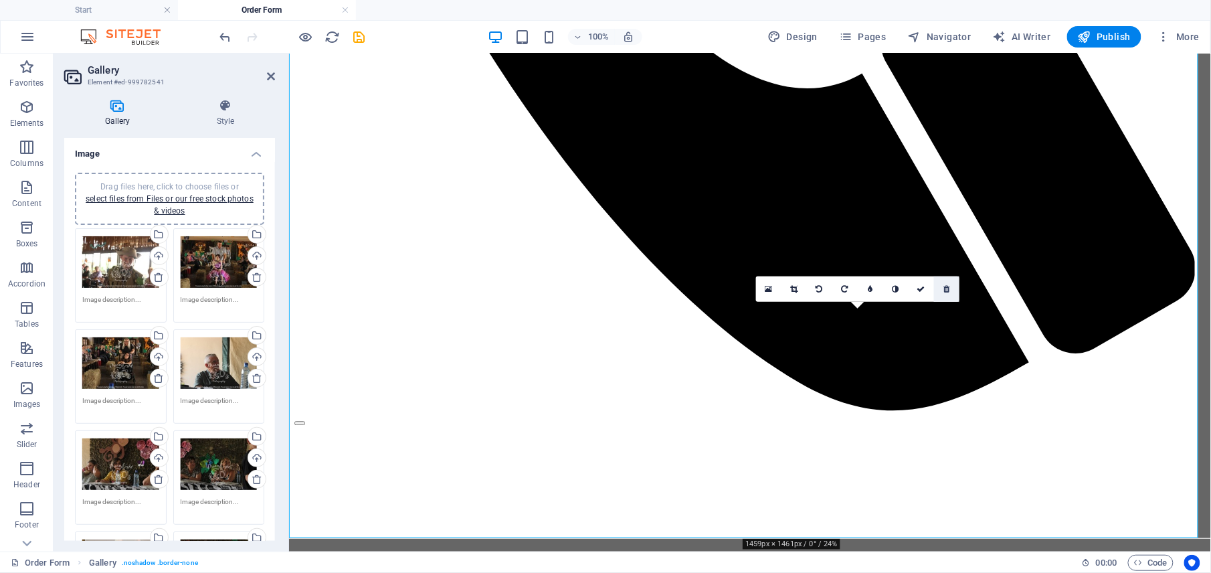
click at [945, 293] on link at bounding box center [946, 288] width 25 height 25
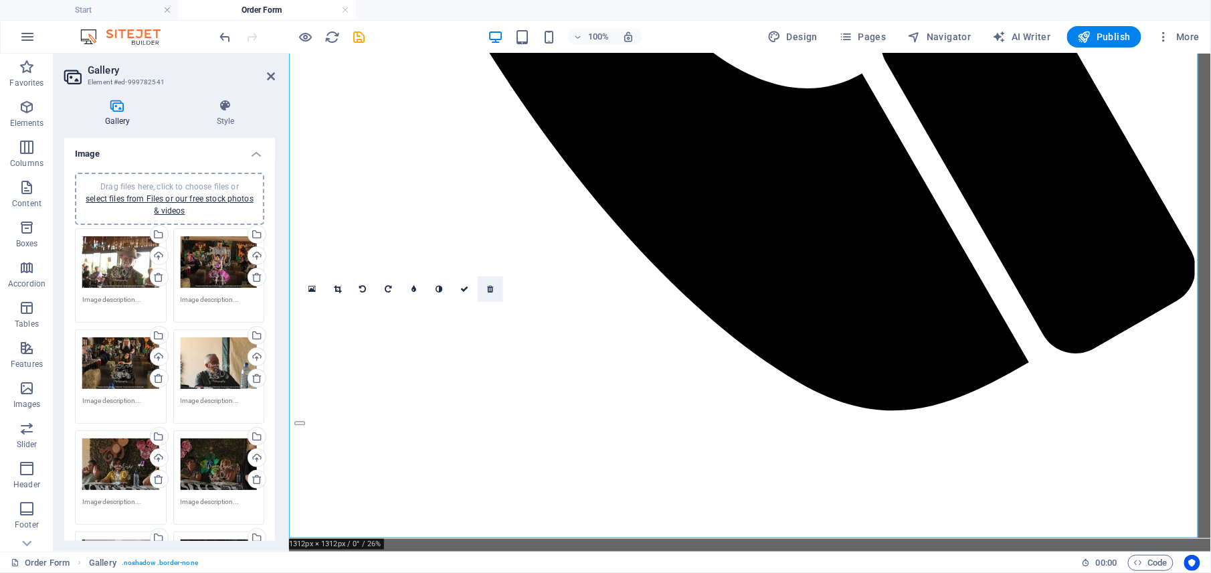
click at [490, 288] on icon at bounding box center [490, 289] width 6 height 8
click at [488, 290] on icon at bounding box center [490, 289] width 6 height 8
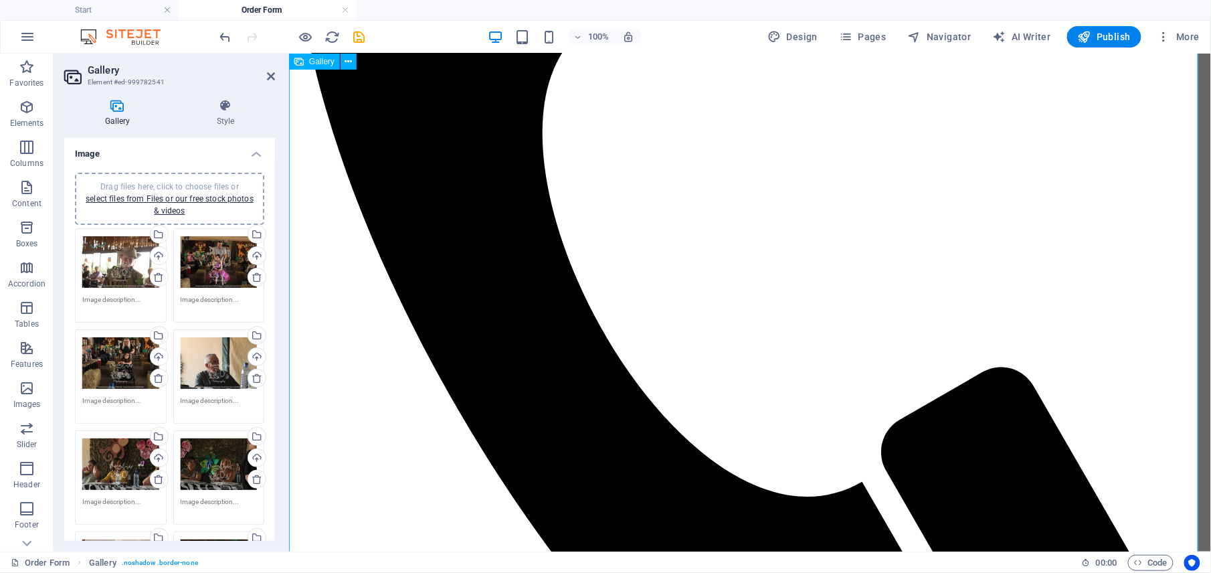
scroll to position [805, 0]
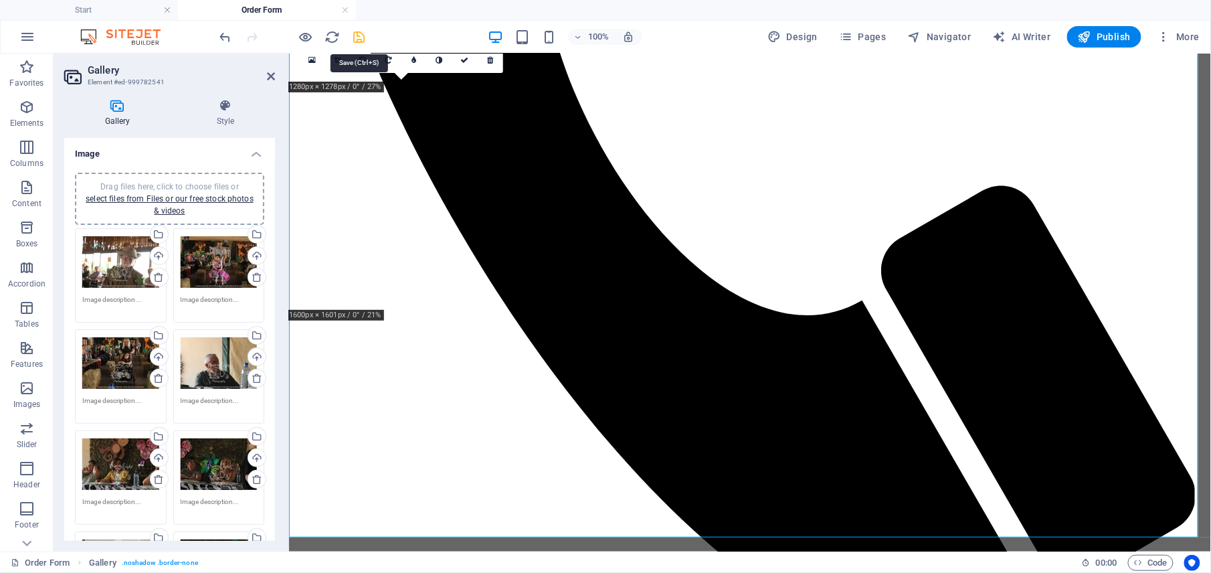
click at [360, 37] on icon "save" at bounding box center [359, 36] width 15 height 15
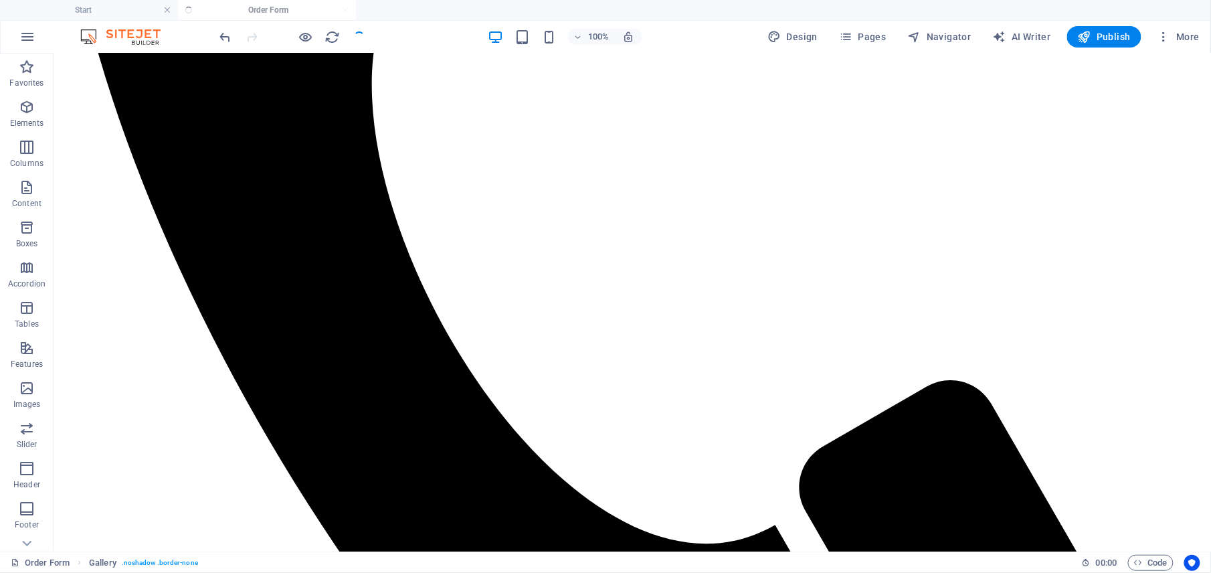
scroll to position [864, 0]
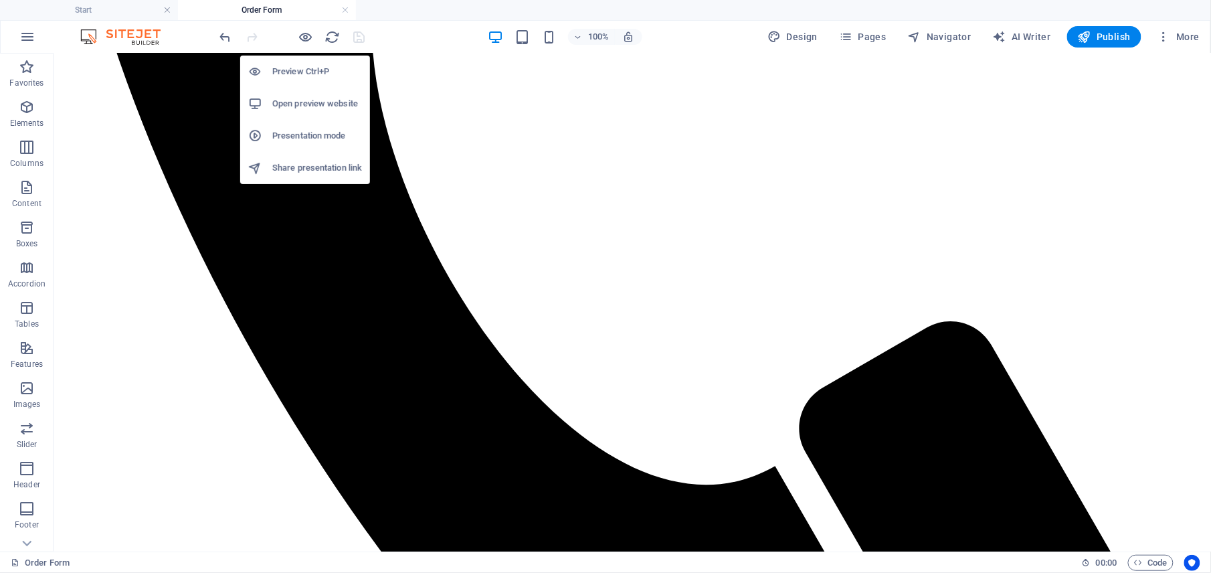
click at [303, 103] on h6 "Open preview website" at bounding box center [317, 104] width 90 height 16
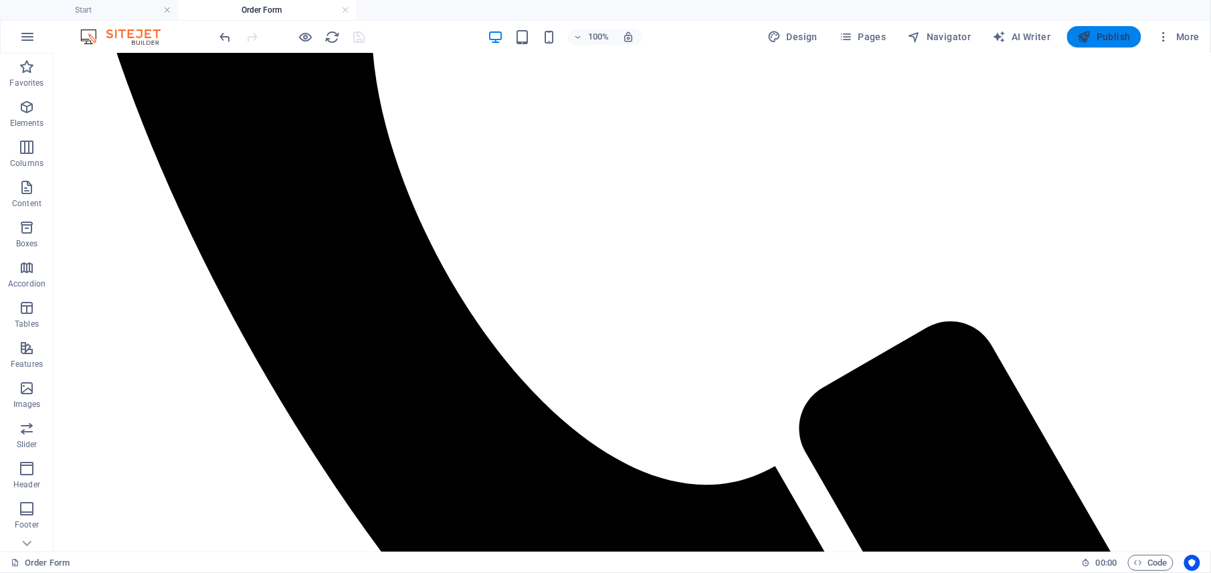
click at [1086, 38] on icon "button" at bounding box center [1084, 36] width 13 height 13
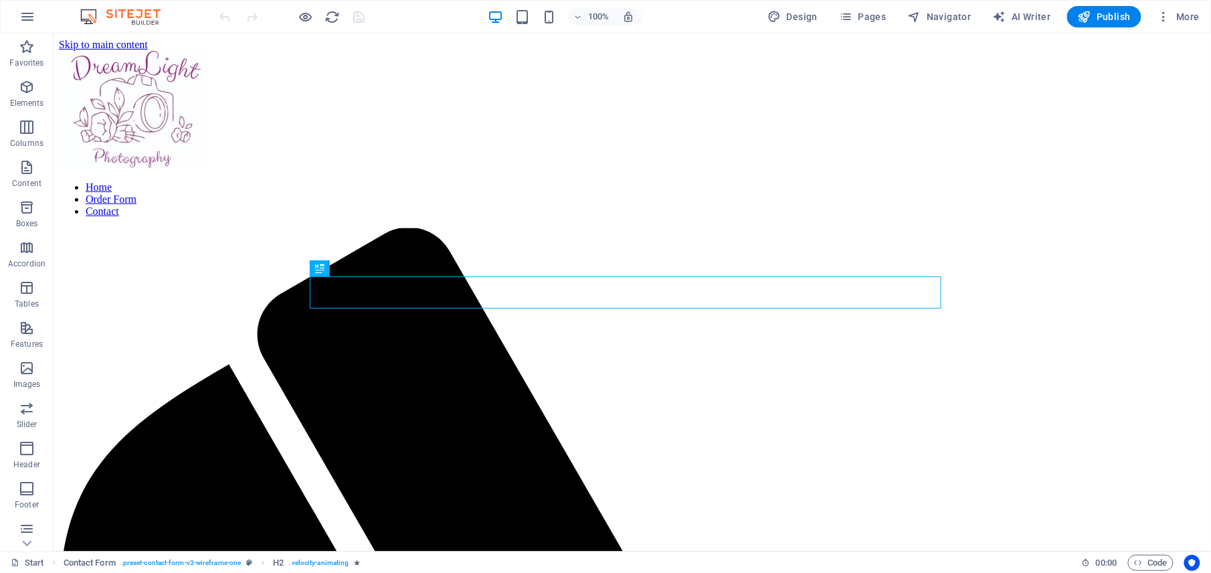
scroll to position [428, 0]
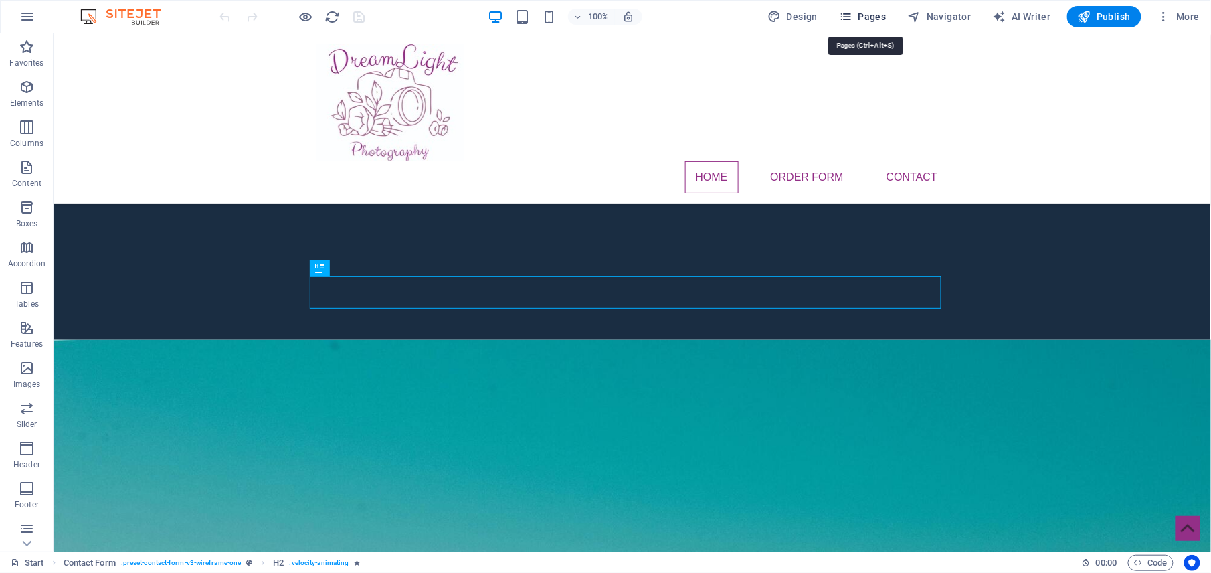
click at [851, 15] on icon "button" at bounding box center [845, 16] width 13 height 13
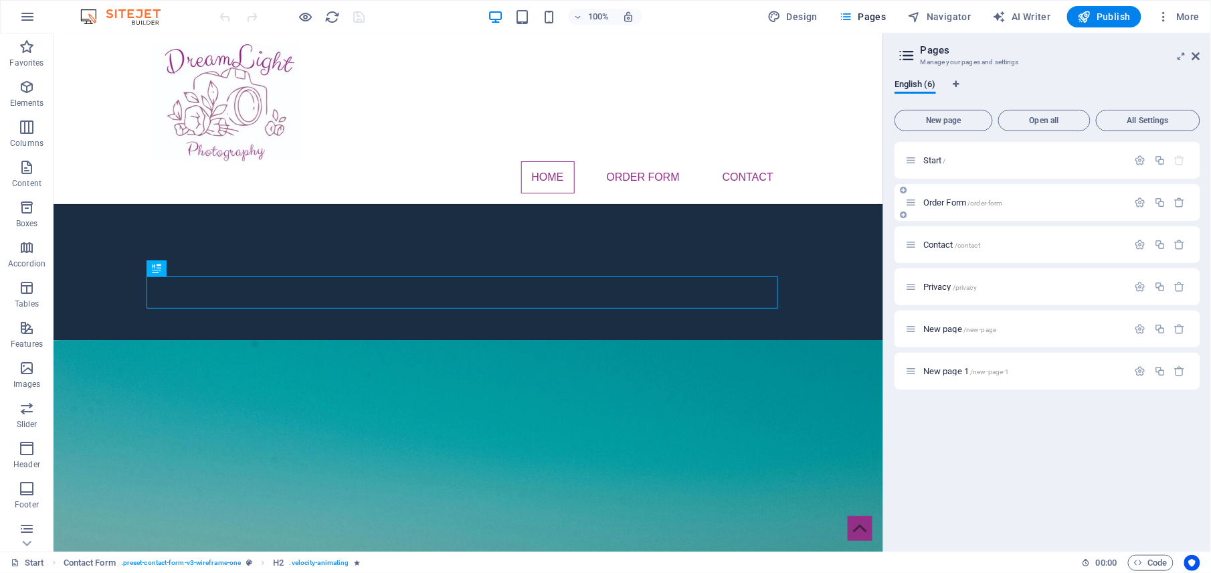
click at [951, 203] on span "Order Form /order-form" at bounding box center [963, 202] width 80 height 10
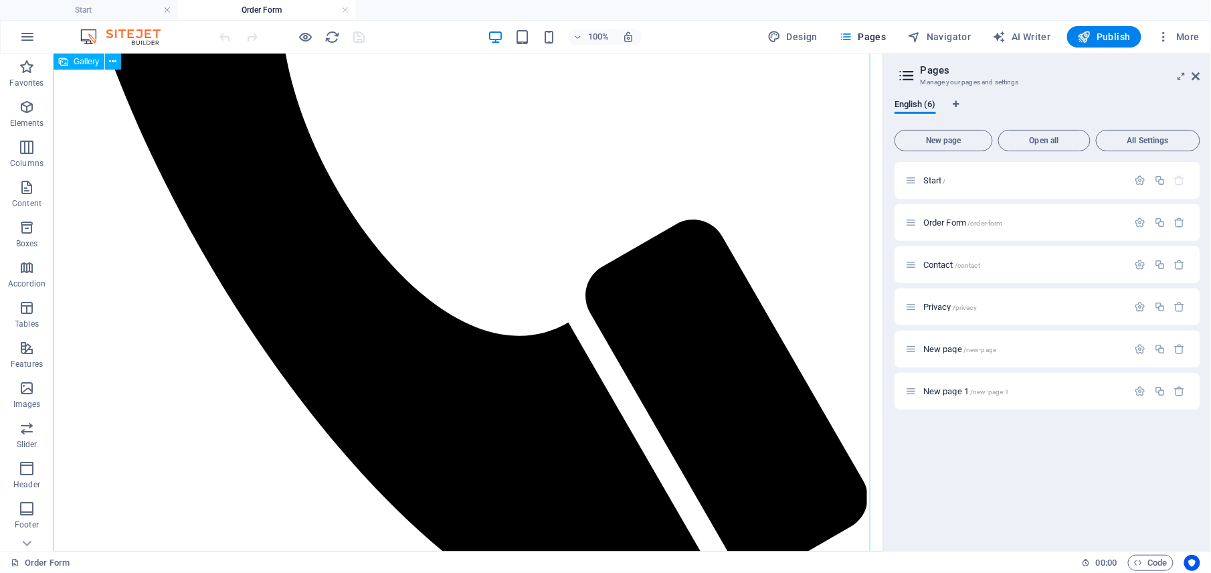
scroll to position [713, 0]
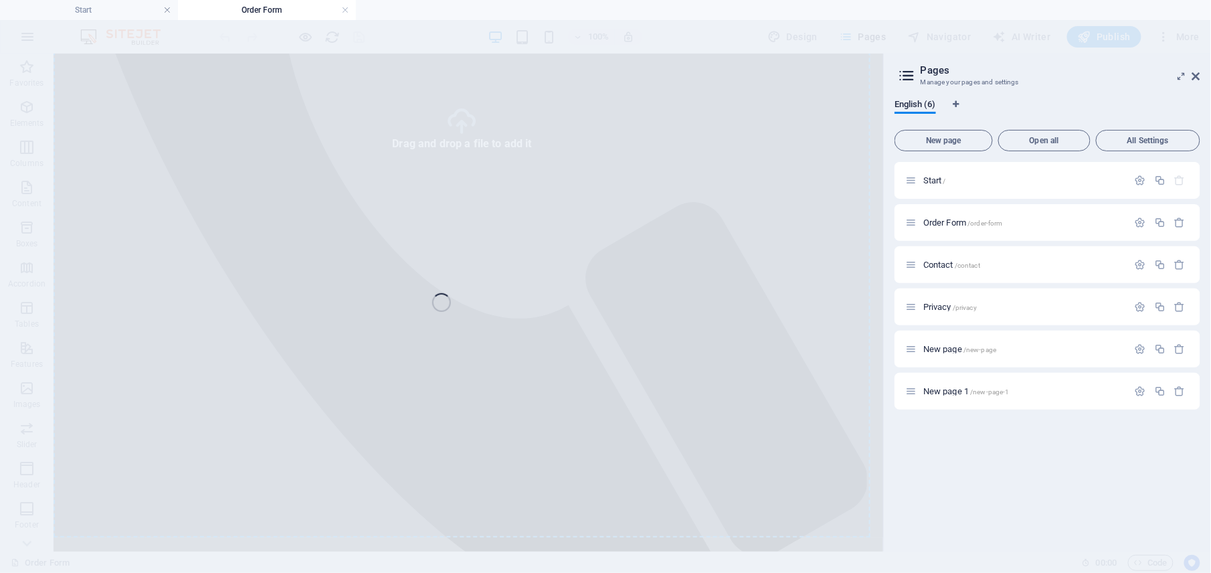
select select "4"
select select "%"
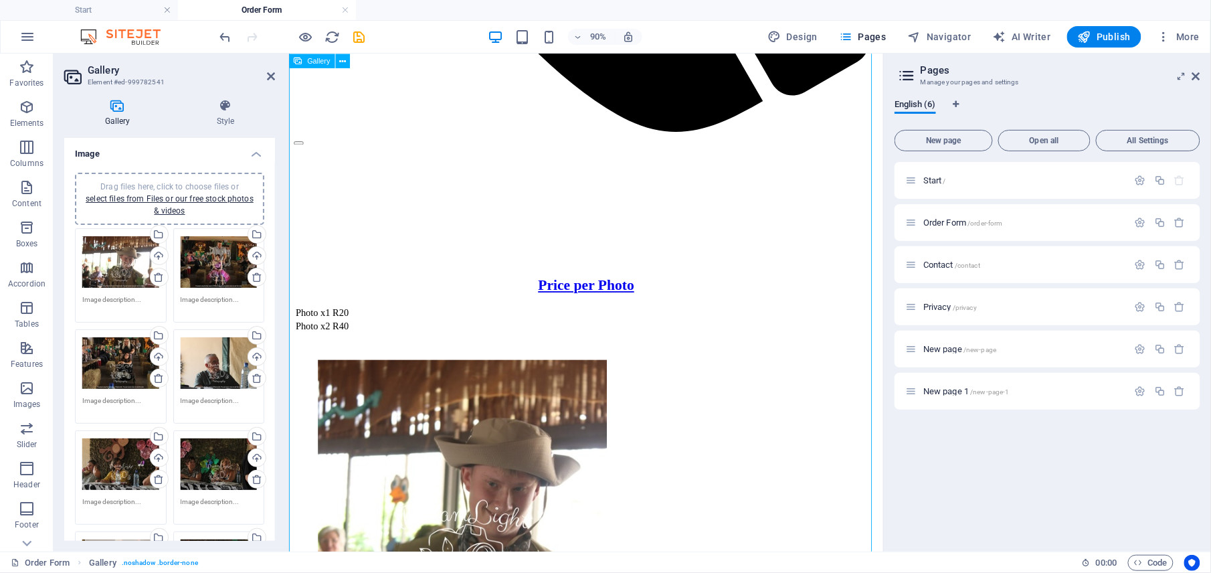
scroll to position [977, 0]
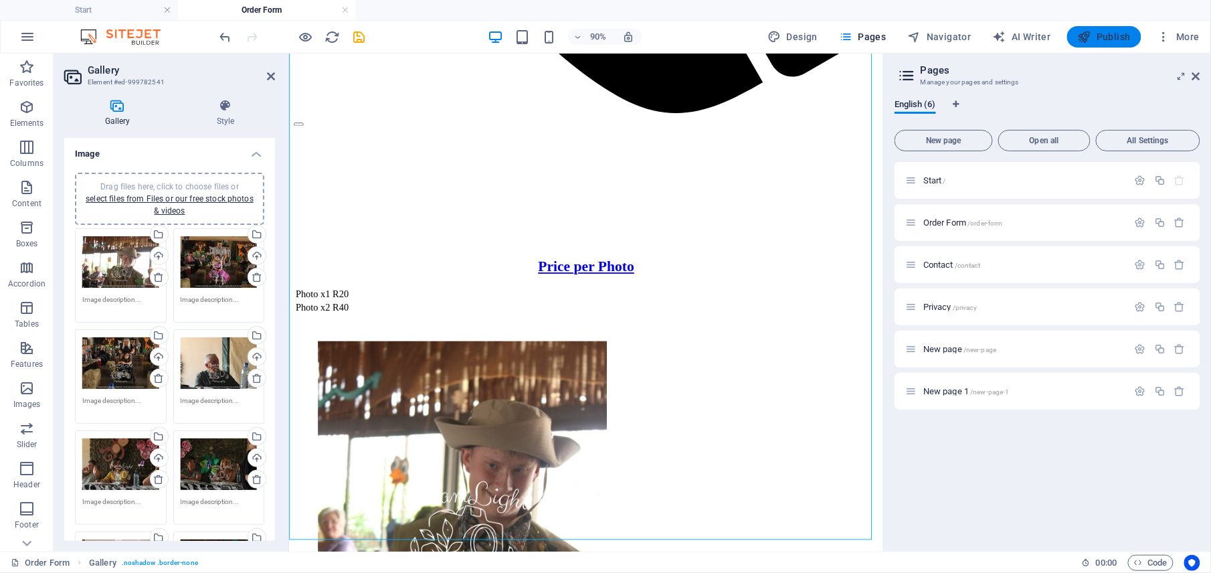
click at [1108, 36] on span "Publish" at bounding box center [1104, 36] width 53 height 13
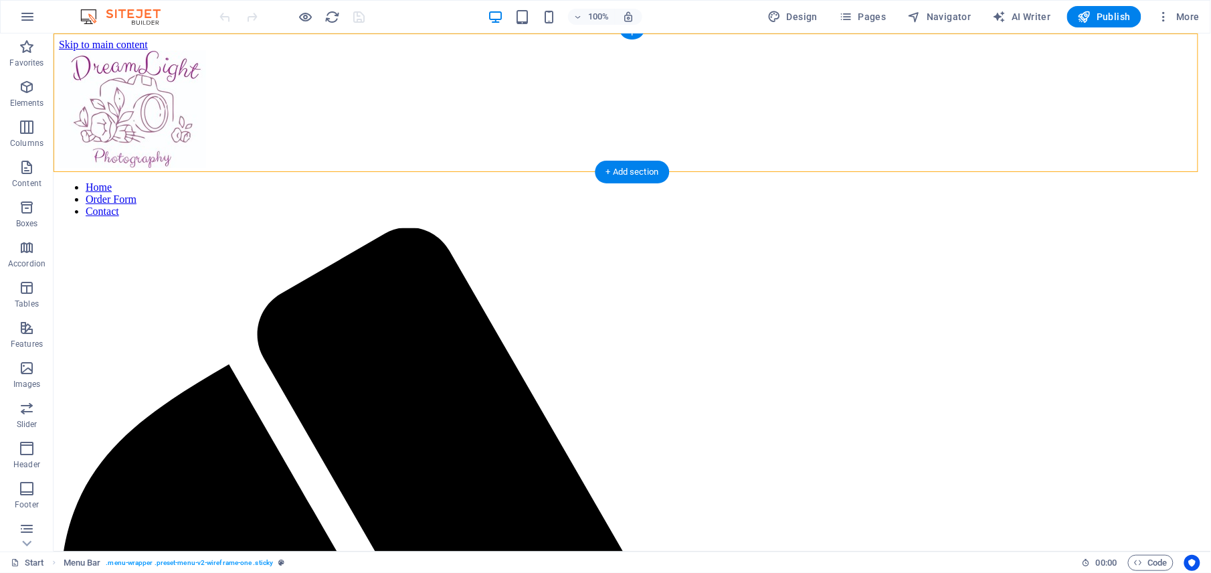
scroll to position [428, 0]
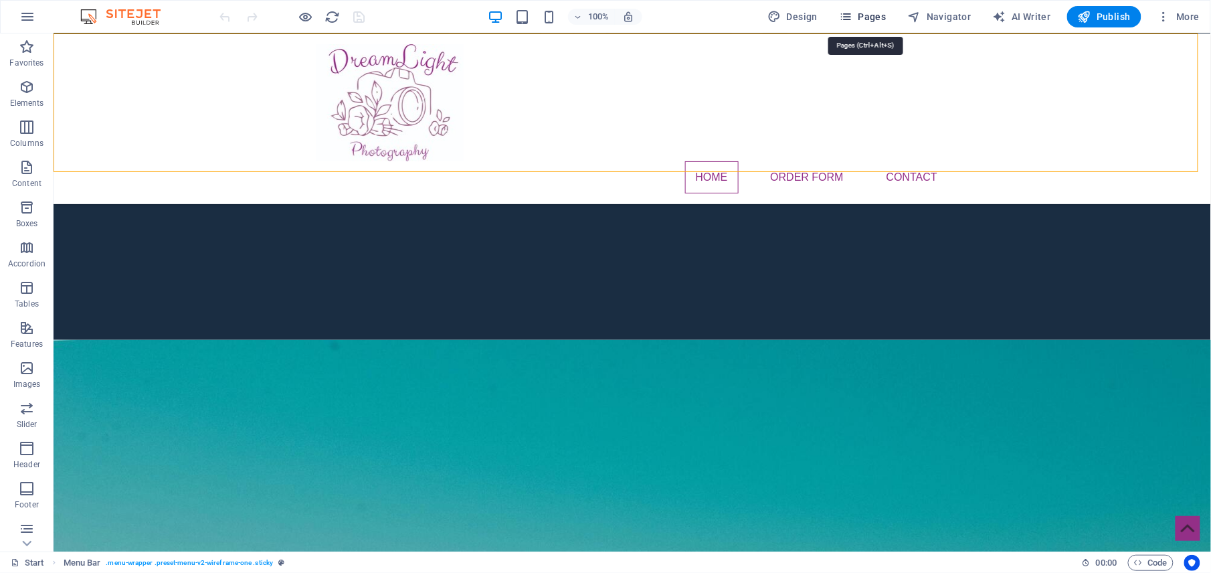
click at [863, 19] on span "Pages" at bounding box center [862, 16] width 47 height 13
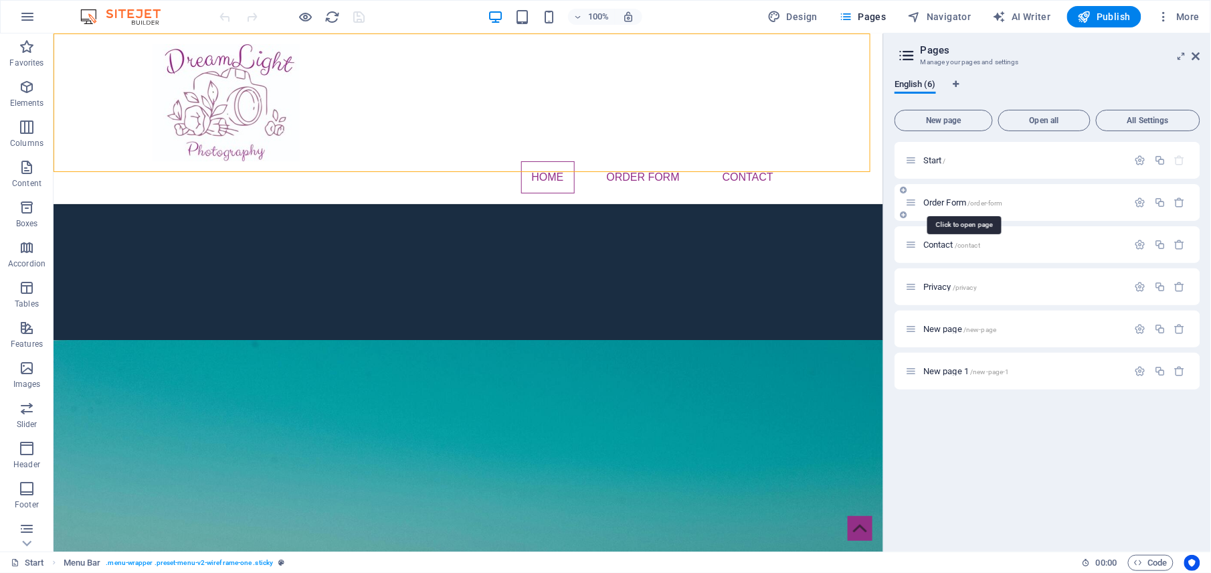
click at [953, 199] on span "Order Form /order-form" at bounding box center [963, 202] width 80 height 10
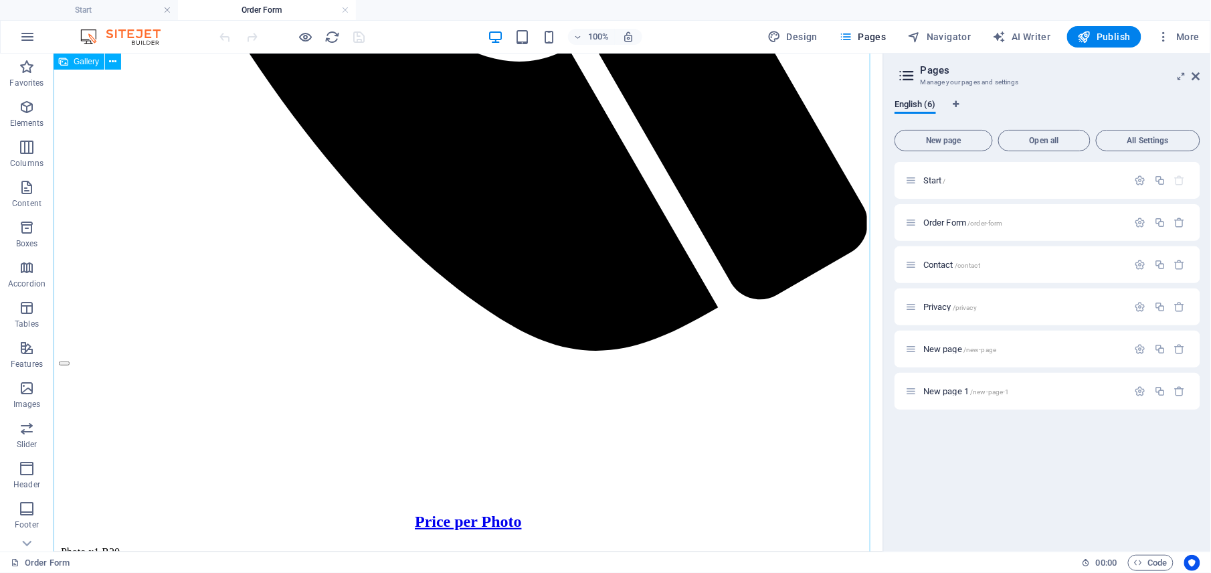
scroll to position [1329, 0]
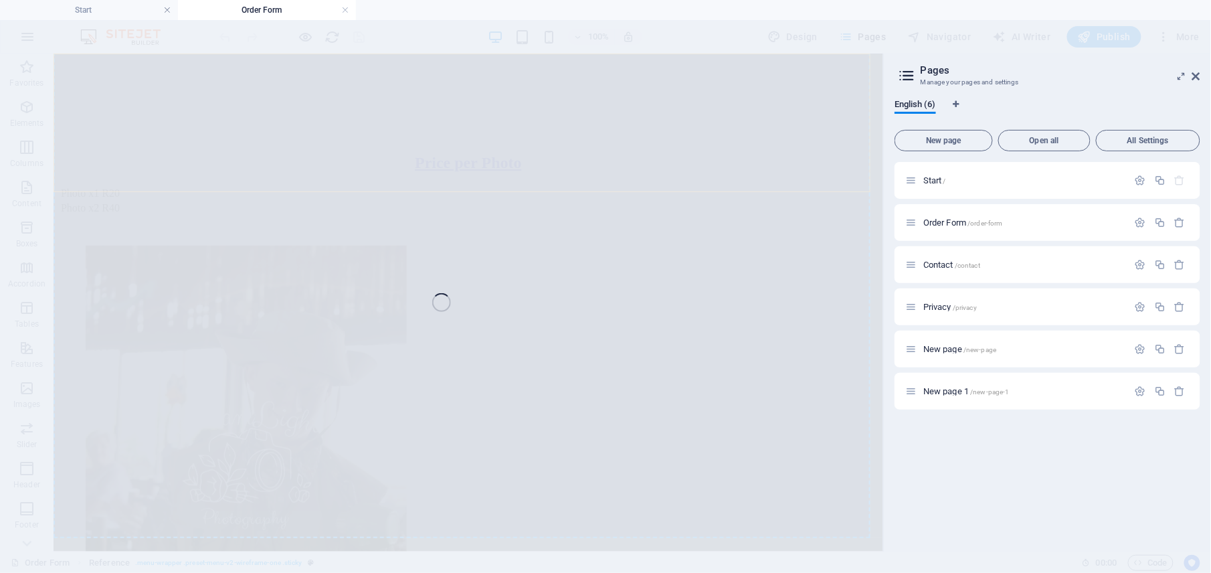
select select "4"
select select "%"
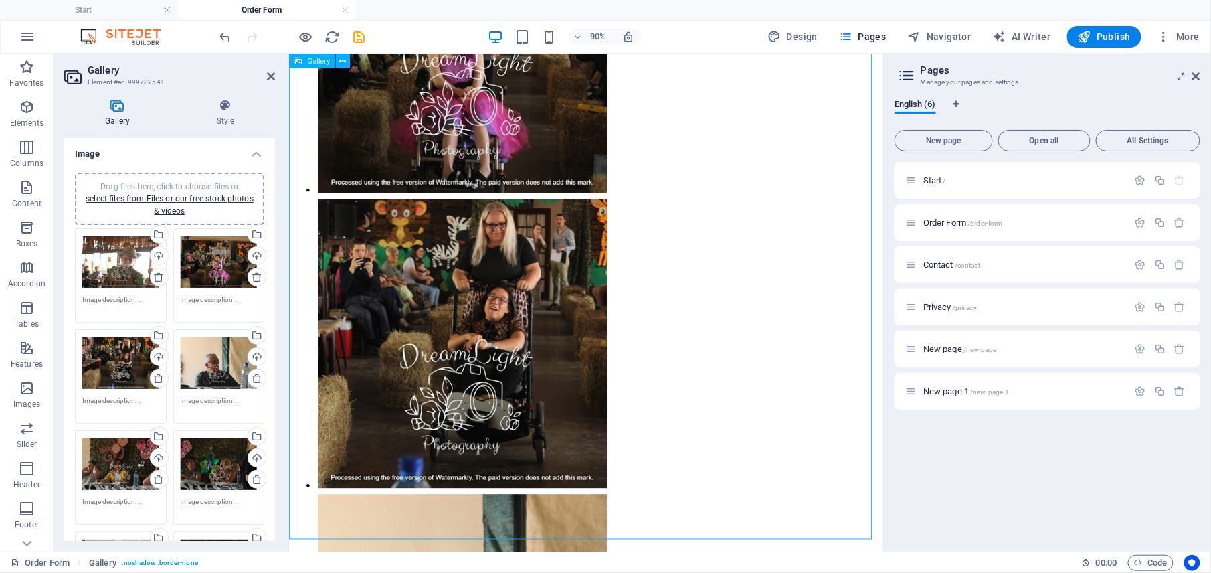
scroll to position [1792, 0]
click at [1103, 35] on span "Publish" at bounding box center [1104, 36] width 53 height 13
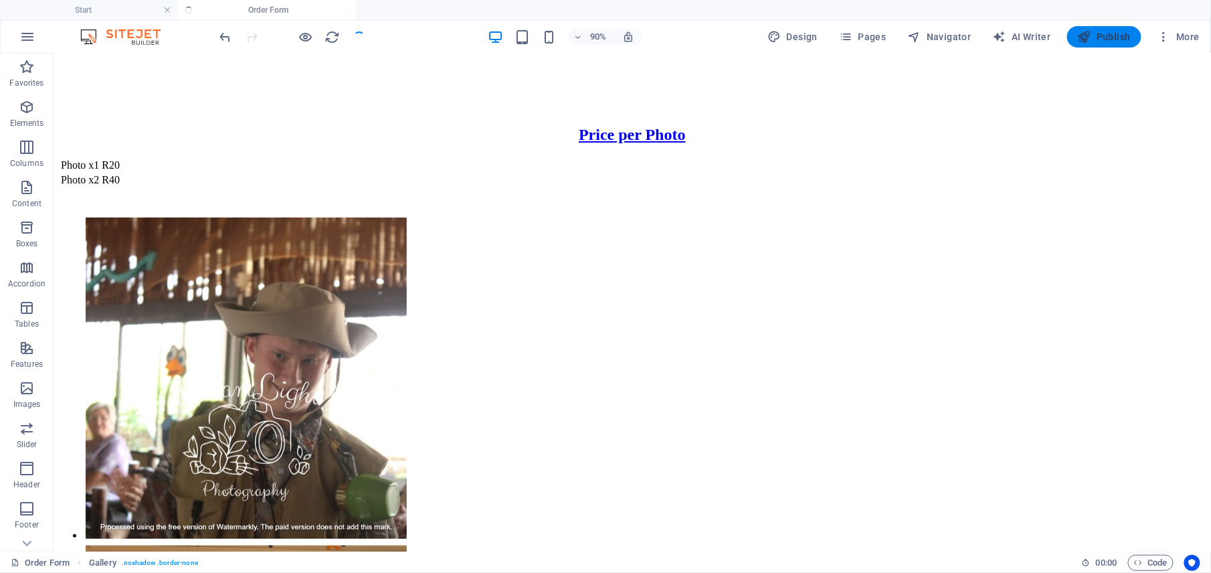
scroll to position [2786, 0]
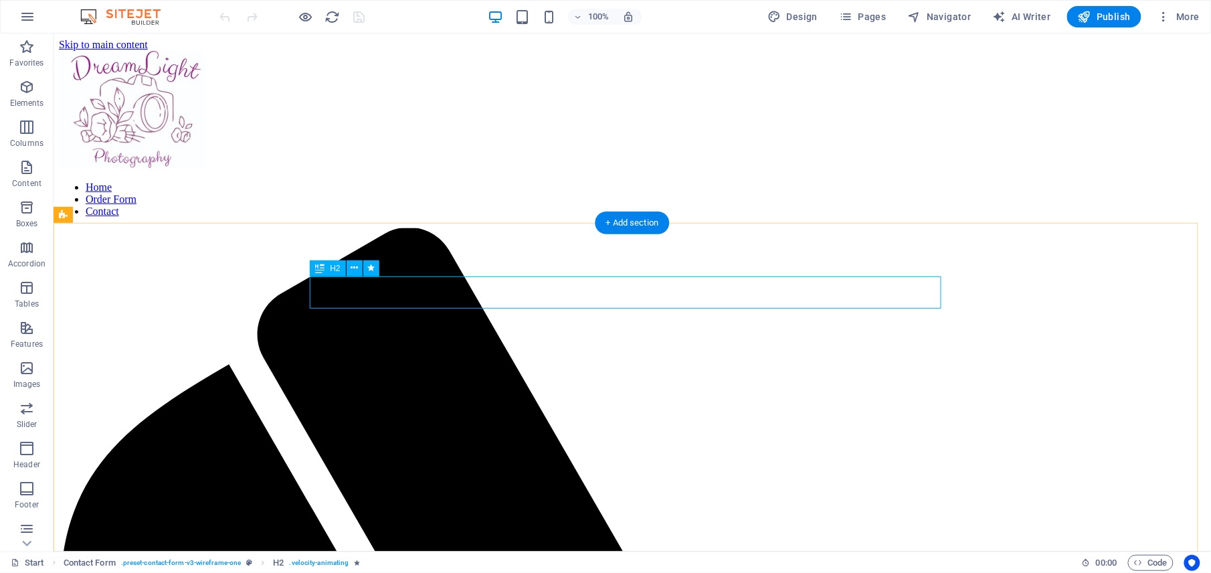
scroll to position [428, 0]
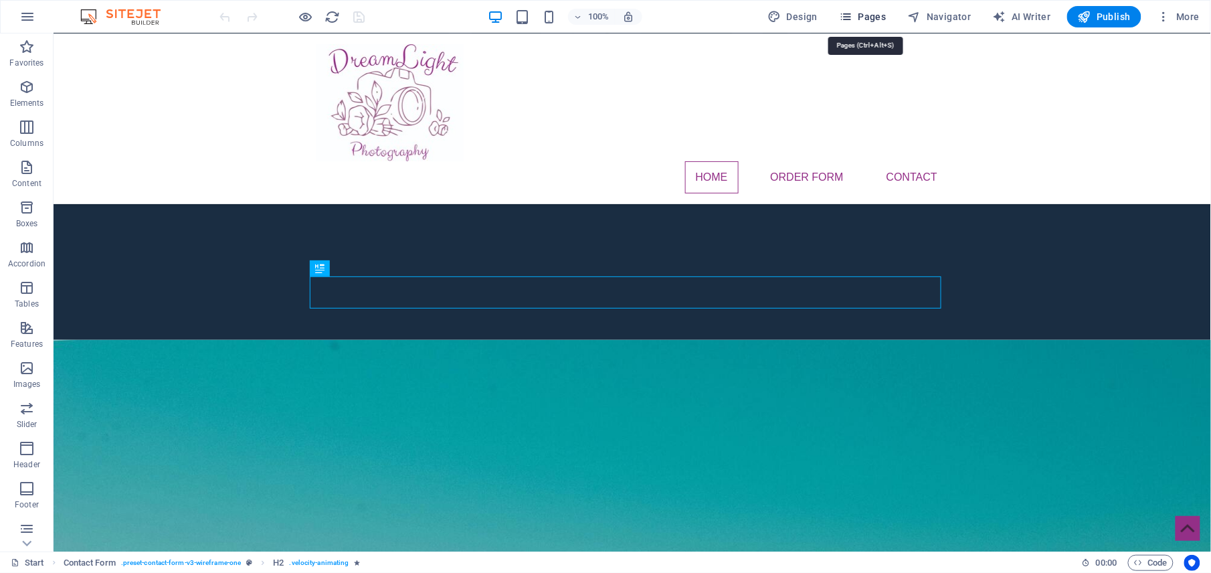
click at [850, 19] on icon "button" at bounding box center [845, 16] width 13 height 13
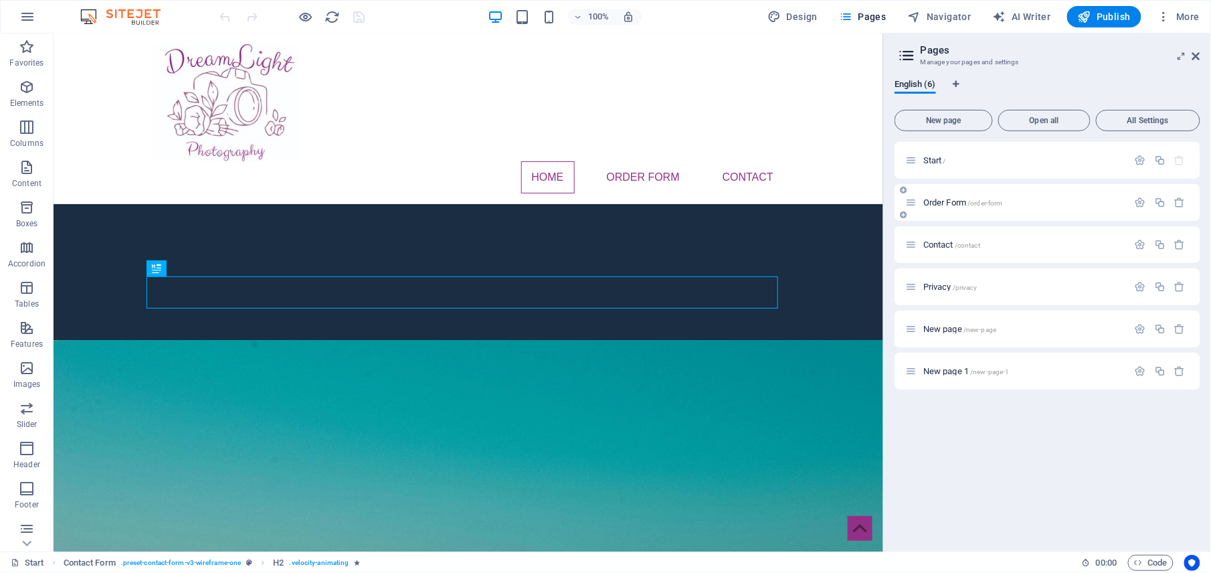
click at [929, 205] on span "Order Form /order-form" at bounding box center [963, 202] width 80 height 10
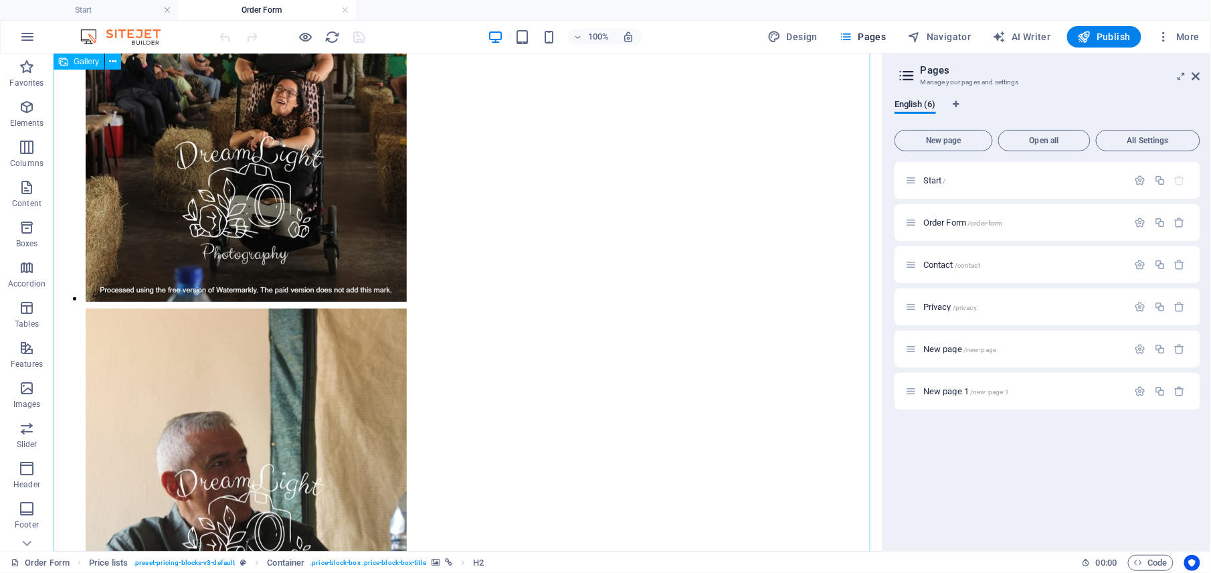
scroll to position [2356, 0]
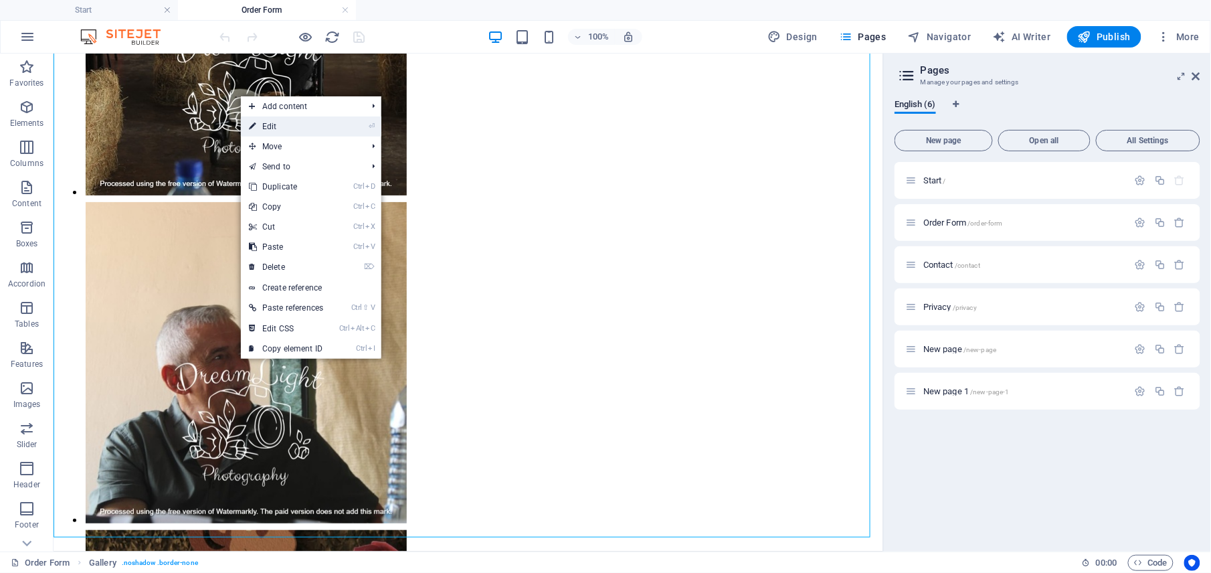
click at [316, 130] on link "⏎ Edit" at bounding box center [286, 126] width 90 height 20
select select "4"
select select "%"
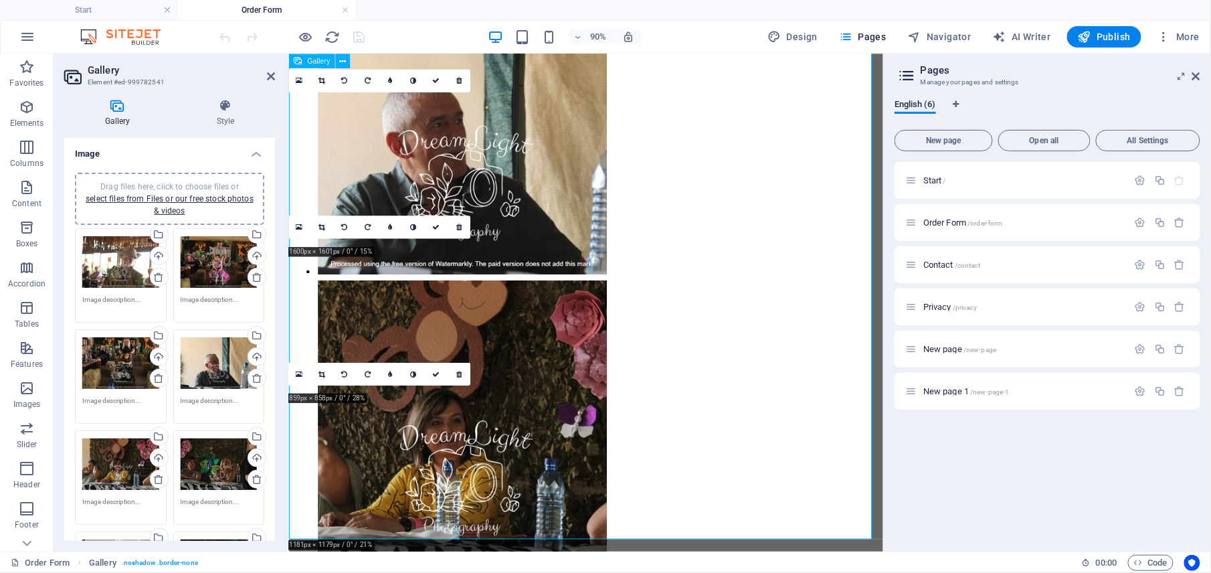
scroll to position [1792, 0]
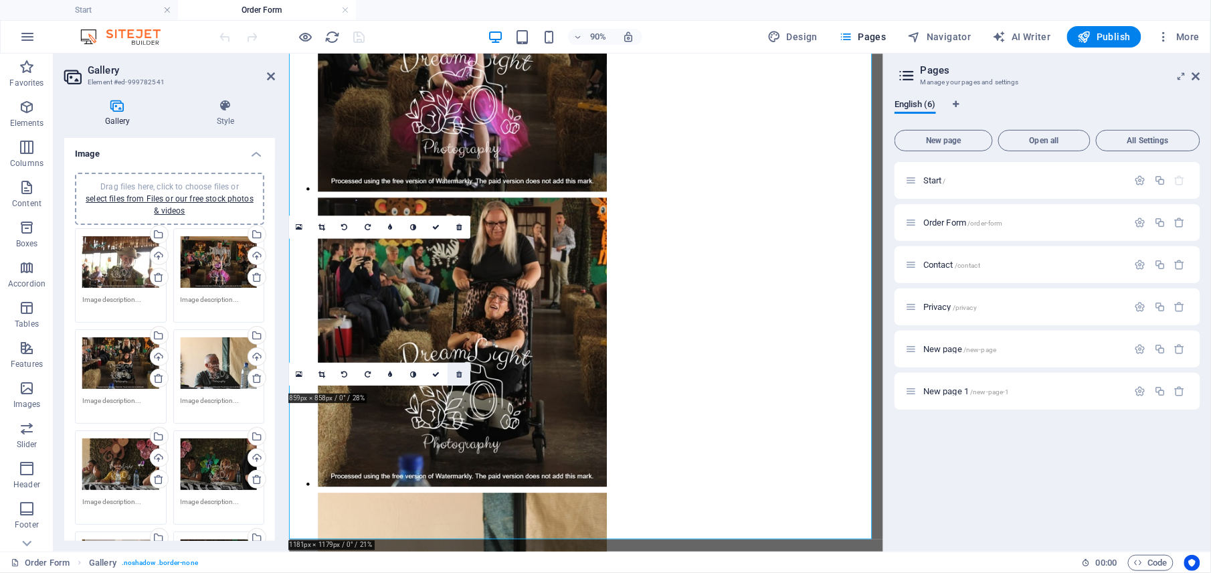
click at [461, 373] on icon at bounding box center [458, 373] width 5 height 7
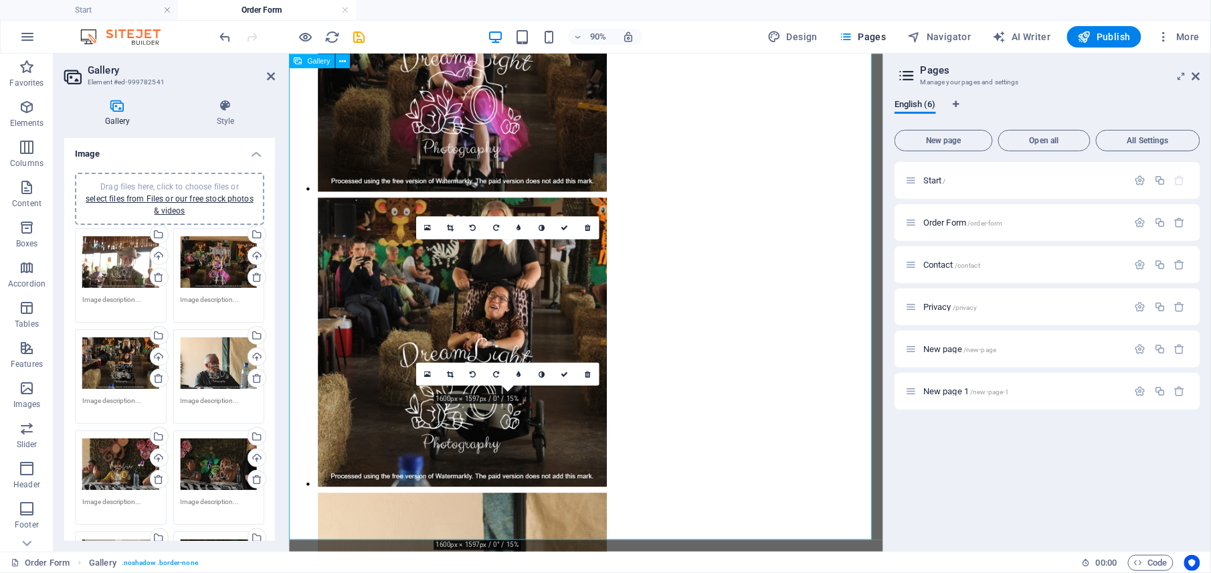
scroll to position [1628, 0]
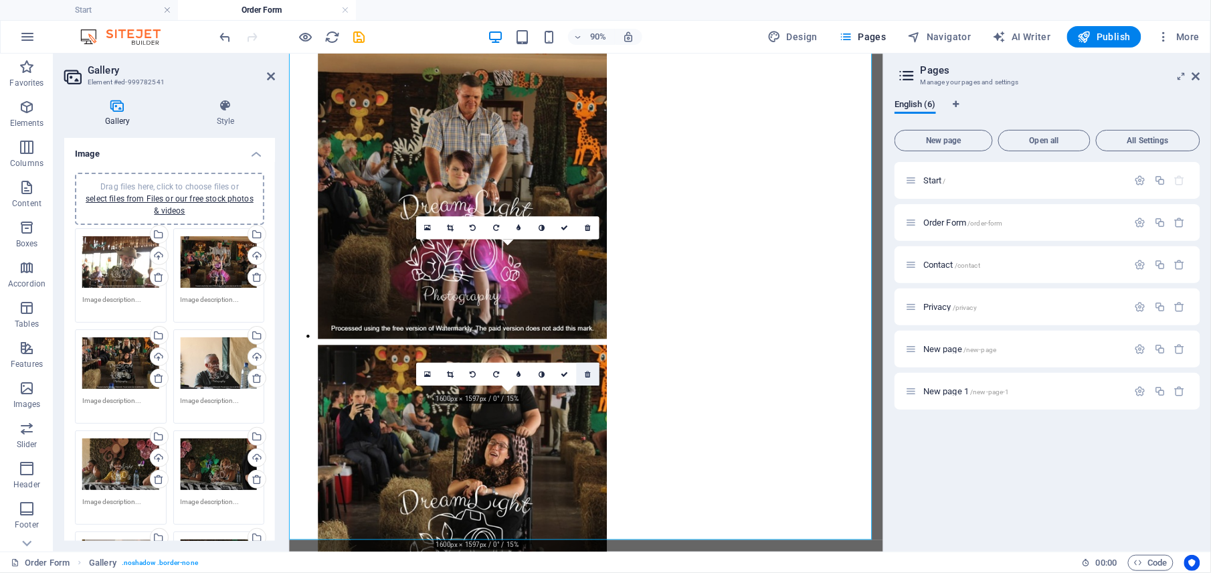
click at [589, 373] on icon at bounding box center [587, 373] width 5 height 7
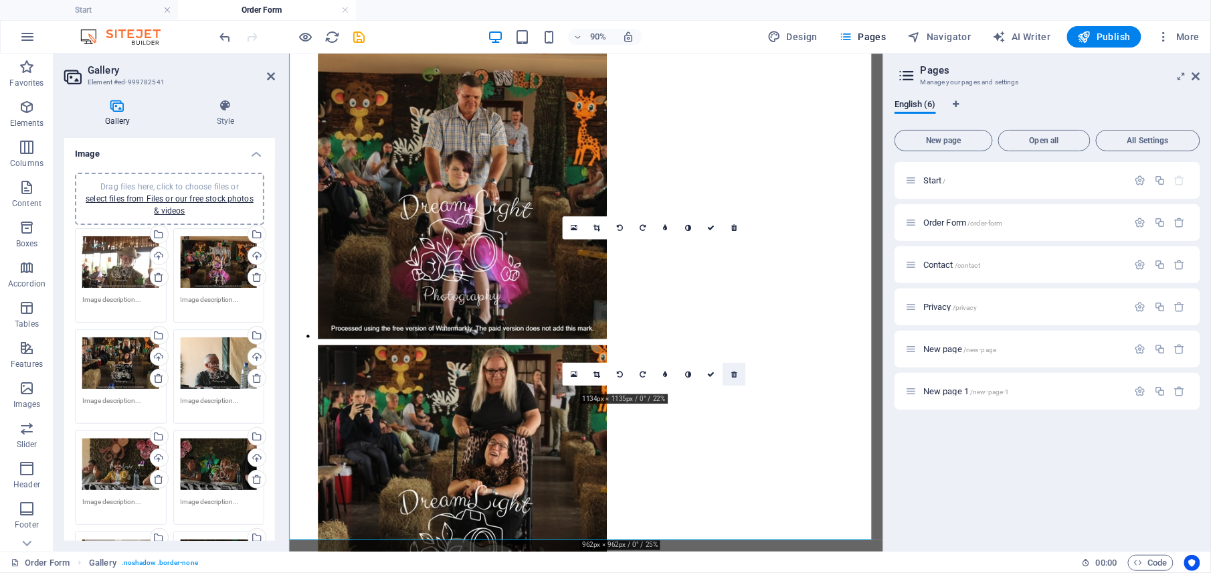
click at [737, 376] on icon at bounding box center [733, 373] width 5 height 7
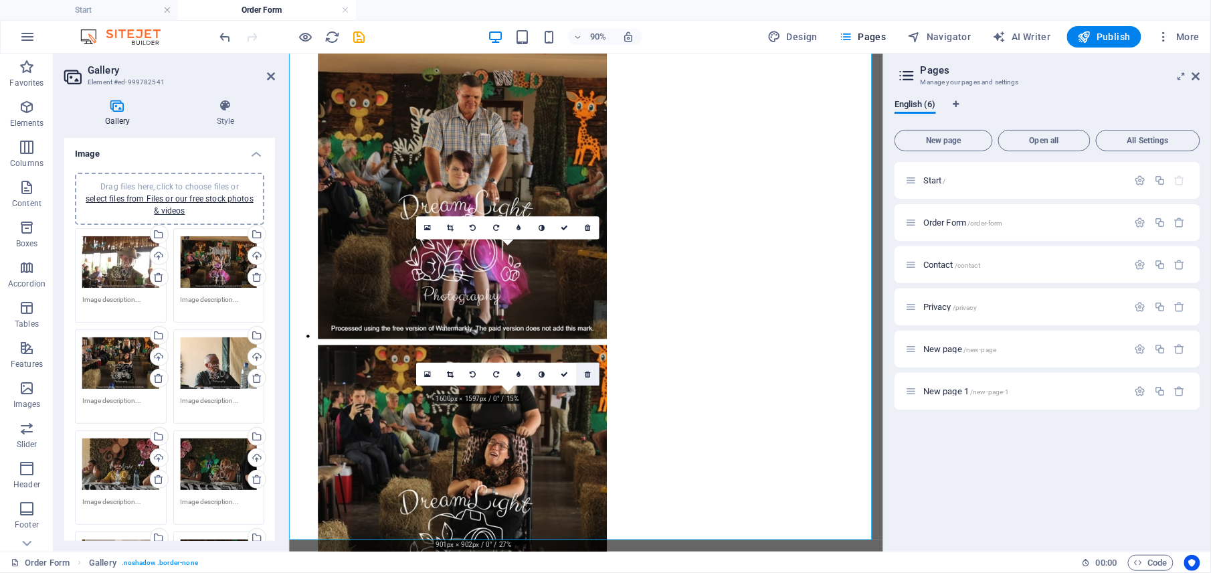
click at [590, 376] on link at bounding box center [587, 374] width 23 height 23
click at [587, 226] on icon at bounding box center [587, 226] width 5 height 7
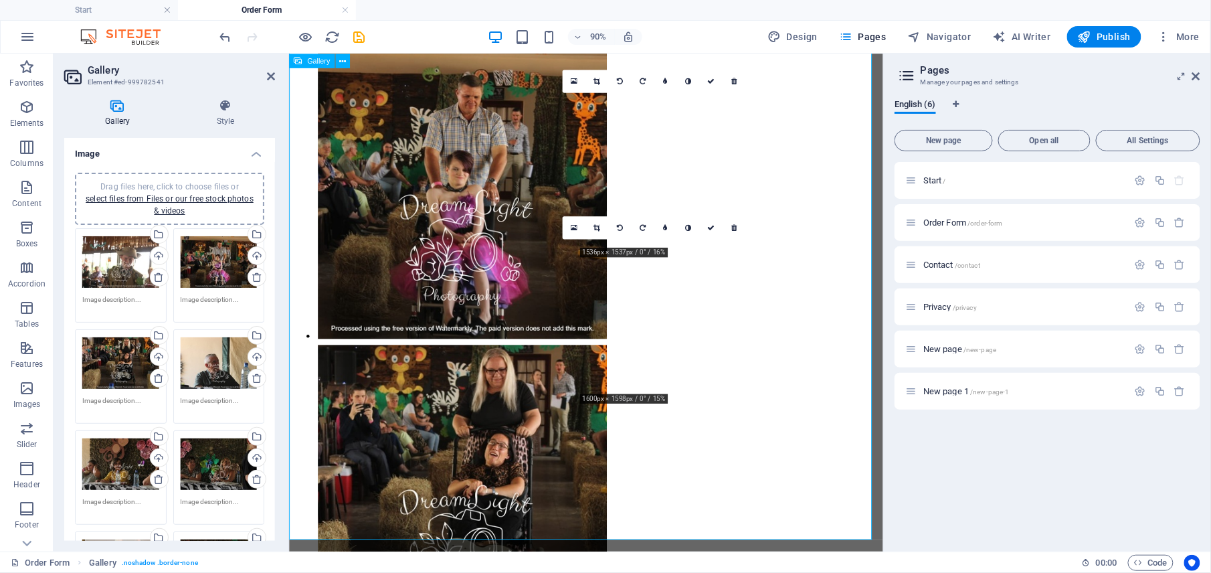
scroll to position [1465, 0]
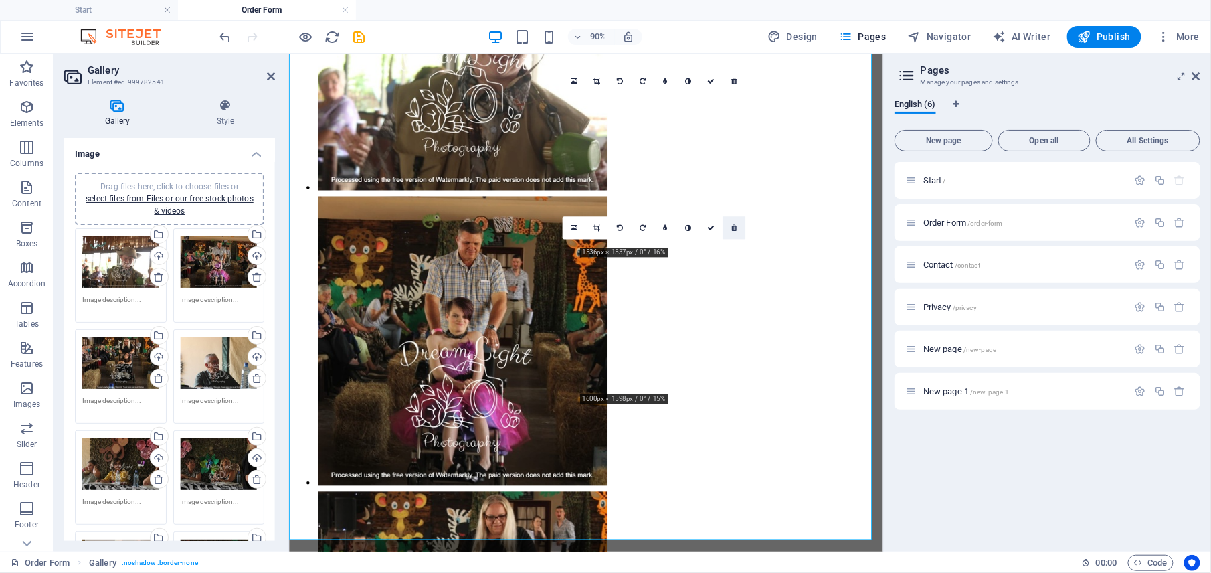
click at [731, 226] on icon at bounding box center [733, 227] width 5 height 7
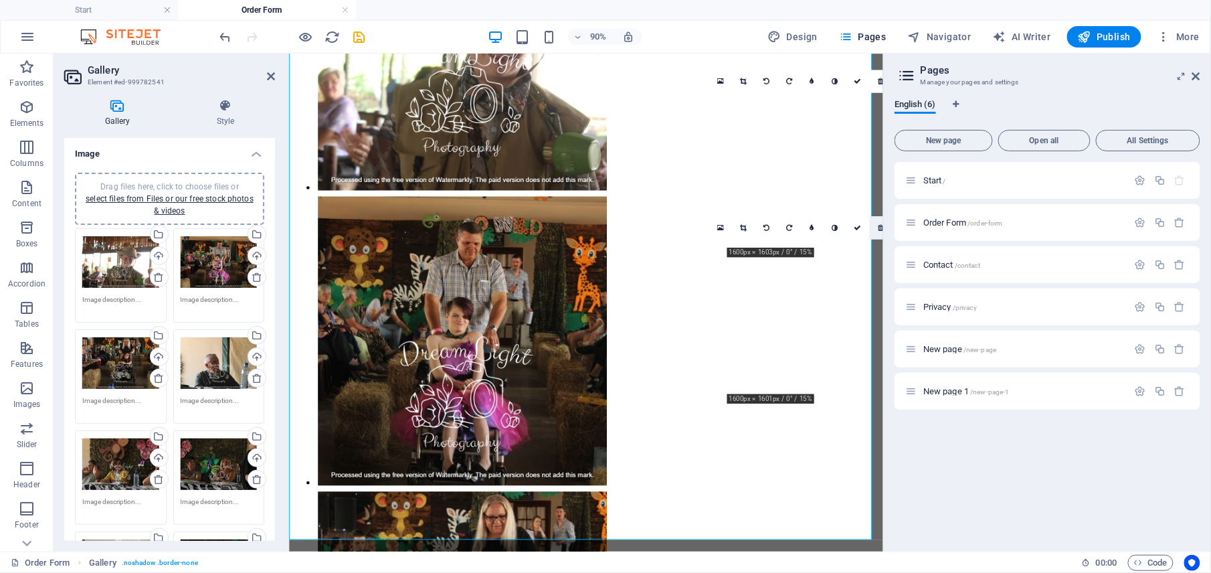
drag, startPoint x: 873, startPoint y: 229, endPoint x: 650, endPoint y: 195, distance: 226.0
click at [873, 229] on link at bounding box center [880, 227] width 23 height 23
click at [878, 229] on icon at bounding box center [880, 227] width 5 height 7
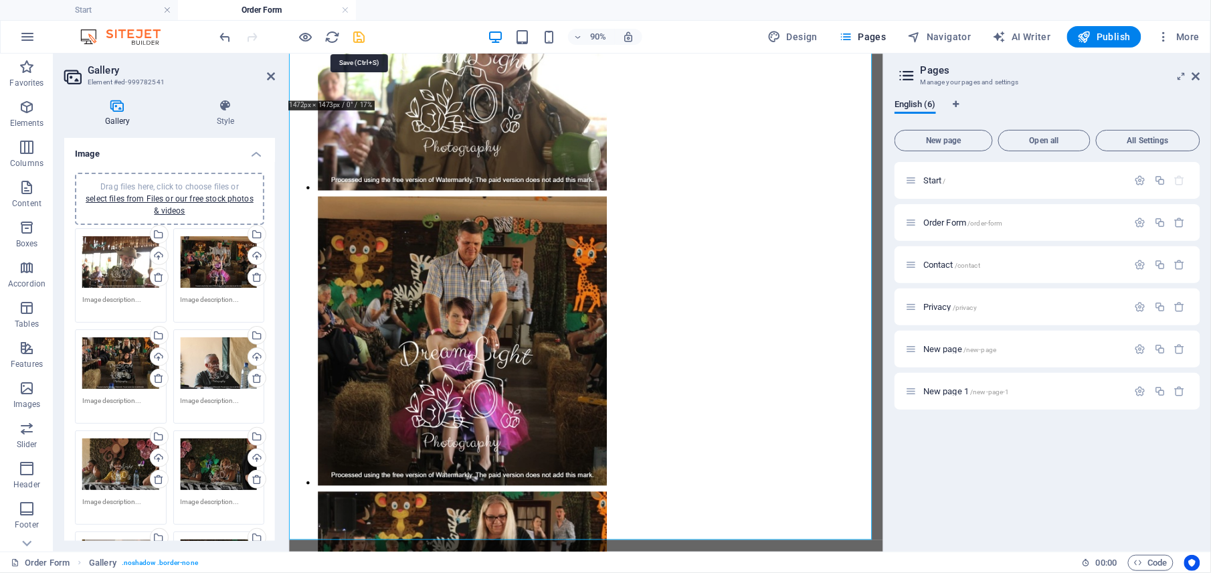
click at [359, 38] on icon "save" at bounding box center [359, 36] width 15 height 15
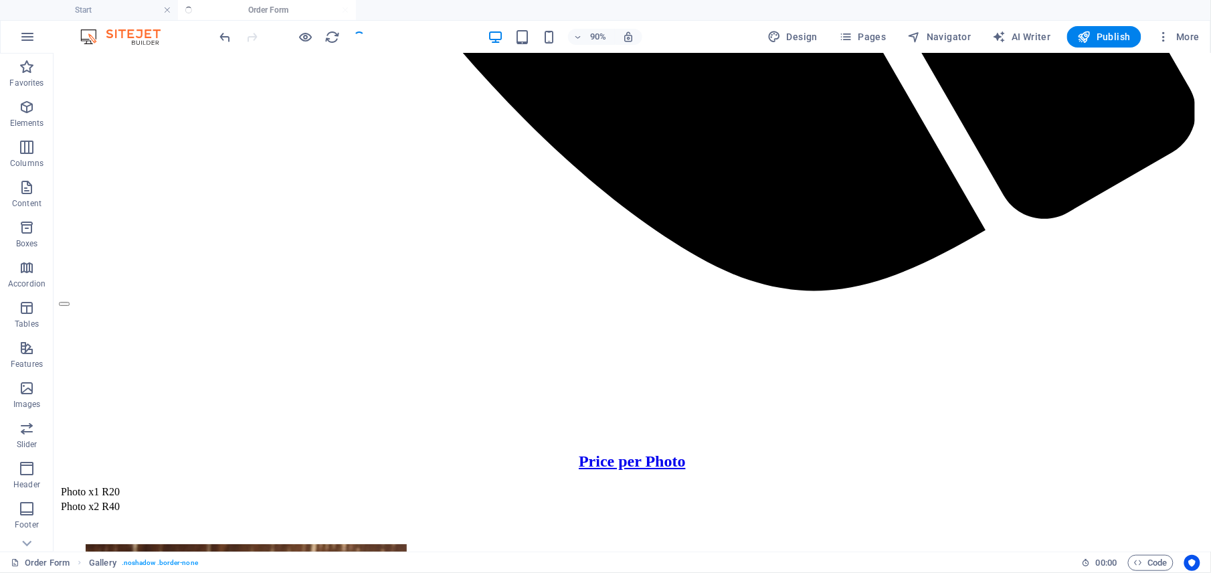
scroll to position [2211, 0]
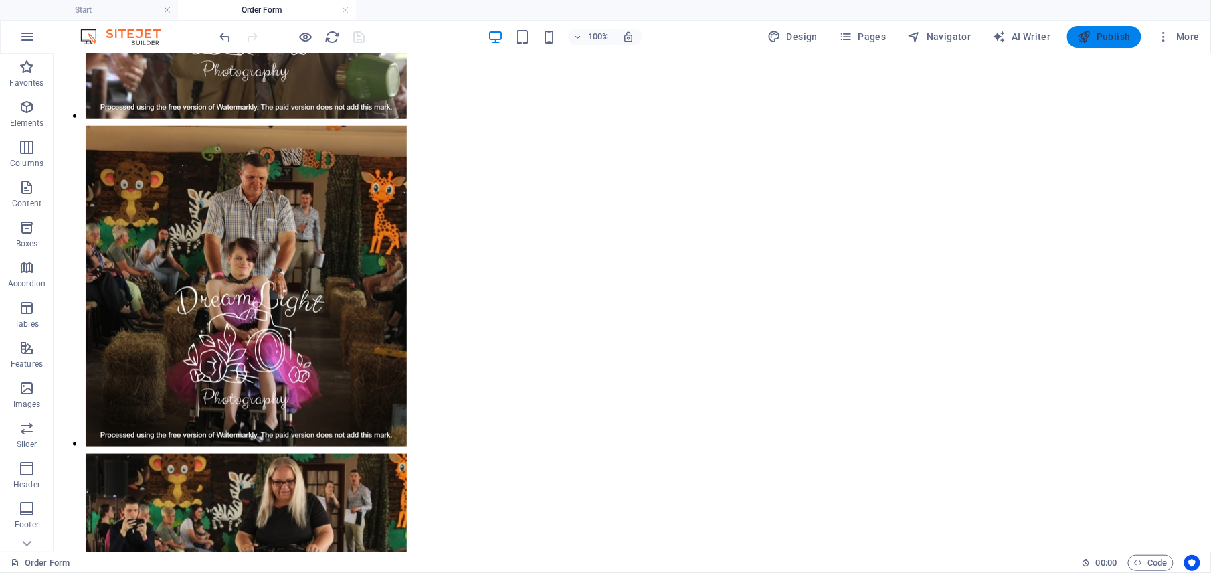
click at [1106, 33] on span "Publish" at bounding box center [1104, 36] width 53 height 13
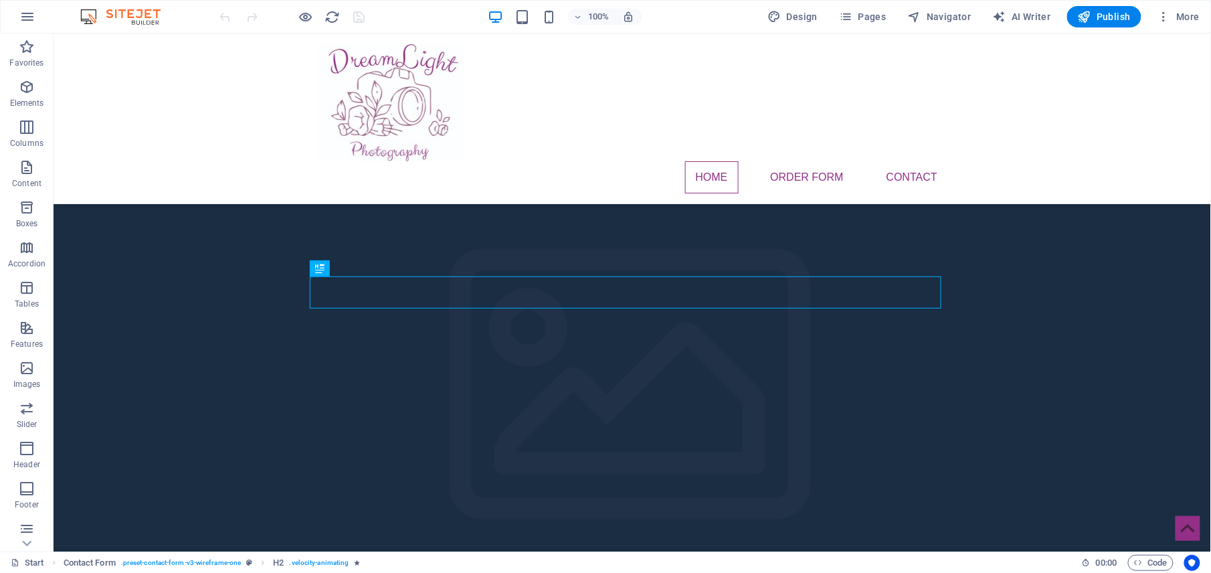
scroll to position [428, 0]
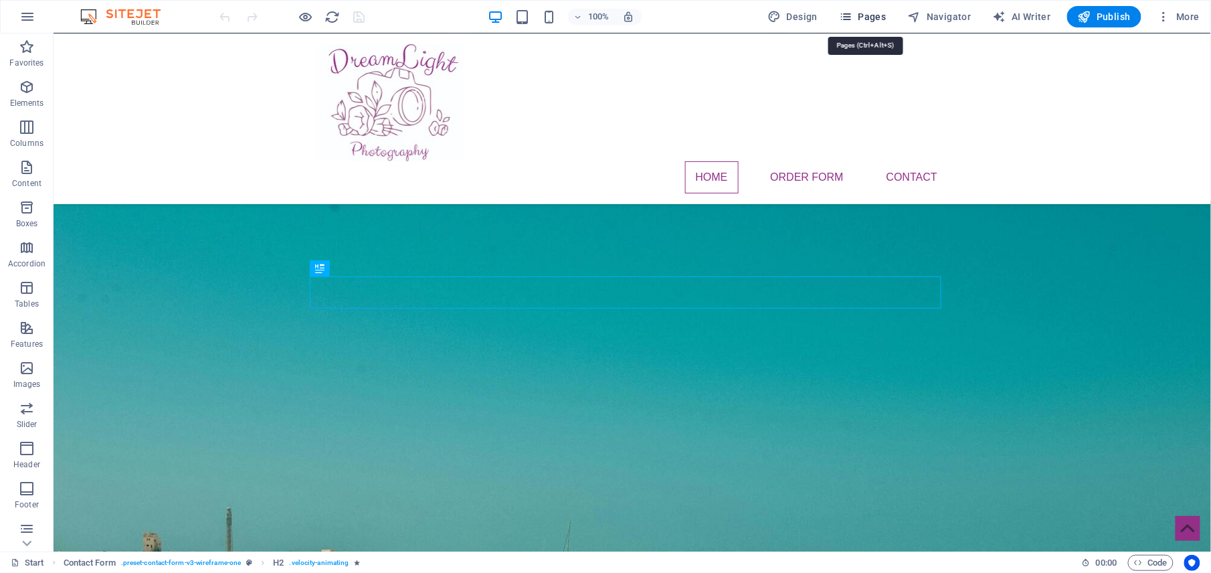
click at [848, 19] on icon "button" at bounding box center [845, 16] width 13 height 13
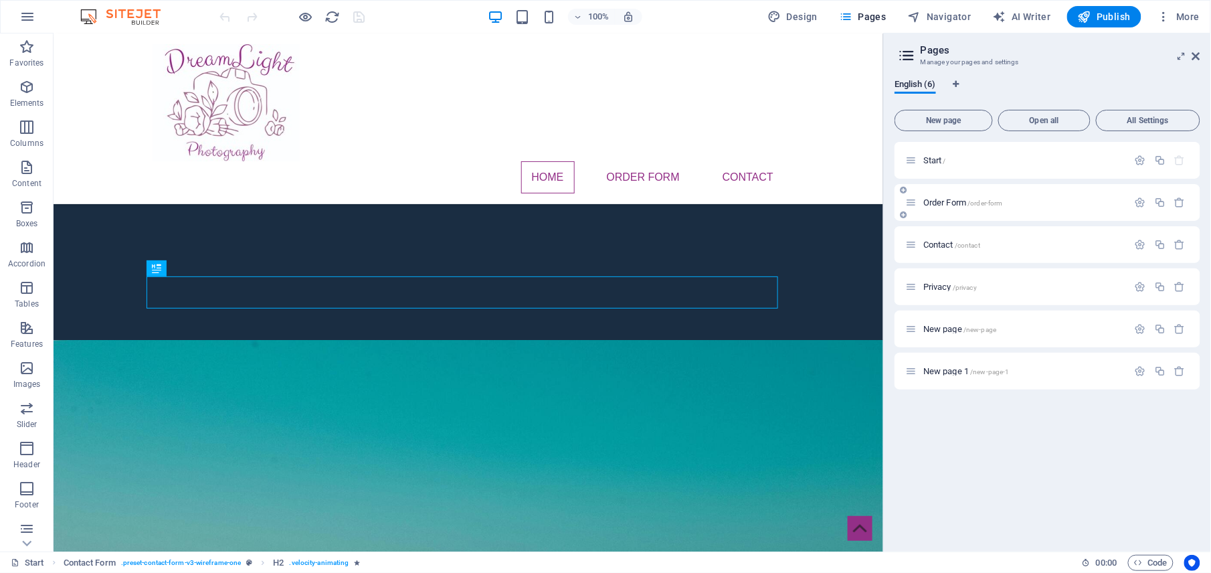
click at [937, 202] on span "Order Form /order-form" at bounding box center [963, 202] width 80 height 10
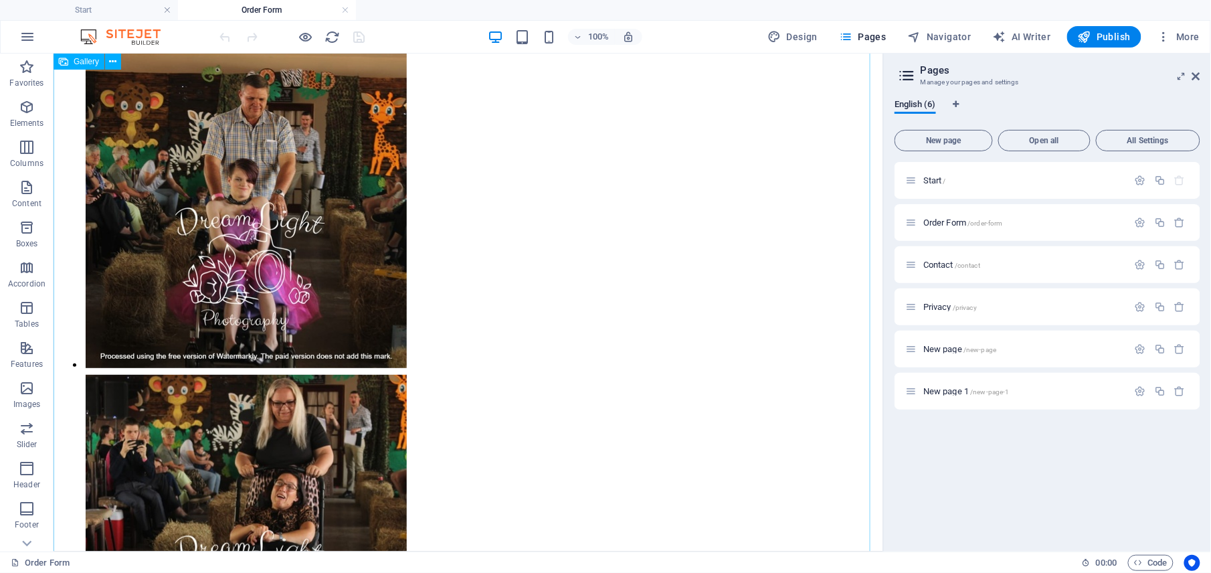
scroll to position [1944, 0]
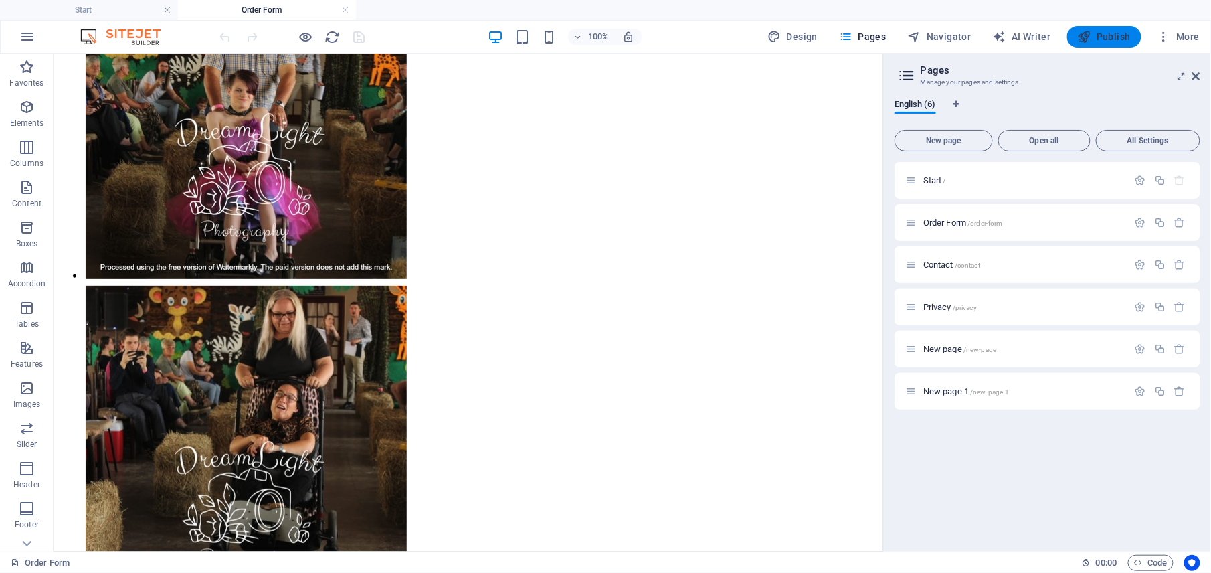
click at [1098, 30] on span "Publish" at bounding box center [1104, 36] width 53 height 13
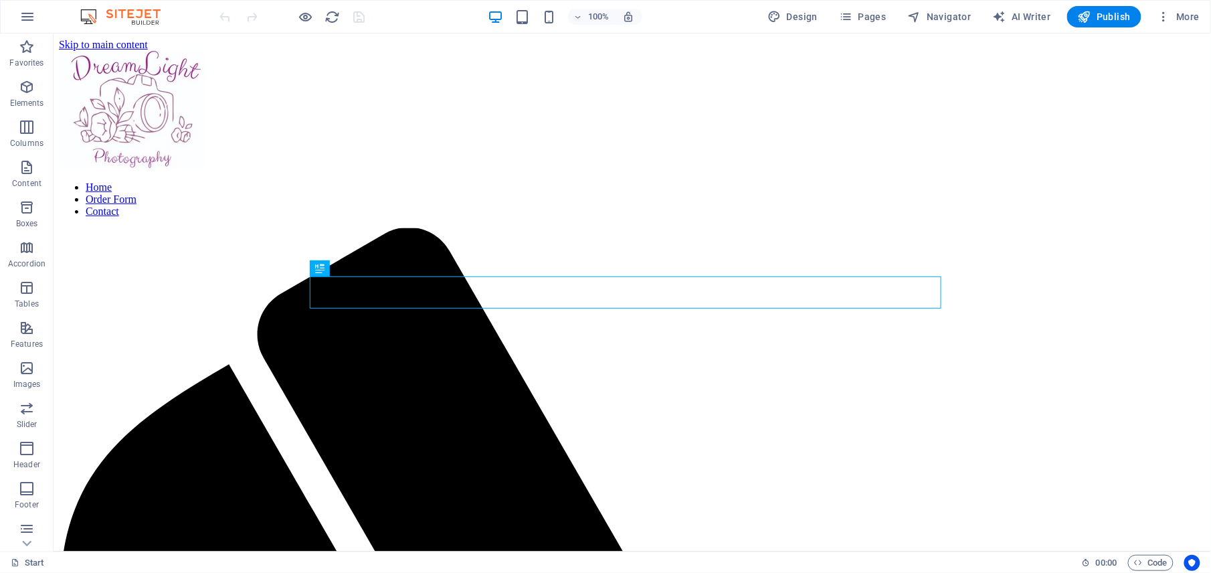
scroll to position [428, 0]
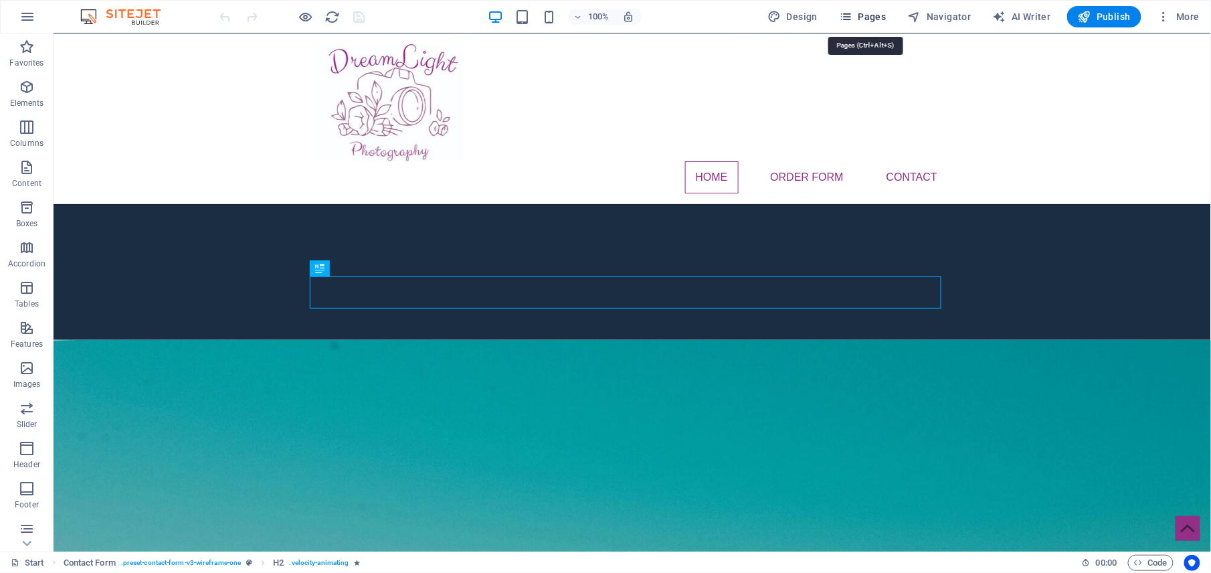
click at [848, 20] on icon "button" at bounding box center [845, 16] width 13 height 13
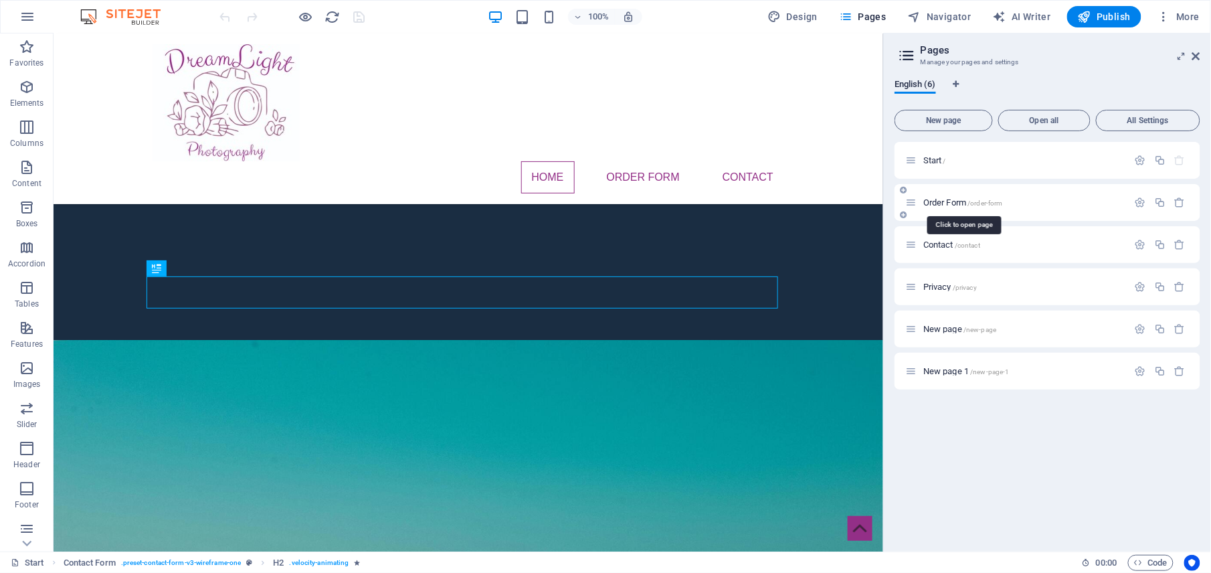
click at [933, 204] on span "Order Form /order-form" at bounding box center [963, 202] width 80 height 10
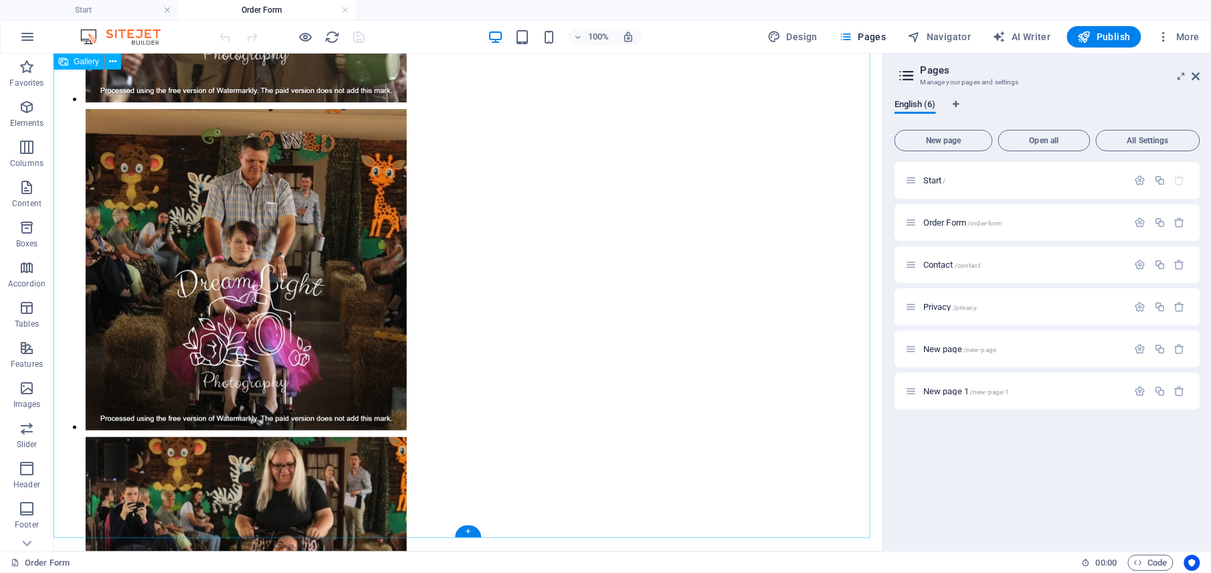
scroll to position [1944, 0]
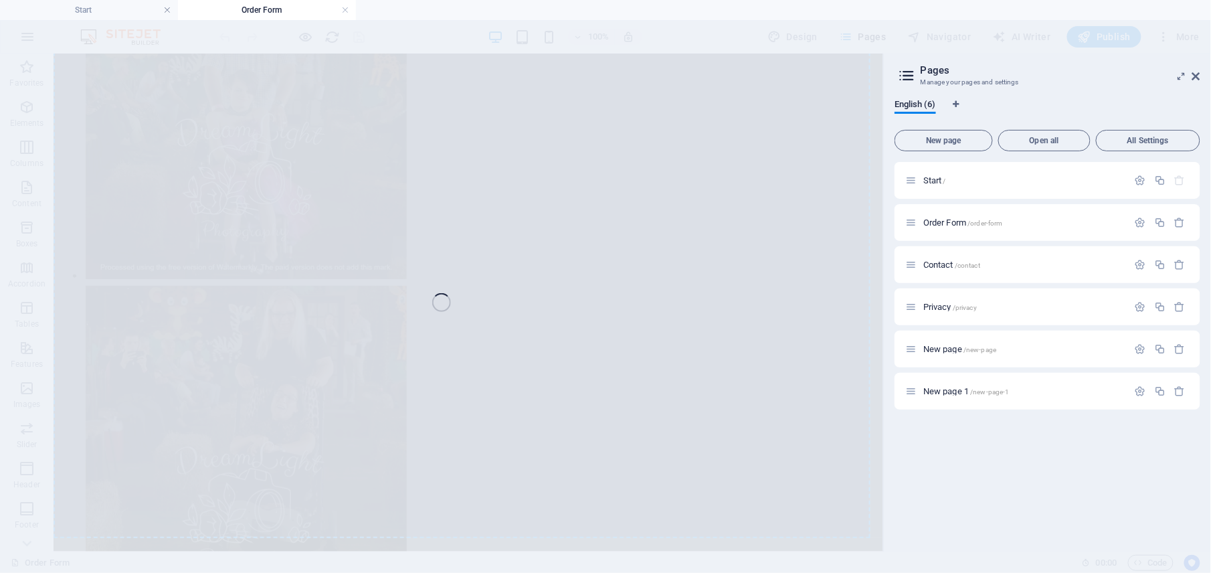
select select "4"
select select "%"
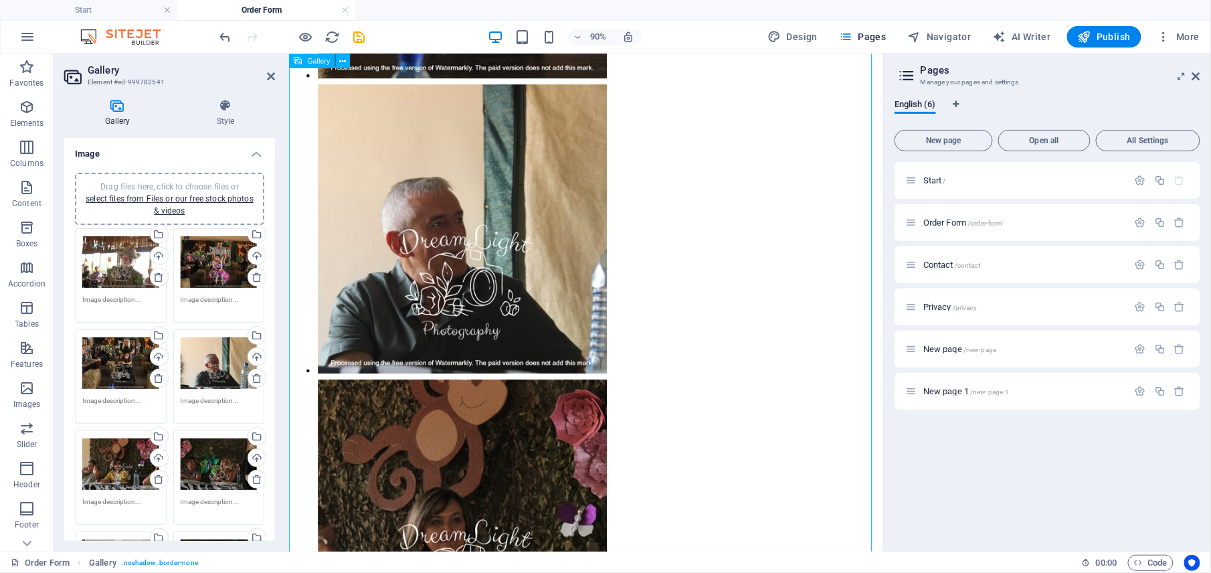
scroll to position [2280, 0]
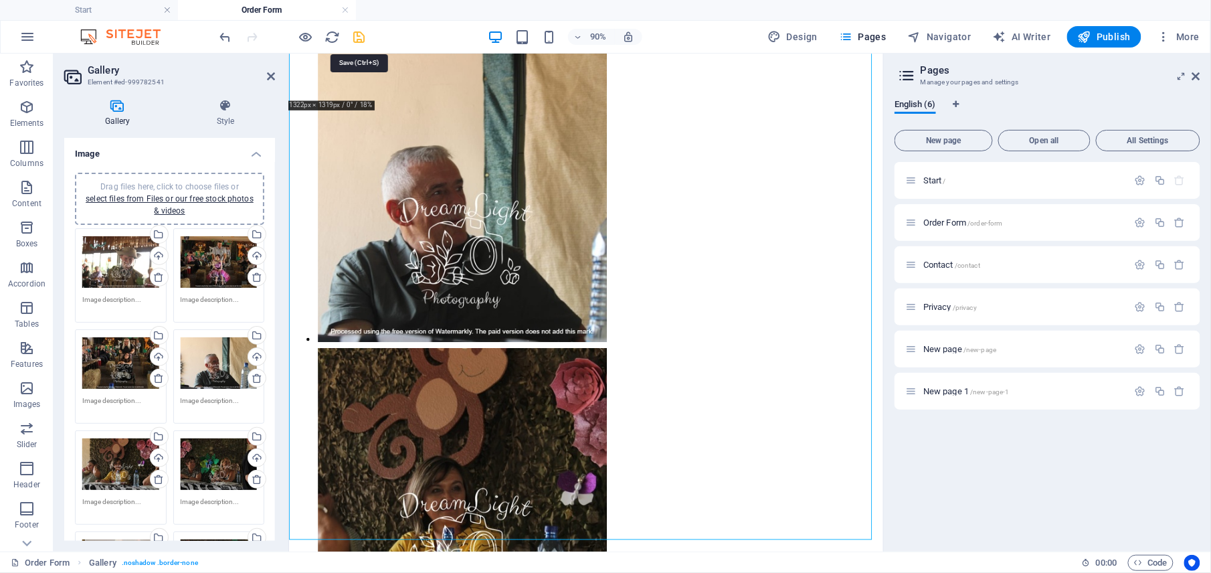
click at [362, 33] on icon "save" at bounding box center [359, 36] width 15 height 15
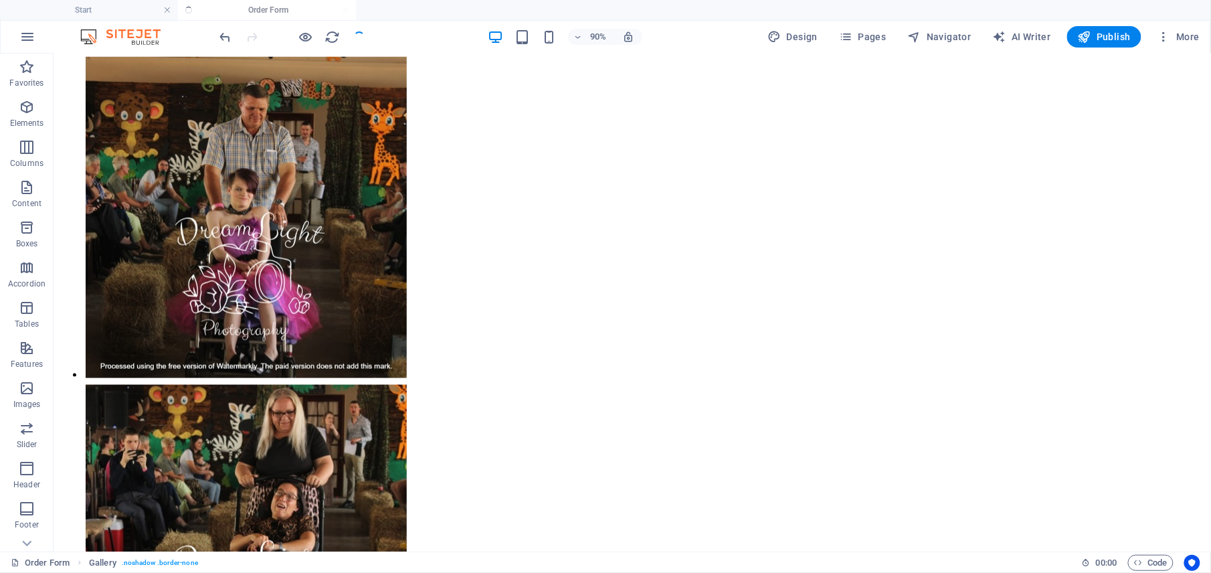
scroll to position [3646, 0]
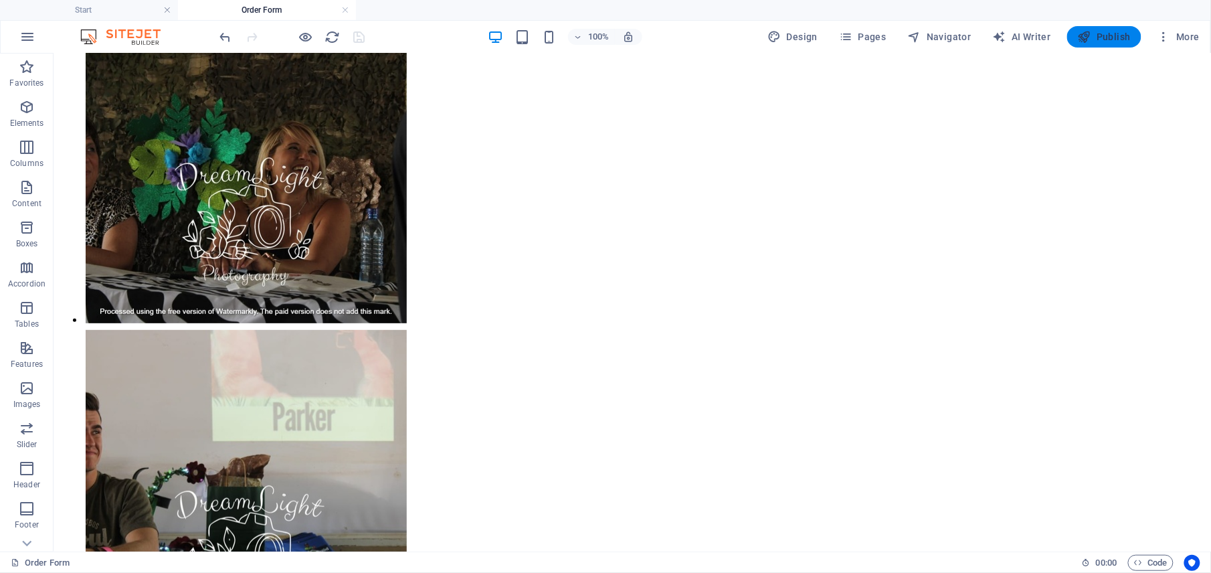
click at [1101, 33] on span "Publish" at bounding box center [1104, 36] width 53 height 13
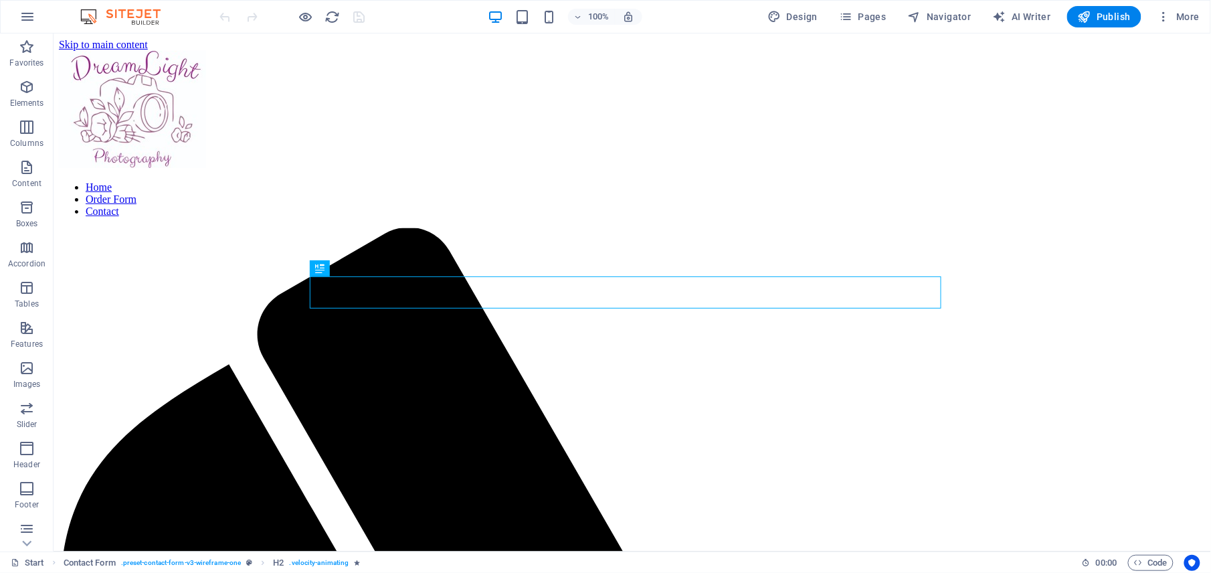
scroll to position [428, 0]
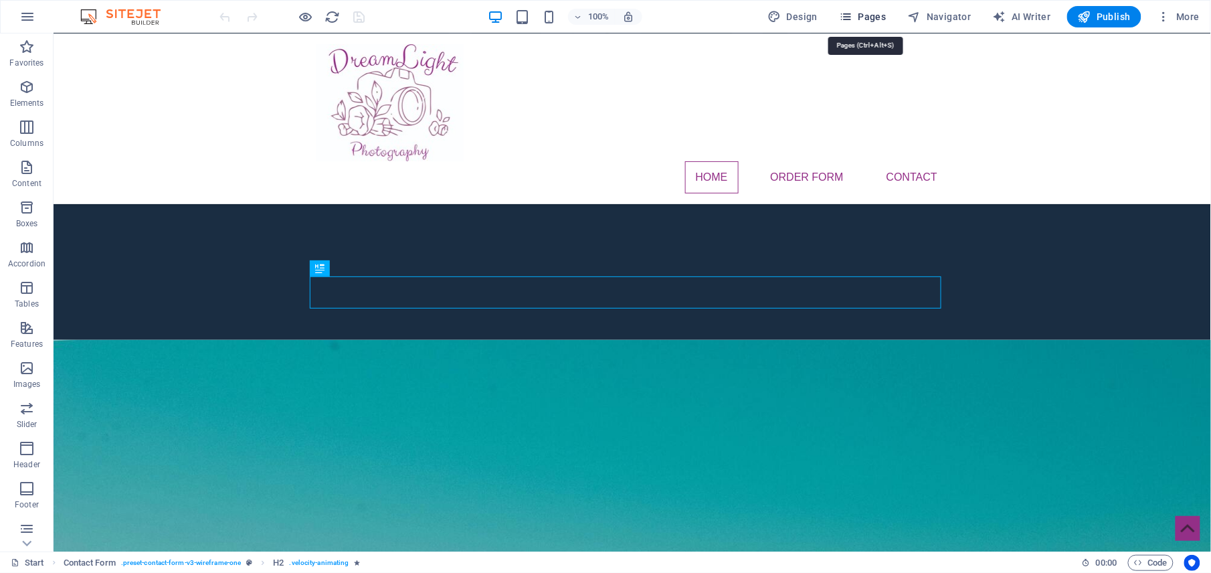
click at [851, 21] on icon "button" at bounding box center [845, 16] width 13 height 13
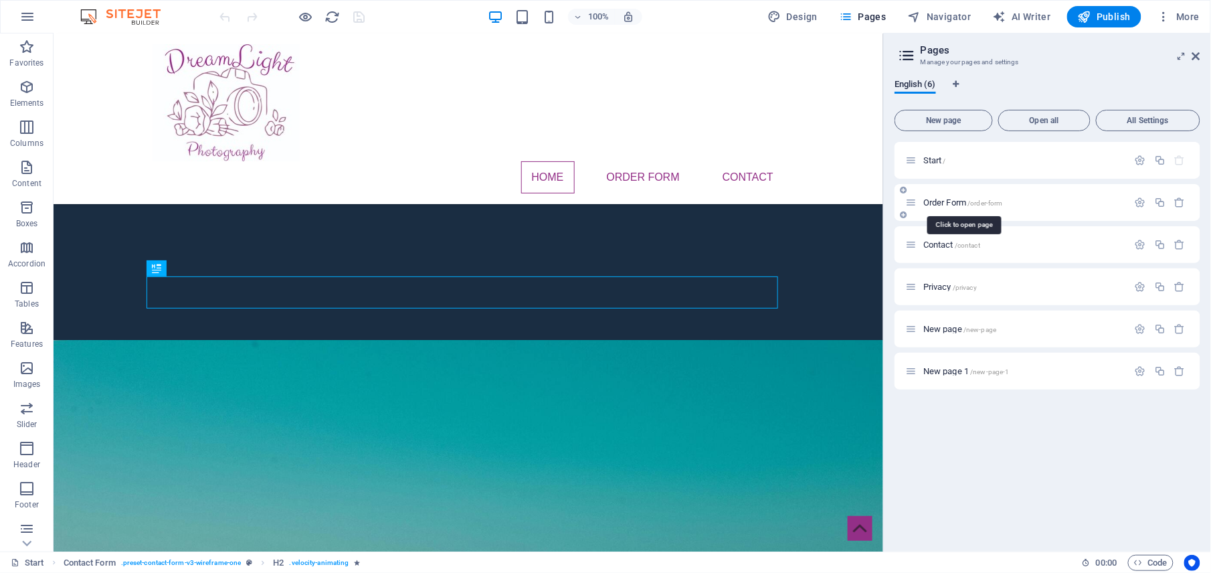
click at [937, 204] on span "Order Form /order-form" at bounding box center [963, 202] width 80 height 10
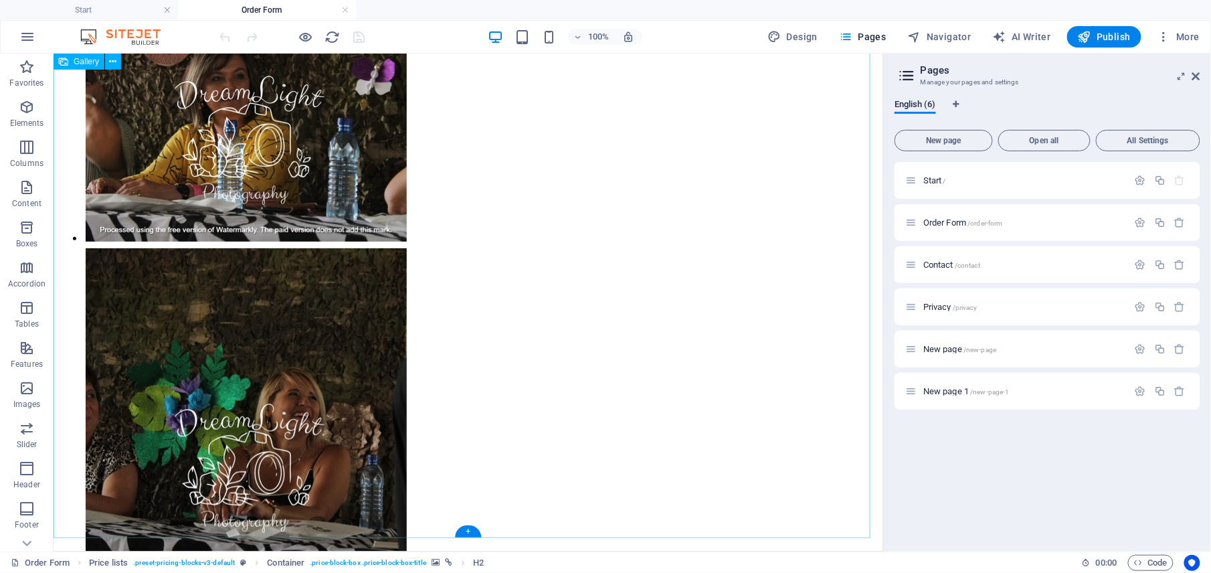
scroll to position [2971, 0]
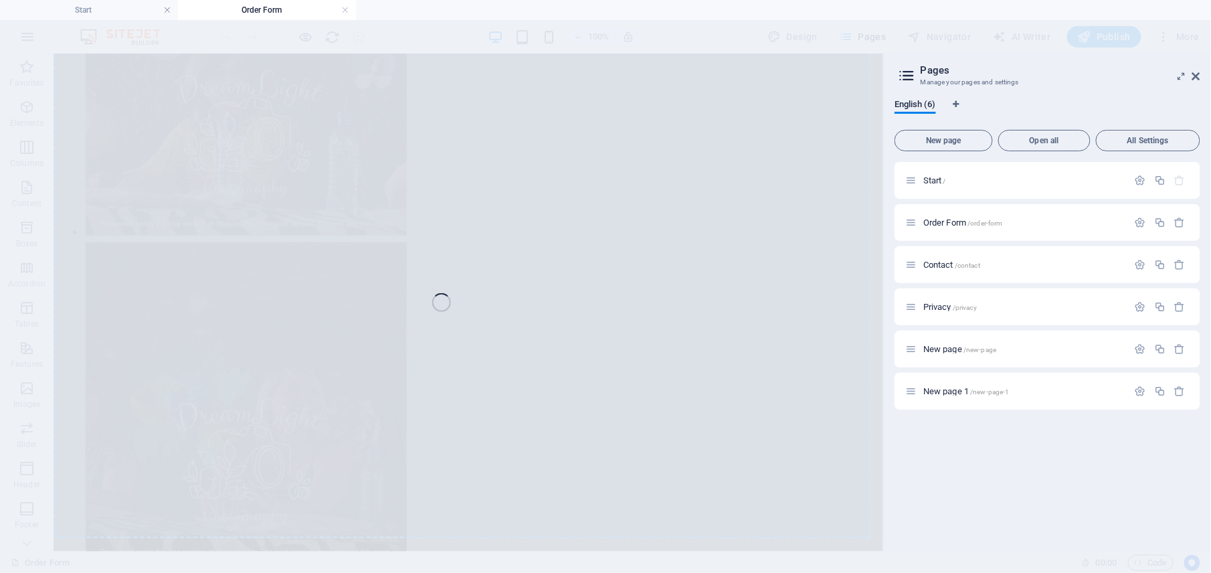
select select "4"
select select "%"
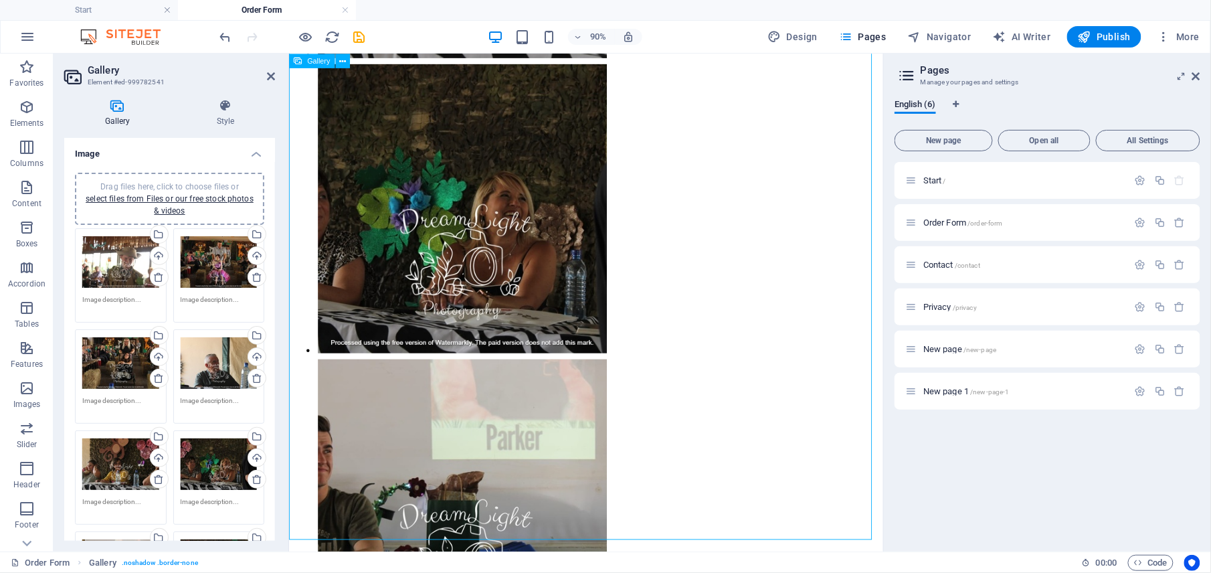
scroll to position [2932, 0]
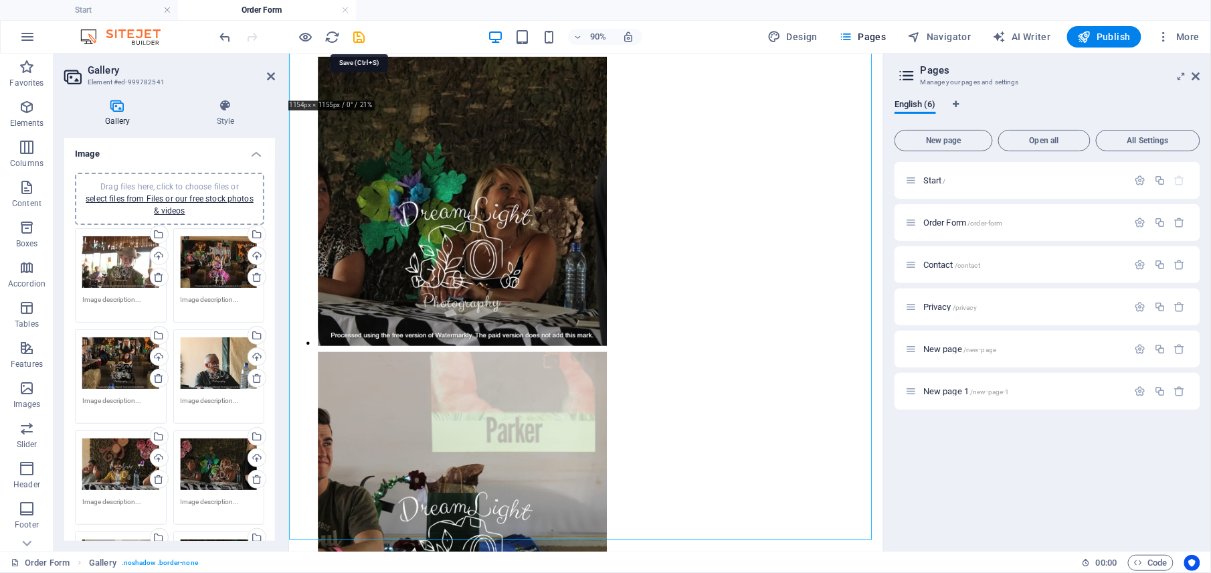
drag, startPoint x: 362, startPoint y: 35, endPoint x: 490, endPoint y: 35, distance: 128.4
click at [362, 35] on icon "save" at bounding box center [359, 36] width 15 height 15
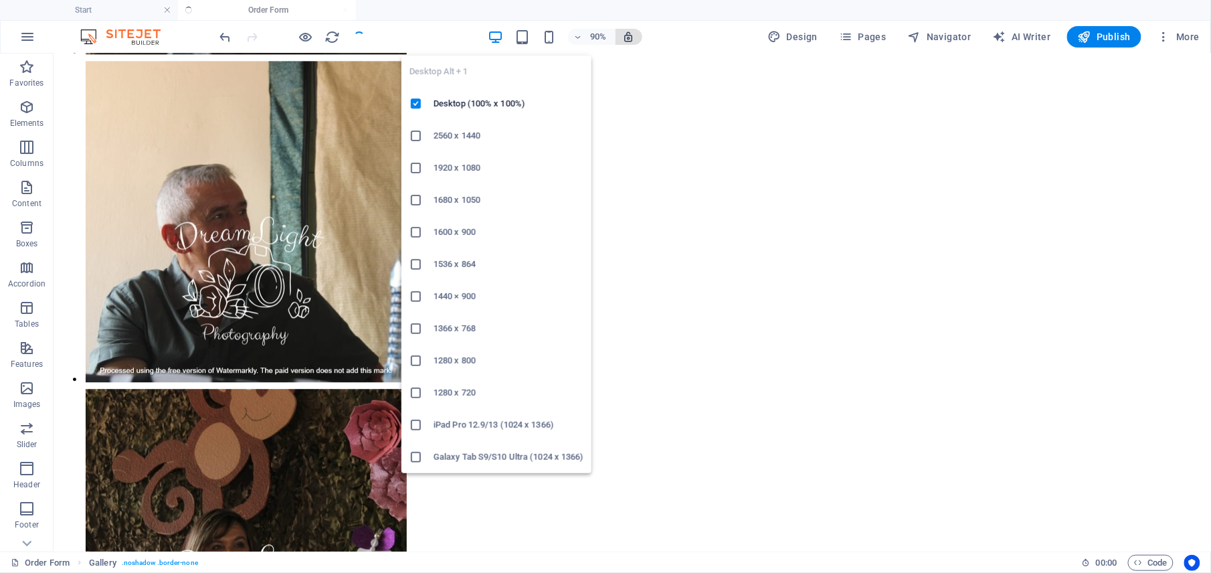
scroll to position [4794, 0]
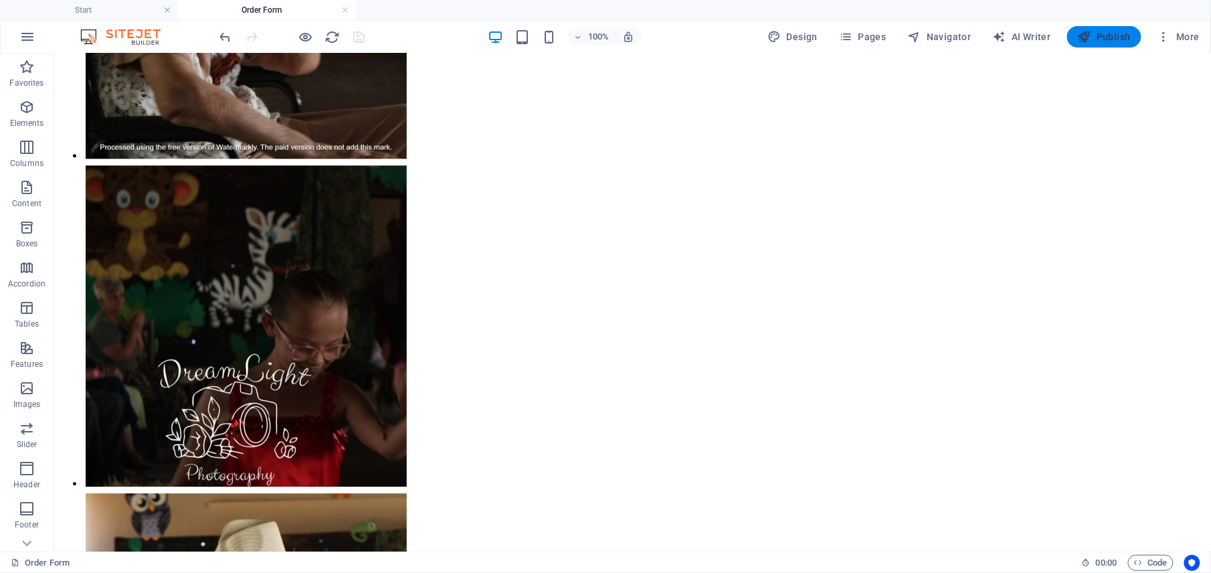
click at [1088, 35] on icon "button" at bounding box center [1084, 36] width 13 height 13
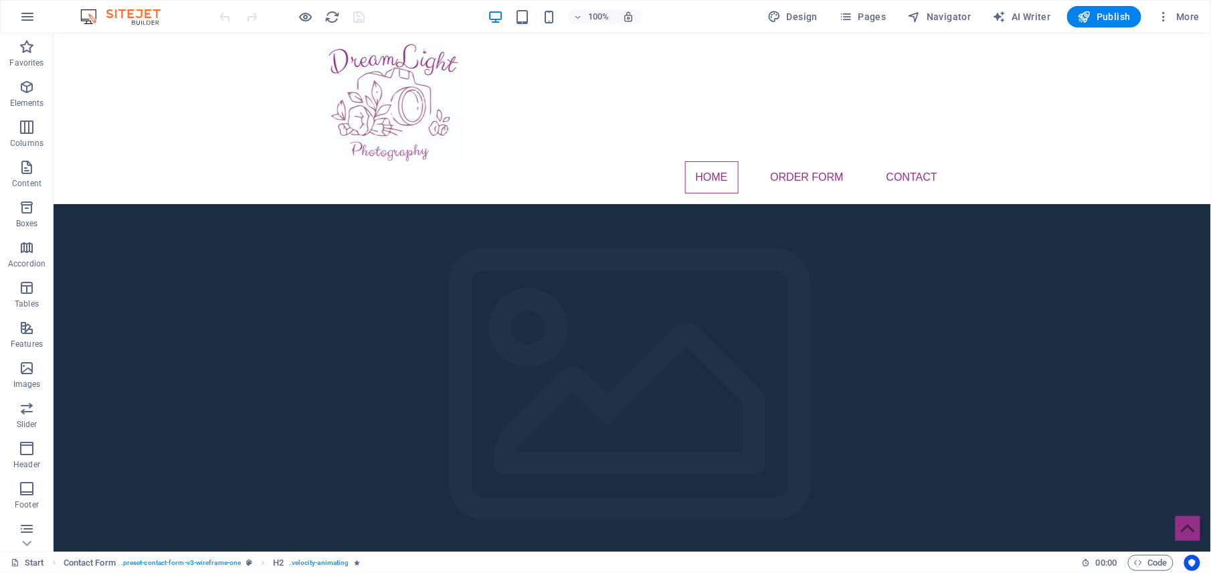
scroll to position [428, 0]
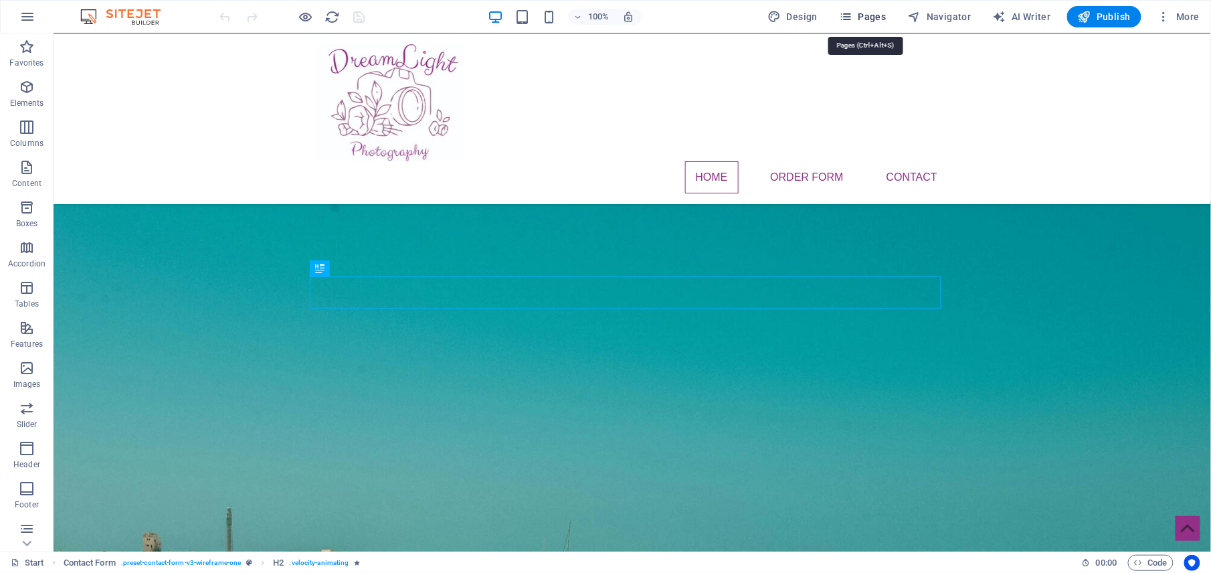
click at [852, 14] on icon "button" at bounding box center [845, 16] width 13 height 13
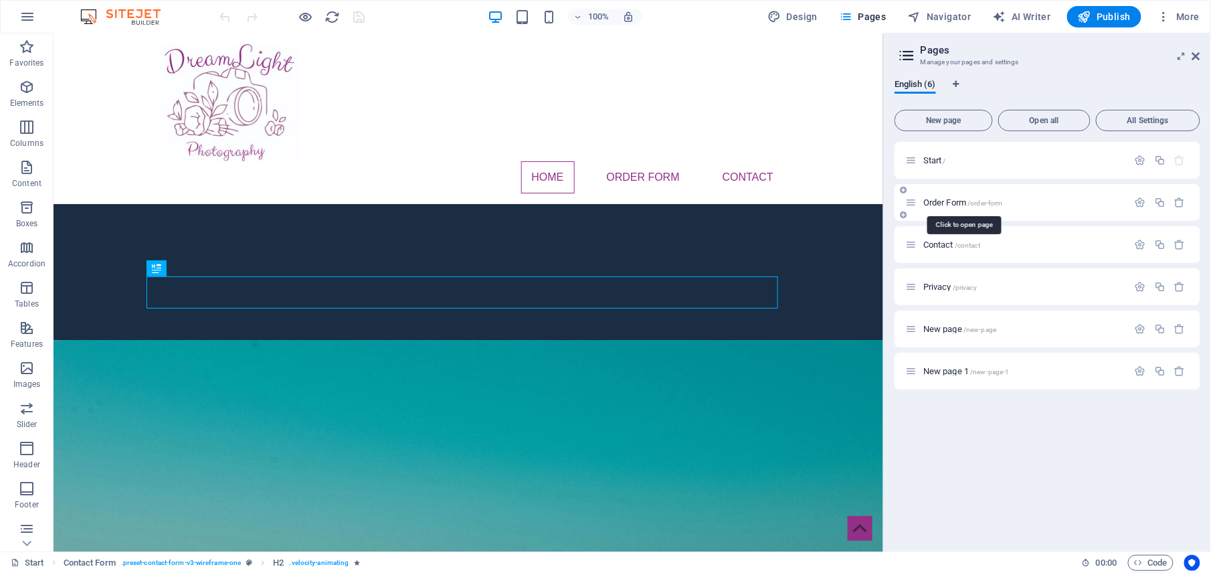
click at [943, 204] on span "Order Form /order-form" at bounding box center [963, 202] width 80 height 10
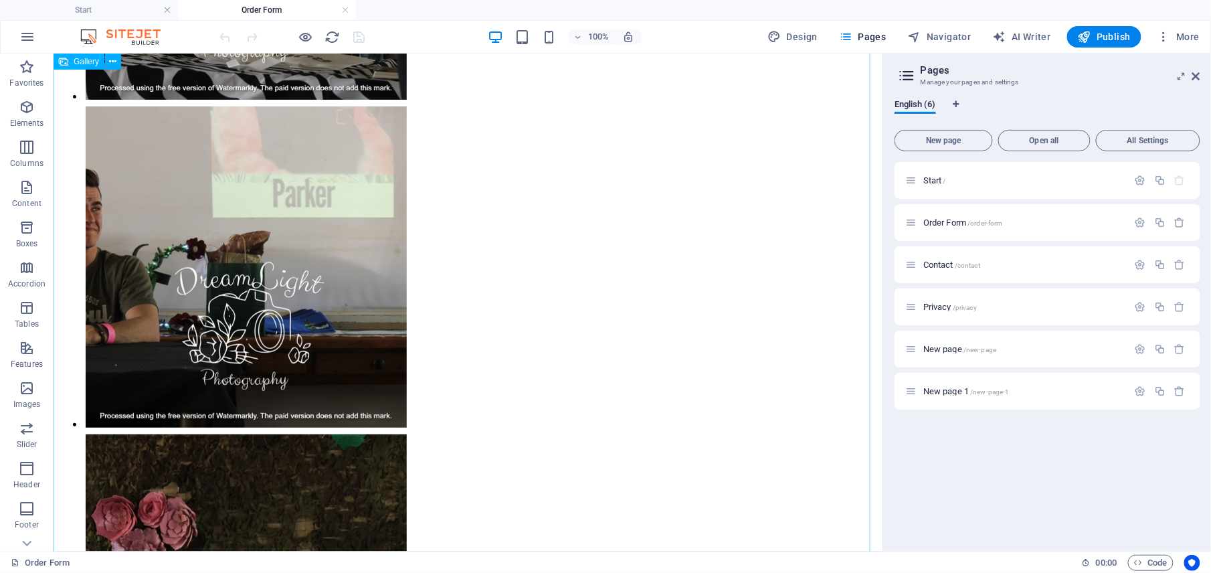
scroll to position [3792, 0]
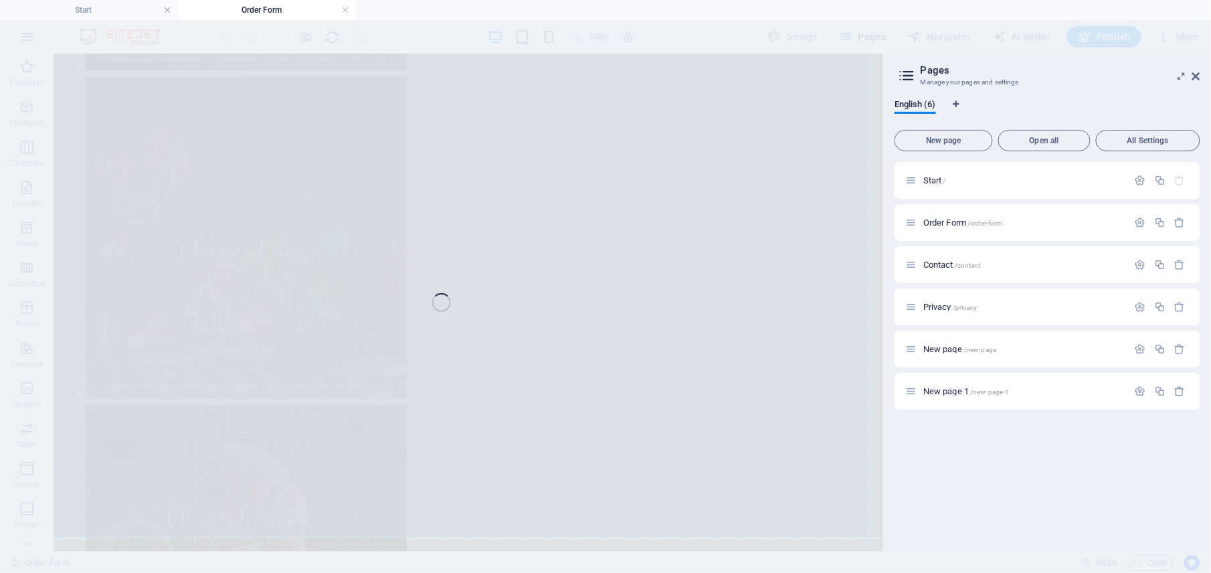
select select "4"
select select "%"
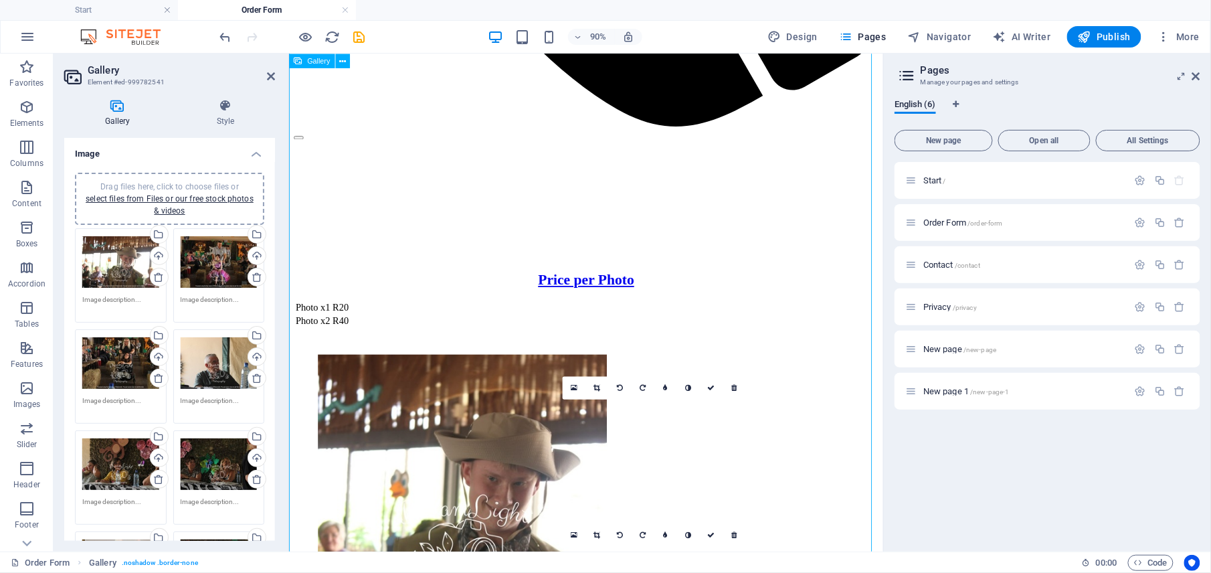
scroll to position [954, 0]
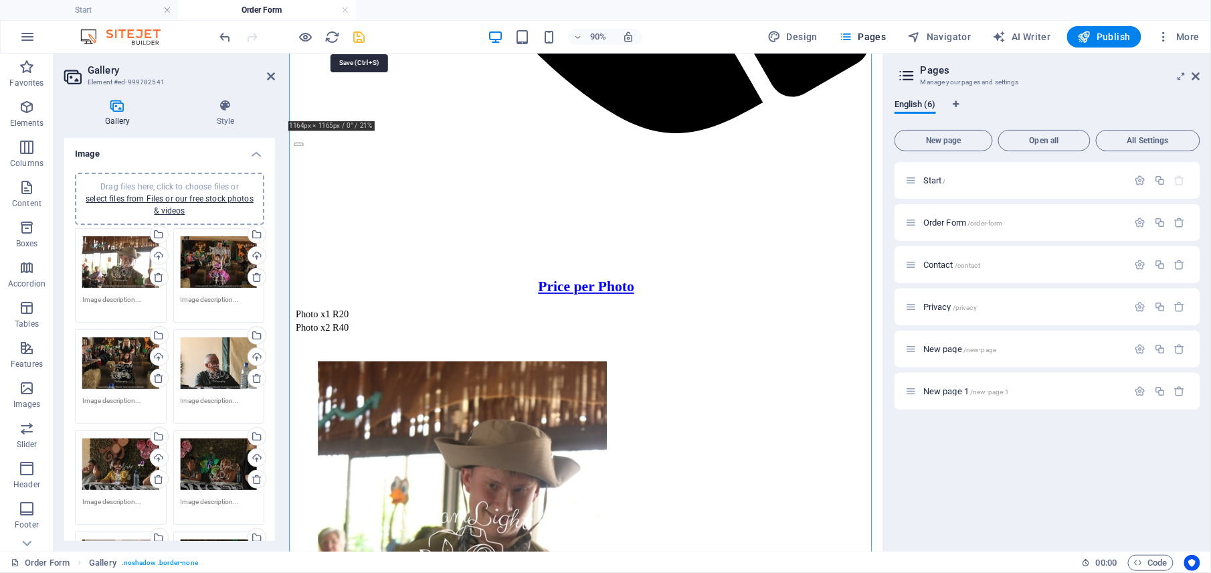
click at [359, 35] on icon "save" at bounding box center [359, 36] width 15 height 15
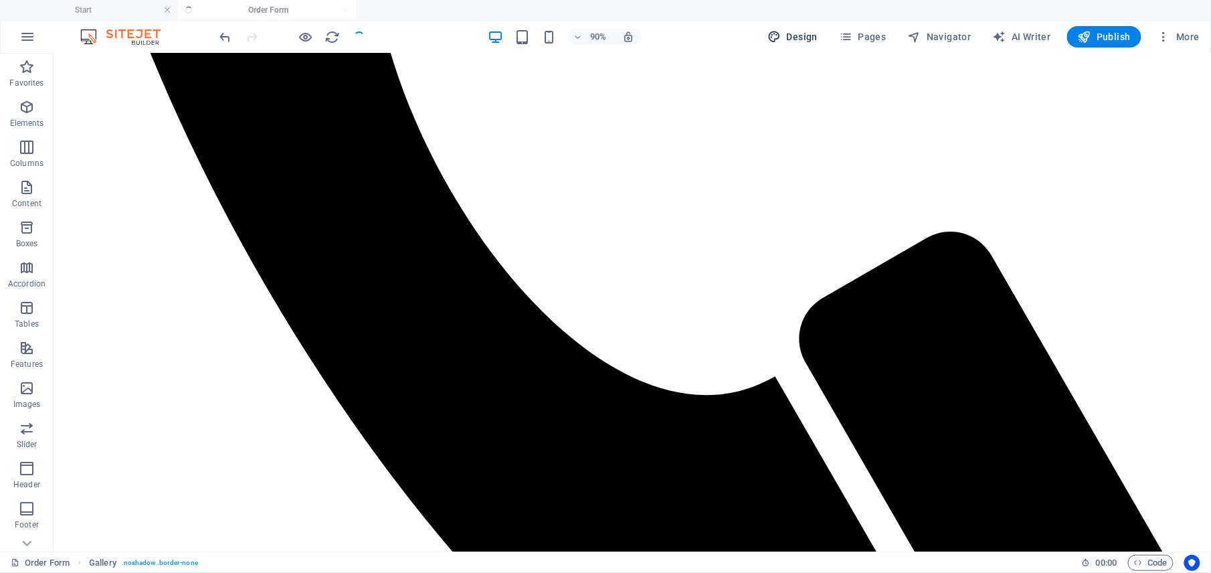
scroll to position [1327, 0]
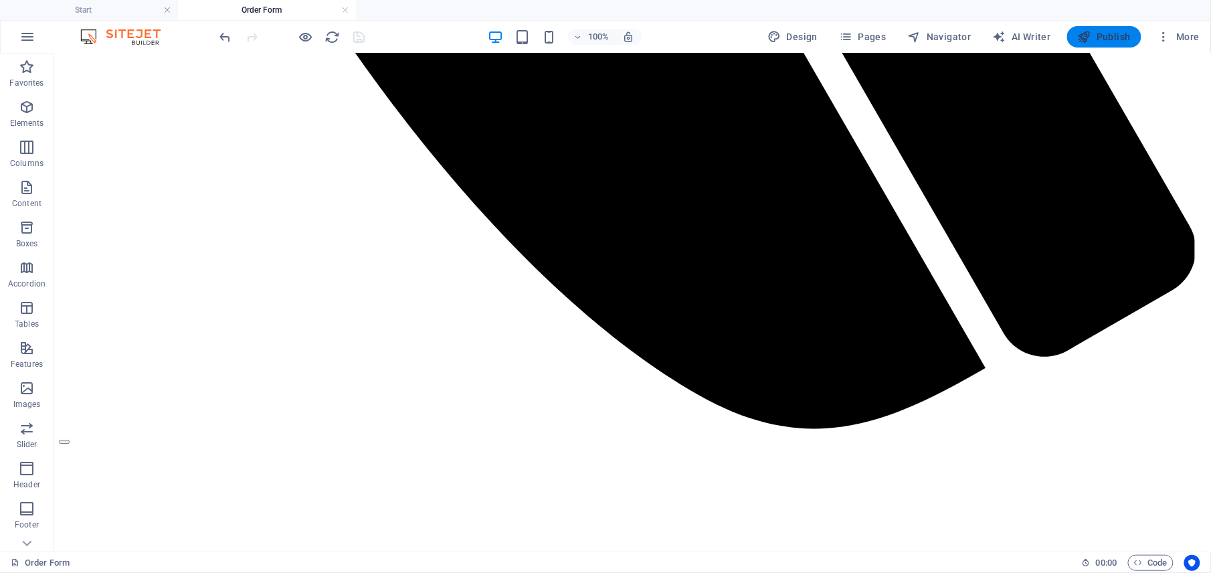
click at [1104, 35] on span "Publish" at bounding box center [1104, 36] width 53 height 13
